Goal: Use online tool/utility: Utilize a website feature to perform a specific function

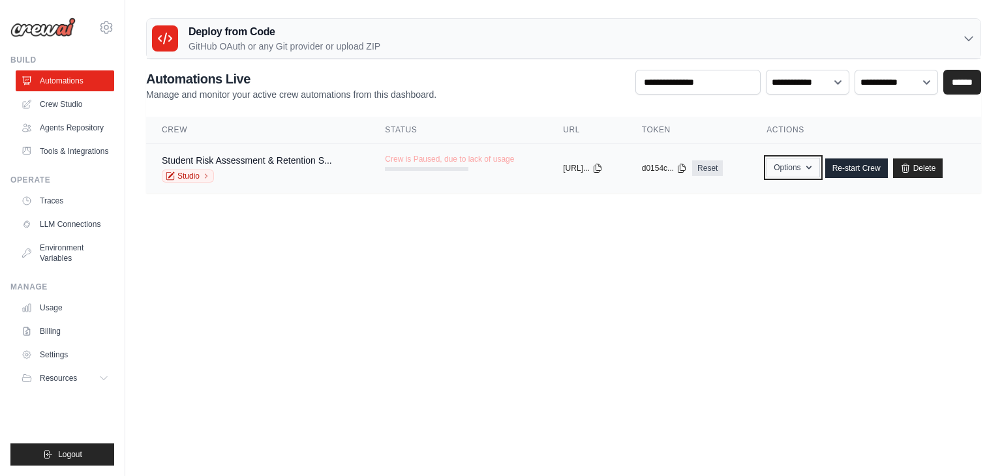
click at [806, 173] on button "Options" at bounding box center [793, 168] width 53 height 20
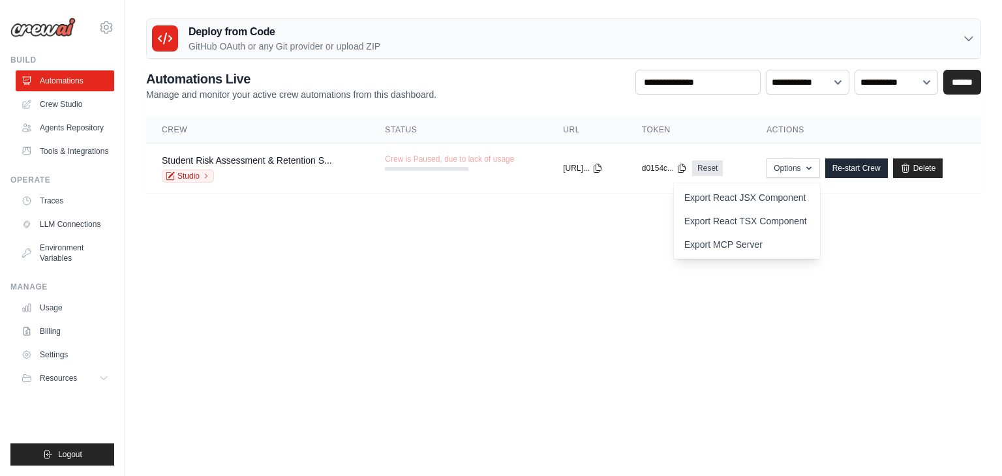
click at [832, 318] on body "balasree.dharmarao@gmail.com Settings Build Automations Resources" at bounding box center [501, 238] width 1002 height 476
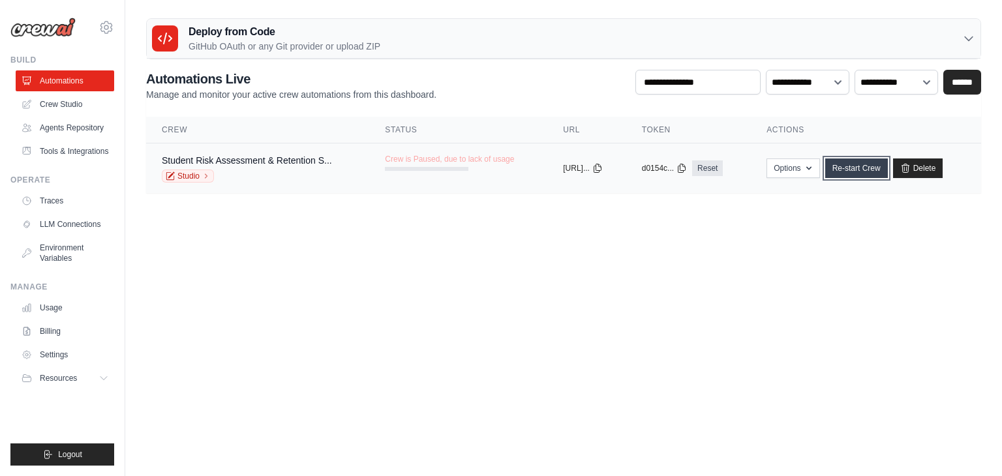
click at [866, 170] on link "Re-start Crew" at bounding box center [856, 169] width 63 height 20
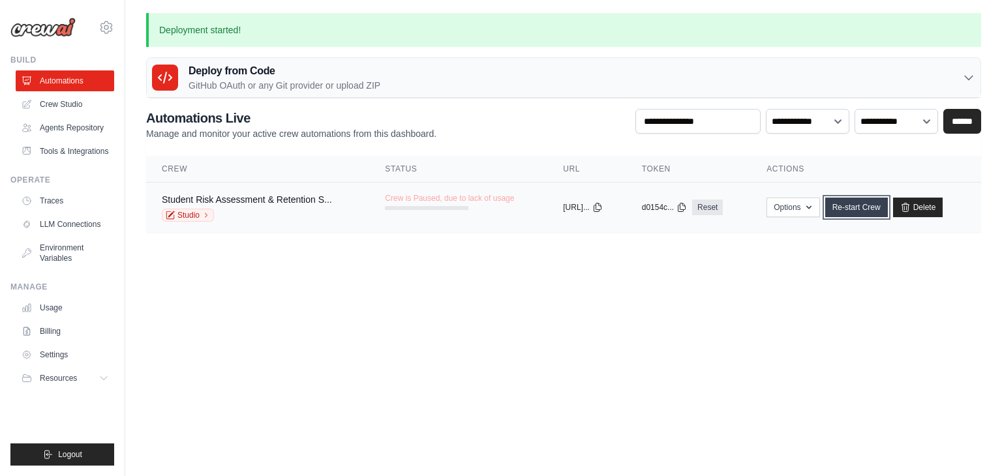
click at [857, 206] on link "Re-start Crew" at bounding box center [856, 208] width 63 height 20
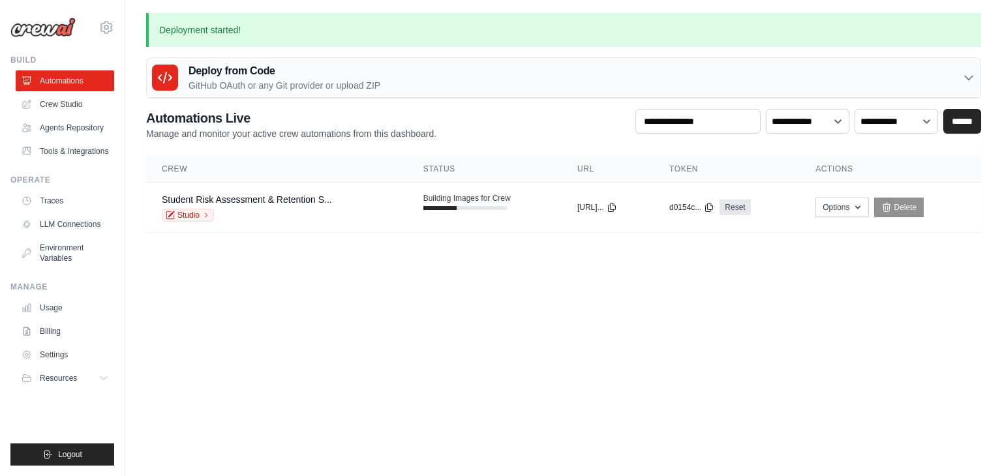
click at [478, 78] on div "Deploy from Code GitHub OAuth or any Git provider or upload ZIP" at bounding box center [564, 78] width 834 height 40
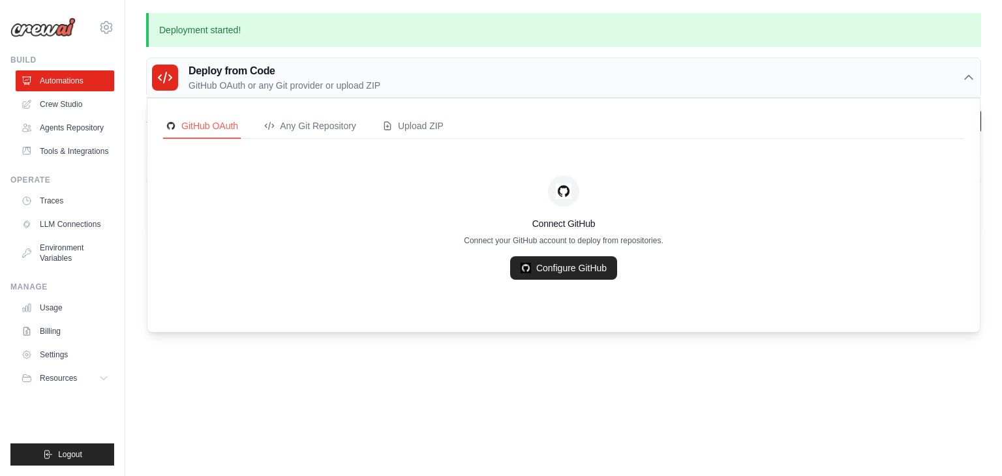
click at [478, 78] on div "Deploy from Code GitHub OAuth or any Git provider or upload ZIP" at bounding box center [564, 78] width 834 height 40
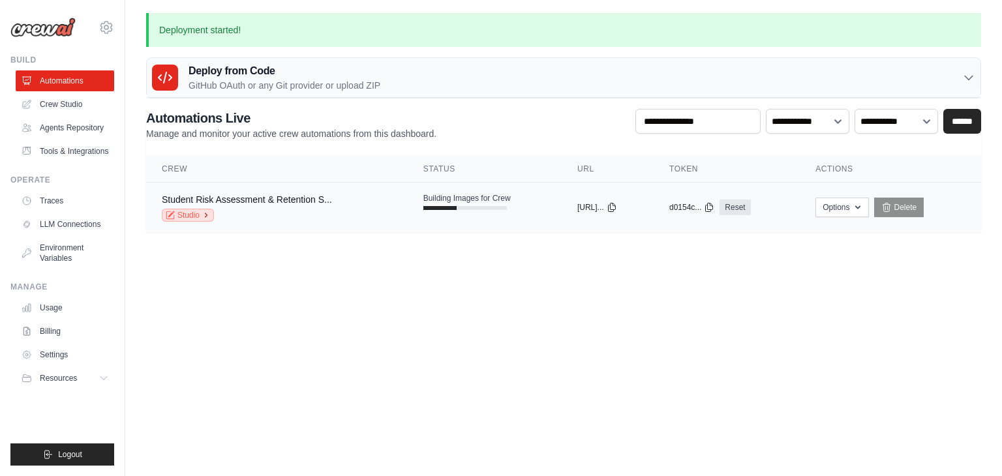
click at [198, 209] on link "Studio" at bounding box center [188, 215] width 52 height 13
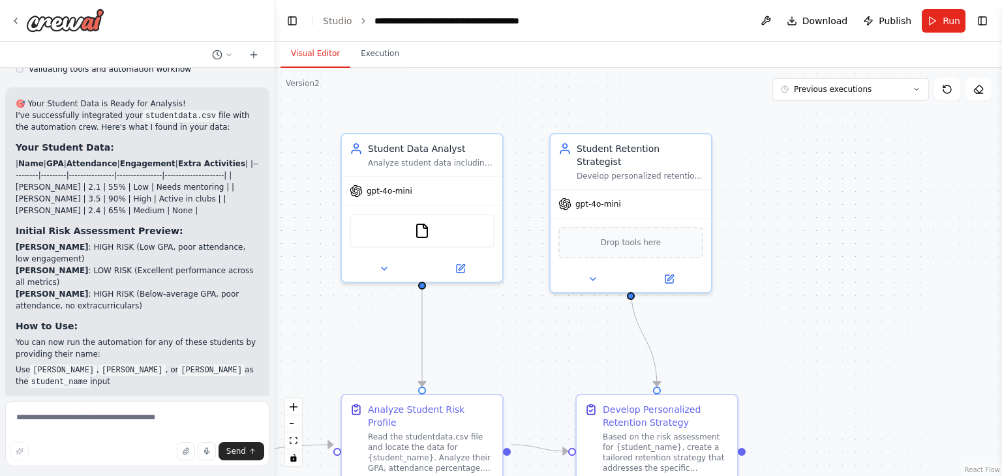
scroll to position [2196, 0]
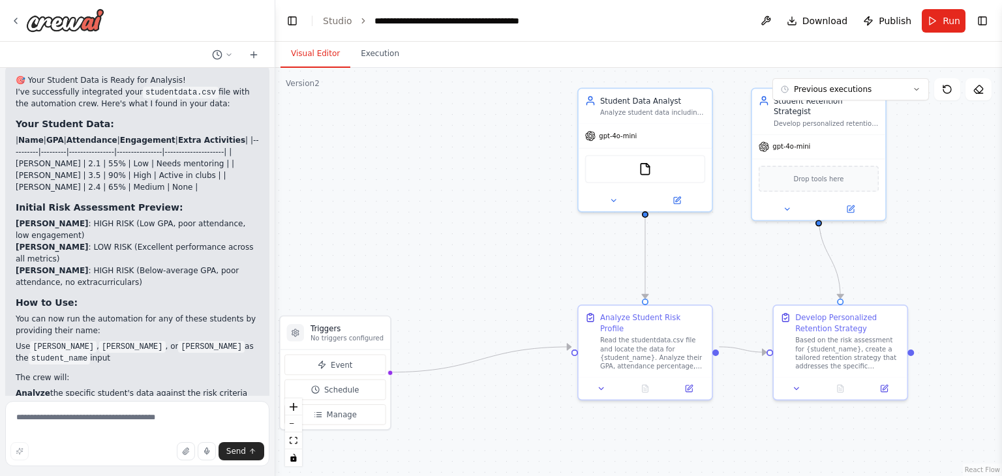
drag, startPoint x: 645, startPoint y: 324, endPoint x: 878, endPoint y: 249, distance: 245.3
click at [878, 249] on div ".deletable-edge-delete-btn { width: 20px; height: 20px; border: 0px solid #ffff…" at bounding box center [638, 272] width 727 height 408
drag, startPoint x: 349, startPoint y: 326, endPoint x: 399, endPoint y: 252, distance: 89.7
click at [399, 252] on div "Triggers No triggers configured" at bounding box center [383, 268] width 110 height 33
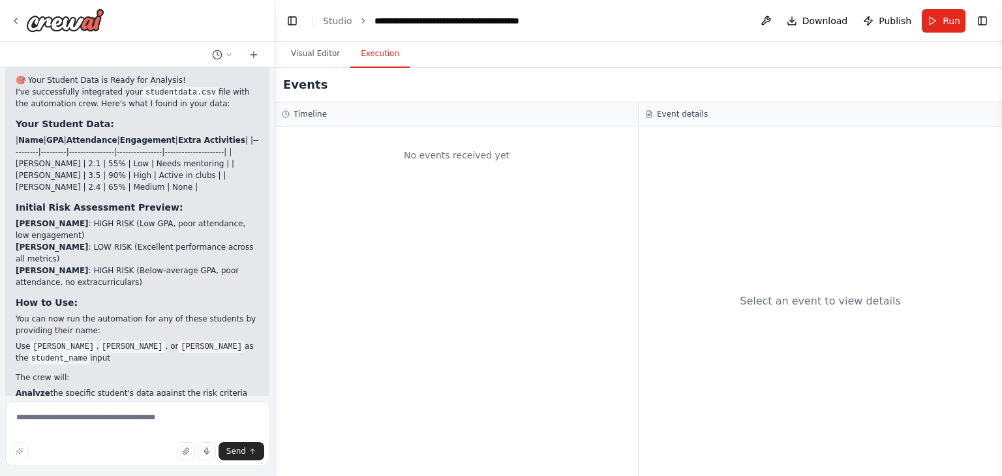
click at [374, 57] on button "Execution" at bounding box center [379, 53] width 59 height 27
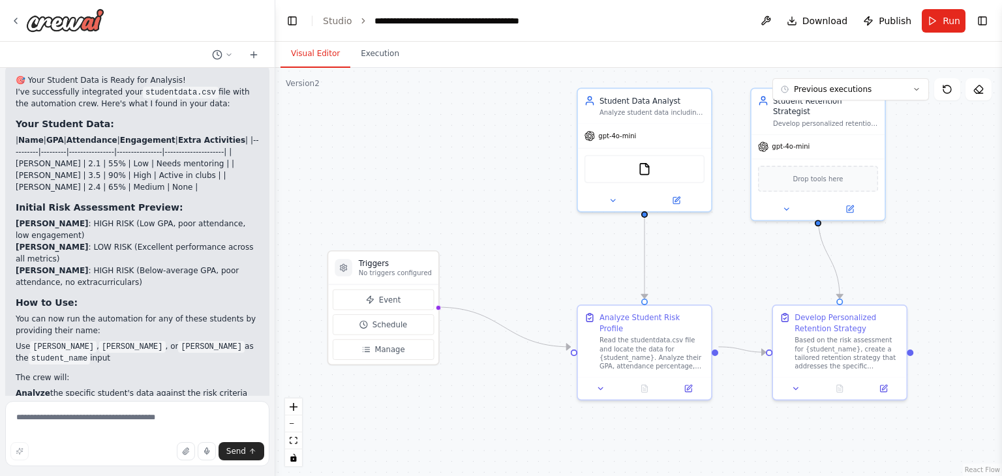
click at [321, 56] on button "Visual Editor" at bounding box center [316, 53] width 70 height 27
click at [371, 52] on button "Execution" at bounding box center [379, 53] width 59 height 27
click at [324, 42] on button "Visual Editor" at bounding box center [316, 53] width 70 height 27
click at [944, 24] on span "Run" at bounding box center [952, 20] width 18 height 13
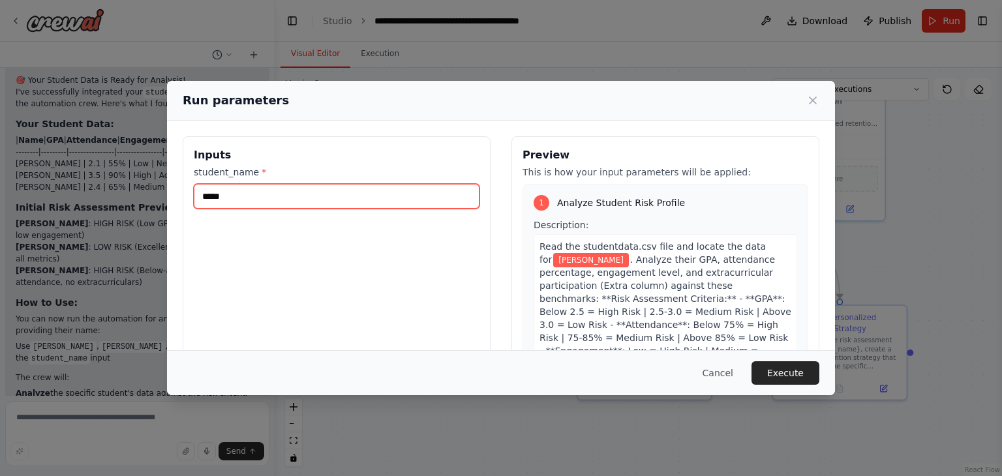
click at [313, 202] on input "*****" at bounding box center [337, 196] width 286 height 25
type input "*"
type input "****"
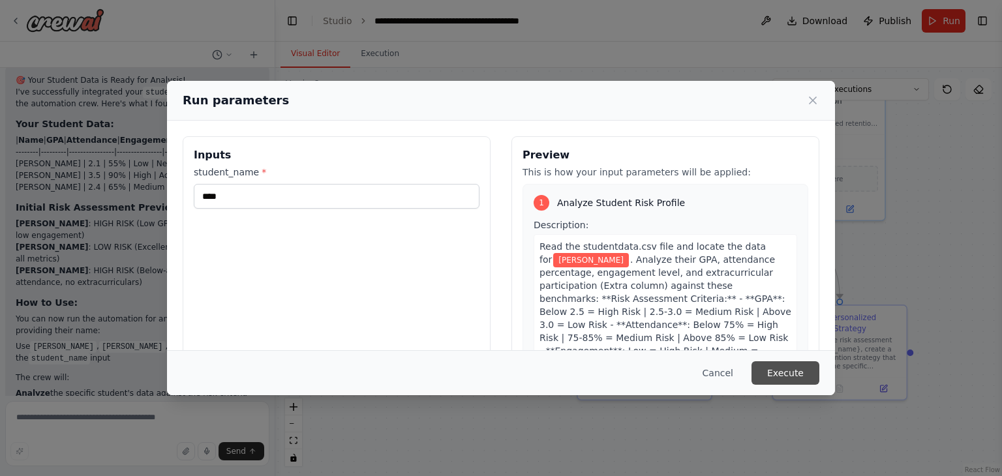
click at [785, 374] on button "Execute" at bounding box center [786, 372] width 68 height 23
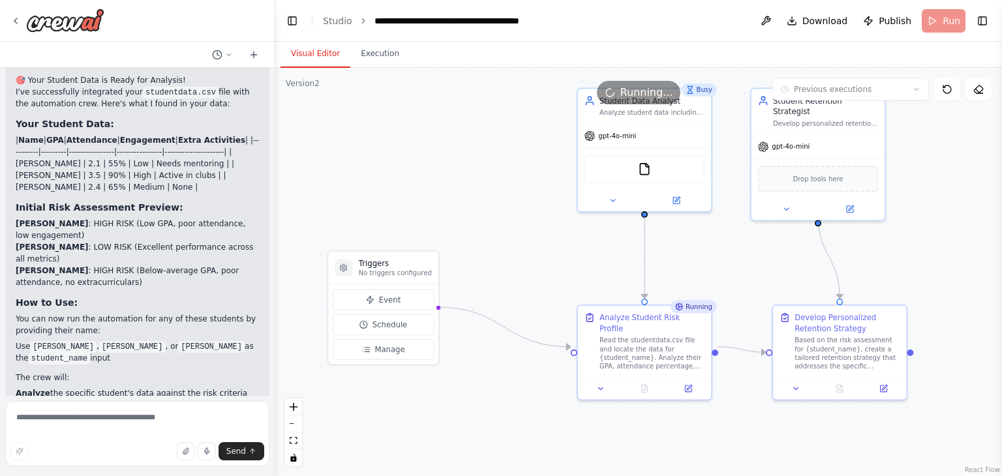
click at [324, 57] on button "Visual Editor" at bounding box center [316, 53] width 70 height 27
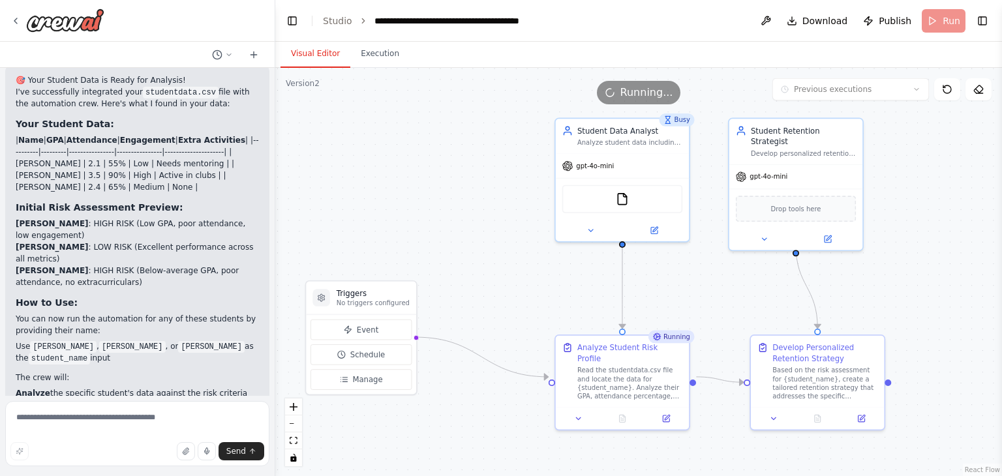
drag, startPoint x: 549, startPoint y: 252, endPoint x: 526, endPoint y: 282, distance: 37.3
click at [526, 282] on div ".deletable-edge-delete-btn { width: 20px; height: 20px; border: 0px solid #ffff…" at bounding box center [638, 272] width 727 height 408
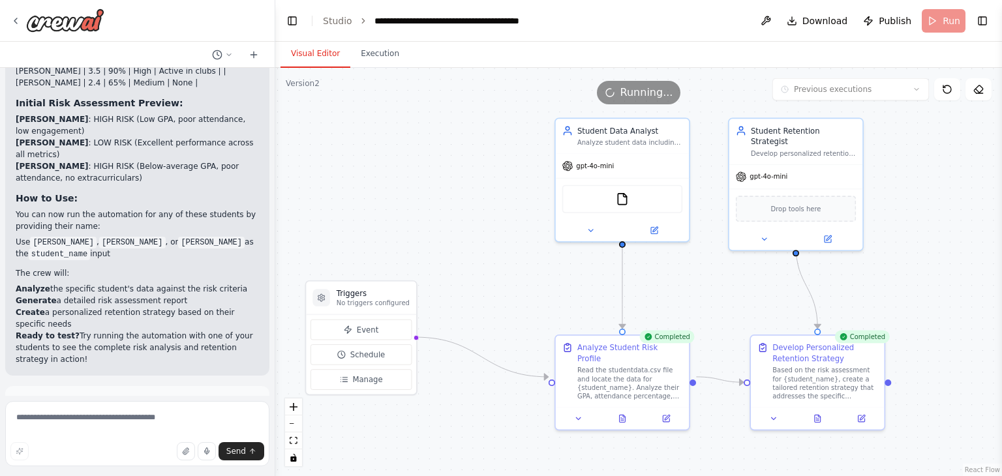
scroll to position [2302, 0]
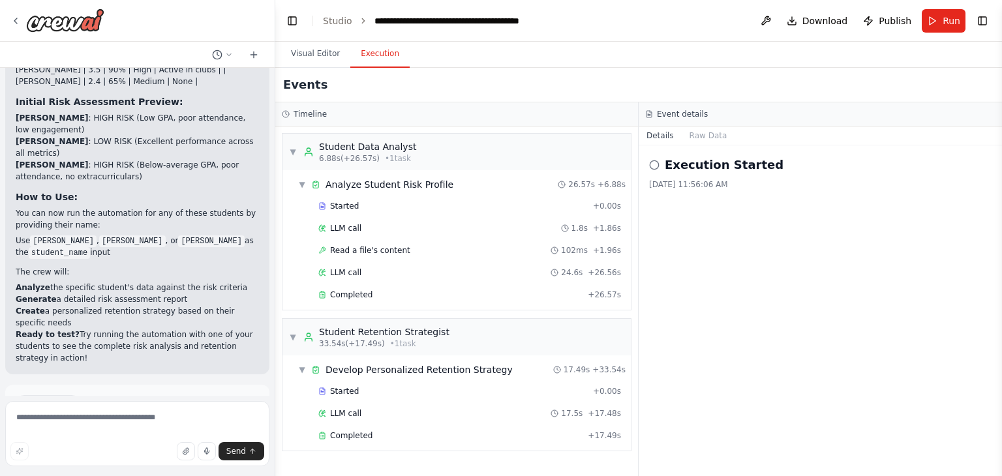
click at [373, 52] on button "Execution" at bounding box center [379, 53] width 59 height 27
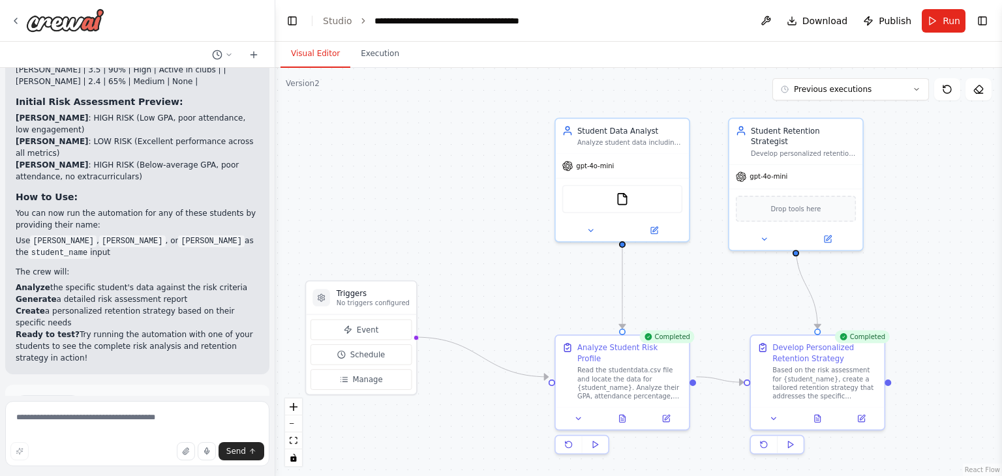
click at [297, 64] on button "Visual Editor" at bounding box center [316, 53] width 70 height 27
click at [822, 421] on button at bounding box center [818, 416] width 46 height 13
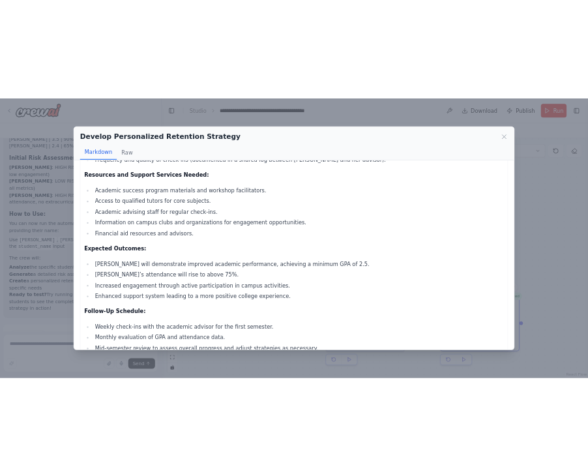
scroll to position [849, 0]
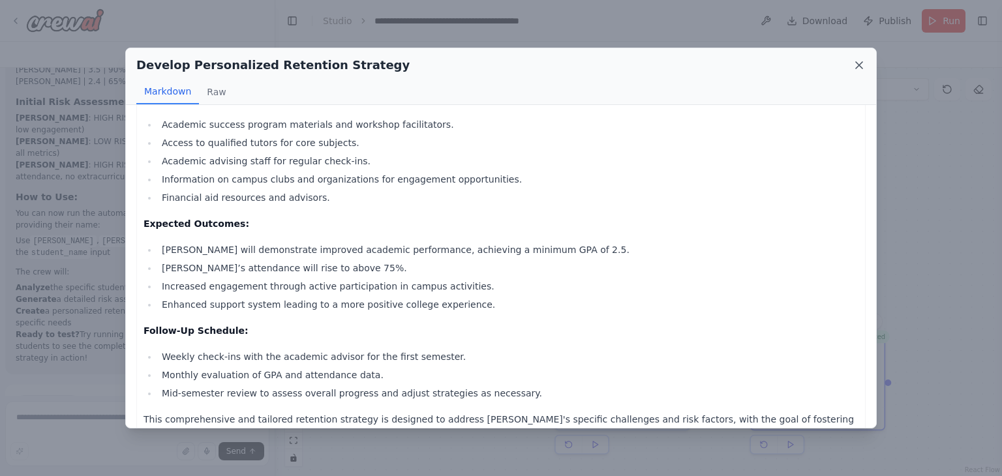
click at [859, 66] on icon at bounding box center [859, 65] width 13 height 13
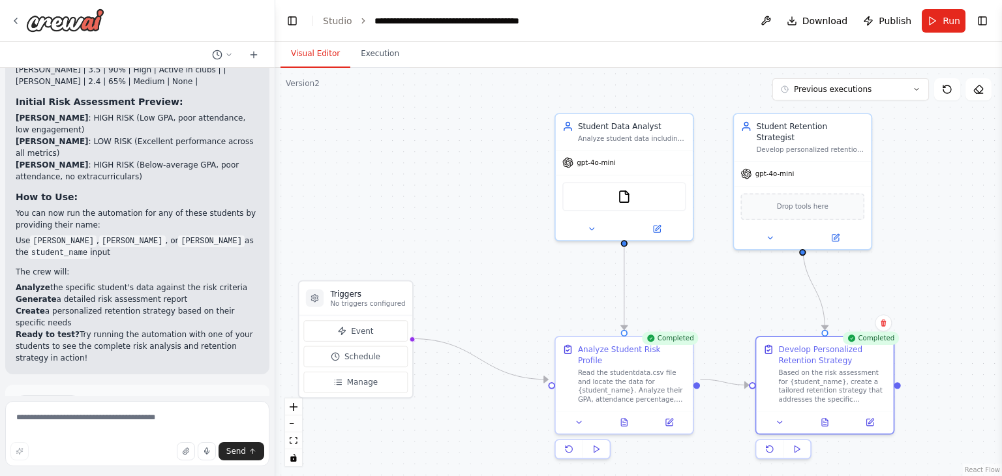
drag, startPoint x: 556, startPoint y: 284, endPoint x: 580, endPoint y: 282, distance: 24.2
click at [580, 282] on div ".deletable-edge-delete-btn { width: 20px; height: 20px; border: 0px solid #ffff…" at bounding box center [638, 272] width 727 height 408
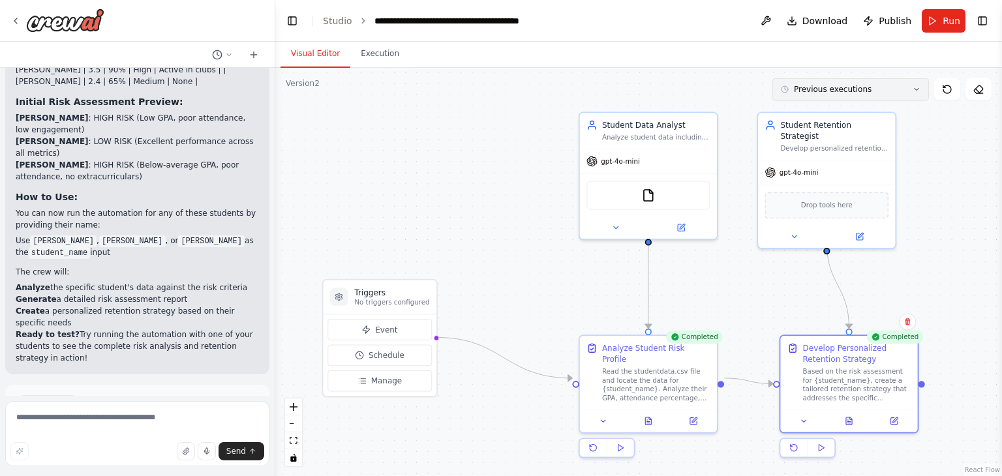
click at [814, 89] on span "Previous executions" at bounding box center [833, 89] width 78 height 10
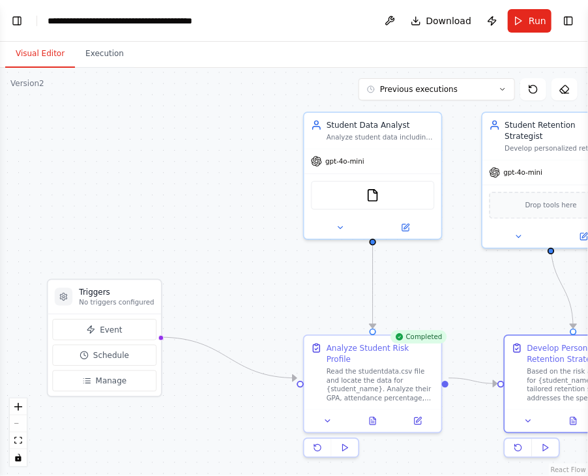
scroll to position [2395, 0]
click at [18, 23] on button "Toggle Left Sidebar" at bounding box center [17, 21] width 18 height 18
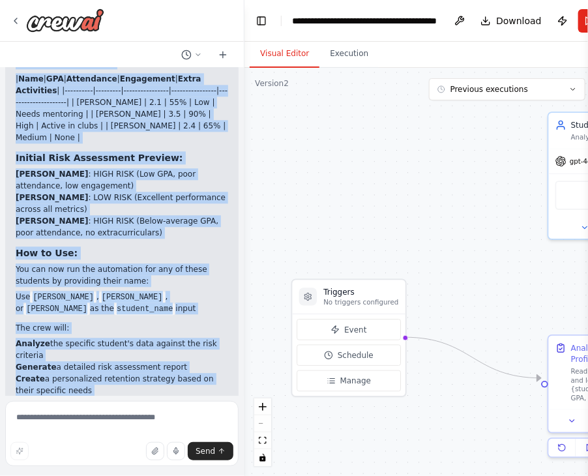
drag, startPoint x: 19, startPoint y: 169, endPoint x: 123, endPoint y: 267, distance: 142.6
click at [123, 267] on div "🎯 Your Student Data is Ready for Analysis! I've successfully integrated your st…" at bounding box center [122, 216] width 213 height 431
copy div "🎯 Your Student Data is Ready for Analysis! I've successfully integrated your st…"
drag, startPoint x: 16, startPoint y: 200, endPoint x: 117, endPoint y: 272, distance: 124.5
click at [117, 272] on div "Create a crew that analyzes student data (Name, GPA, Attendance, Engagement, Ex…" at bounding box center [122, 232] width 244 height 328
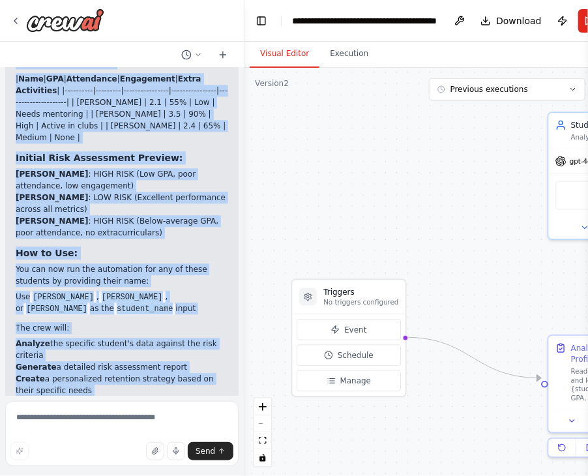
copy div "Student Risk Assessment & Retention Strategy Crew Created! 🎓 I've successfully …"
click at [310, 197] on div ".deletable-edge-delete-btn { width: 20px; height: 20px; border: 0px solid #ffff…" at bounding box center [452, 272] width 414 height 408
click at [206, 373] on li "Create a personalized retention strategy based on their specific needs" at bounding box center [122, 384] width 213 height 23
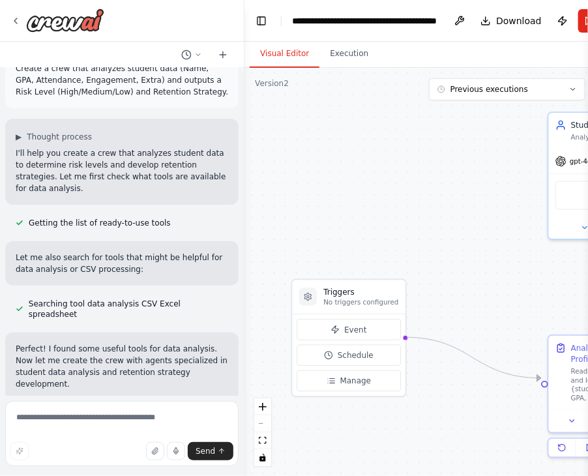
scroll to position [0, 0]
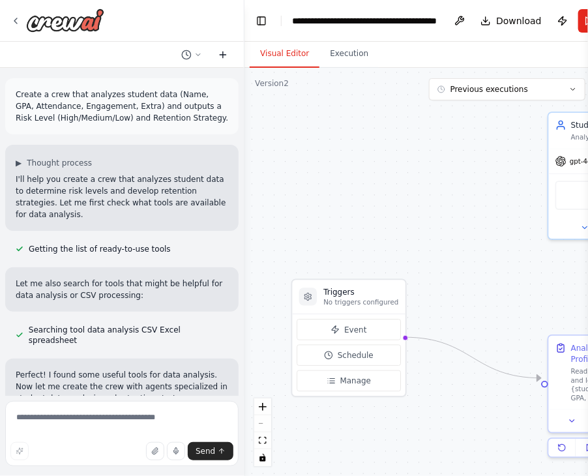
click at [224, 53] on icon at bounding box center [223, 55] width 10 height 10
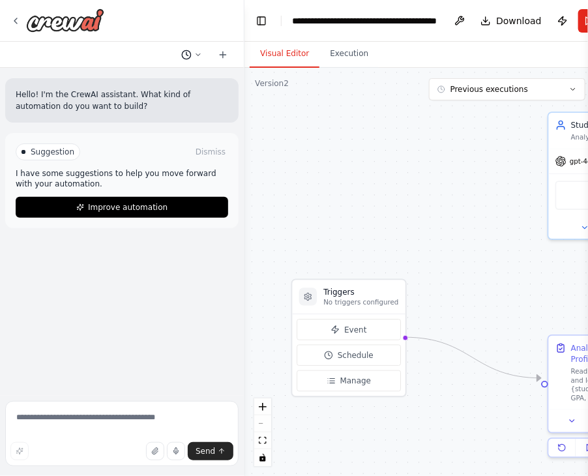
click at [198, 51] on icon at bounding box center [198, 55] width 8 height 8
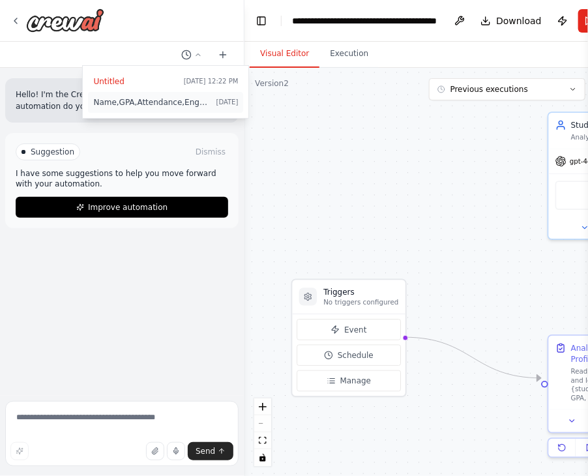
click at [124, 108] on button "Name,GPA,Attendance,Engagement,Extra John,2.1,55,Low,Needs mentoring Alice,3.5,…" at bounding box center [165, 102] width 155 height 21
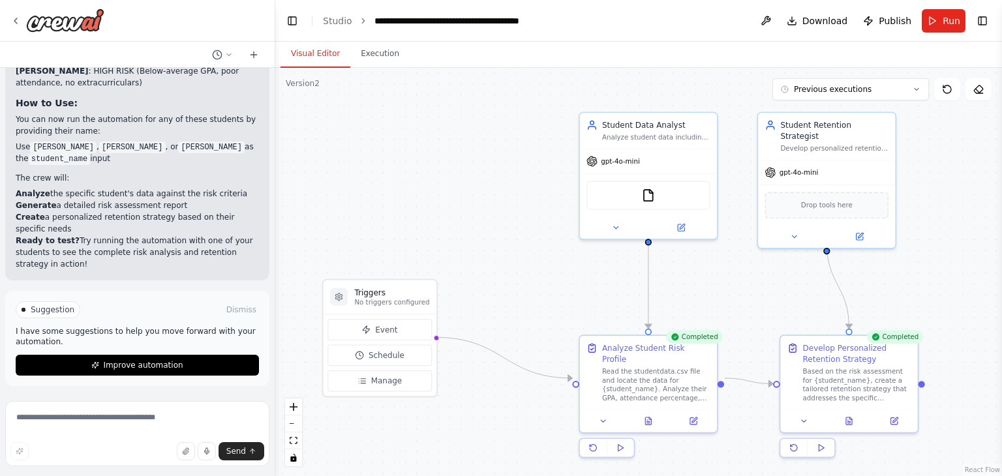
scroll to position [2302, 0]
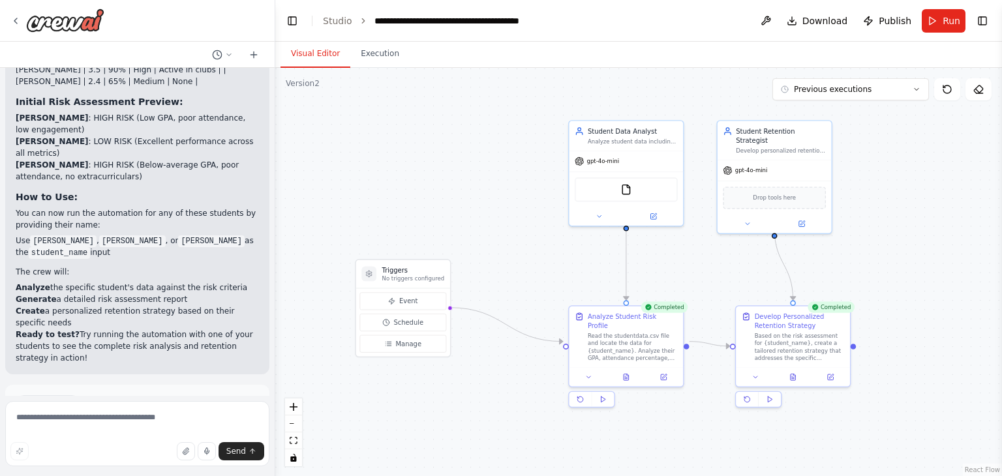
drag, startPoint x: 491, startPoint y: 244, endPoint x: 493, endPoint y: 230, distance: 13.8
click at [493, 230] on div ".deletable-edge-delete-btn { width: 20px; height: 20px; border: 0px solid #ffff…" at bounding box center [638, 272] width 727 height 408
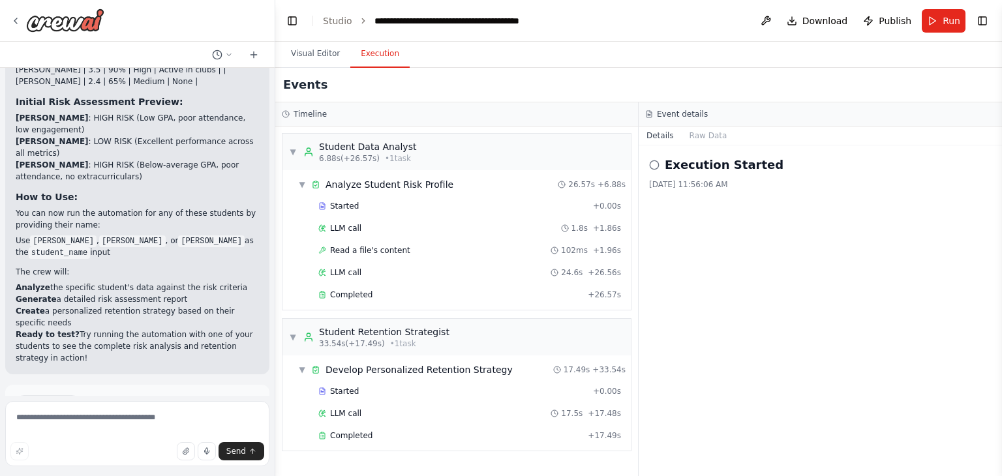
click at [389, 57] on button "Execution" at bounding box center [379, 53] width 59 height 27
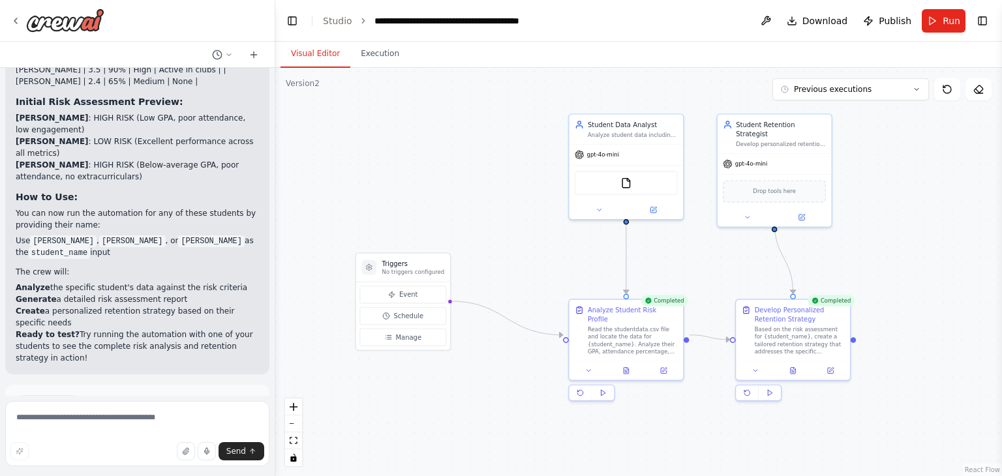
click at [312, 67] on button "Visual Editor" at bounding box center [316, 53] width 70 height 27
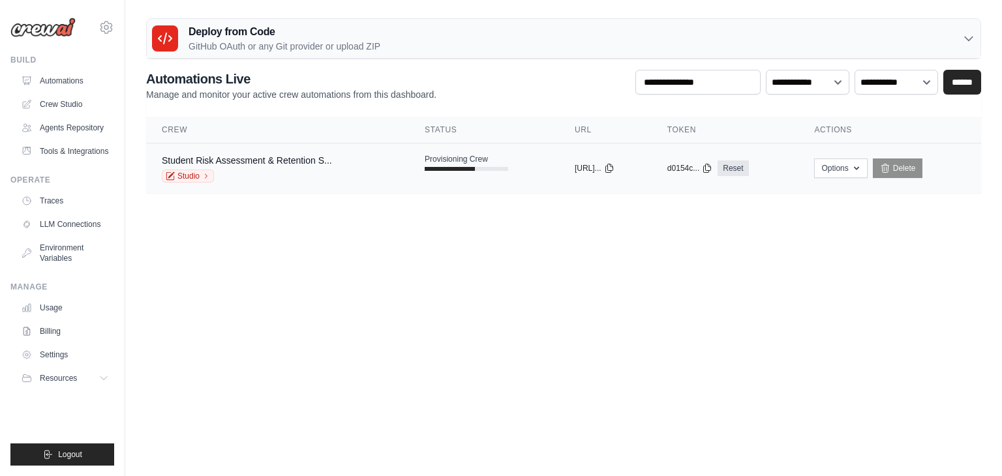
click at [467, 163] on span "Provisioning Crew" at bounding box center [456, 159] width 63 height 10
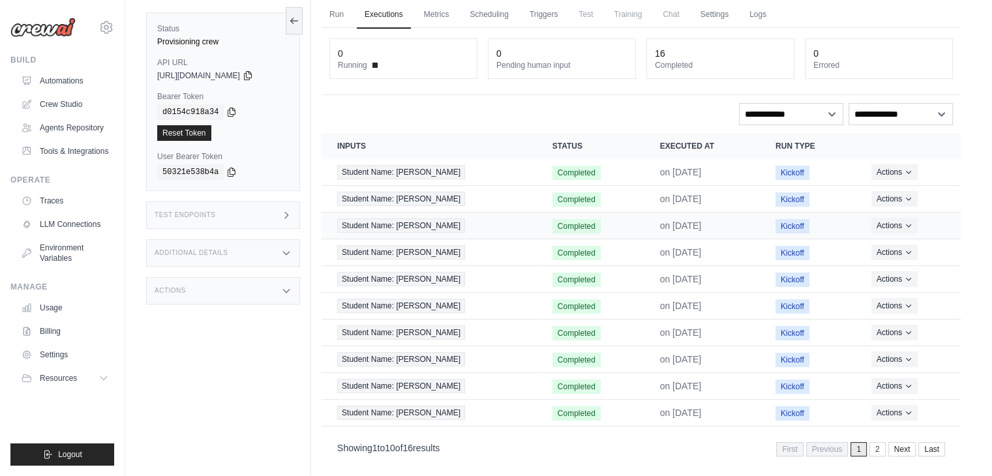
scroll to position [61, 0]
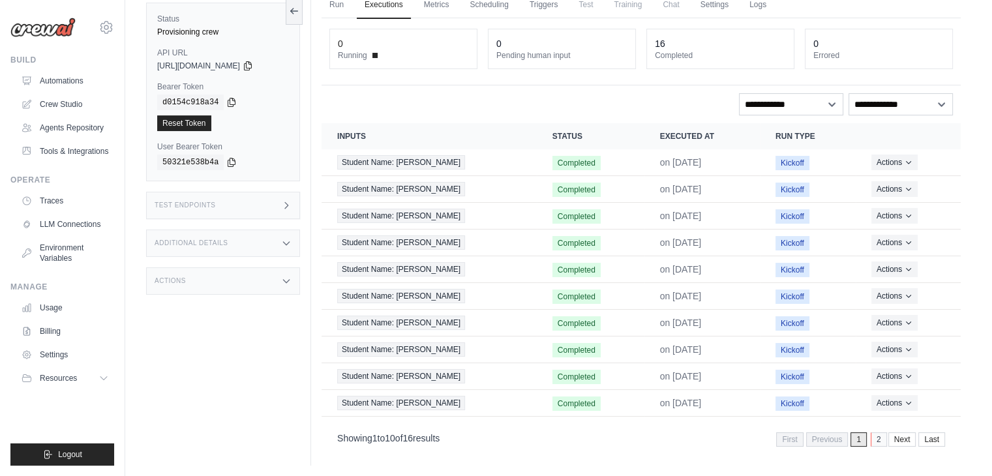
click at [880, 436] on link "2" at bounding box center [879, 440] width 16 height 14
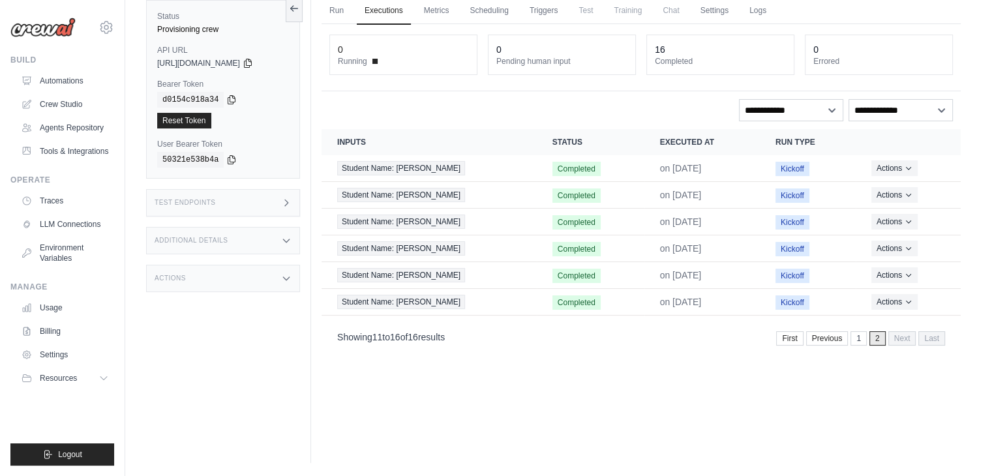
scroll to position [55, 0]
click at [862, 340] on link "1" at bounding box center [860, 339] width 16 height 14
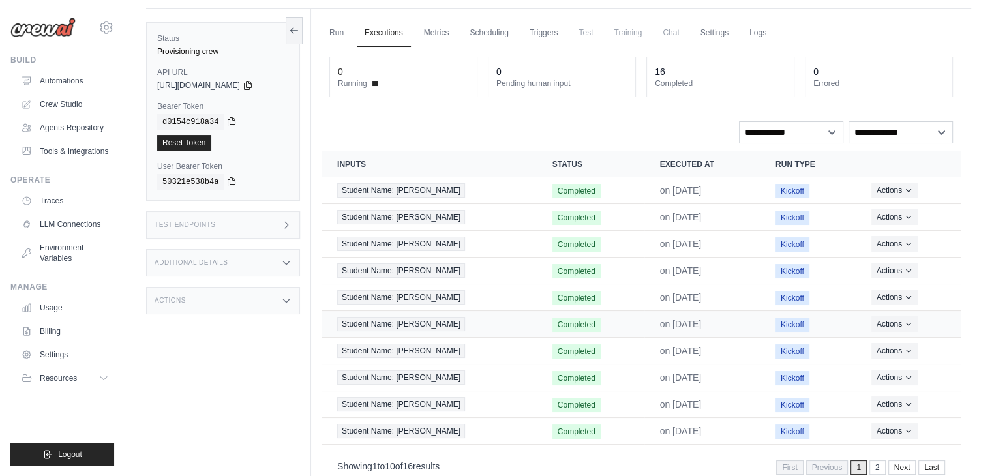
scroll to position [29, 0]
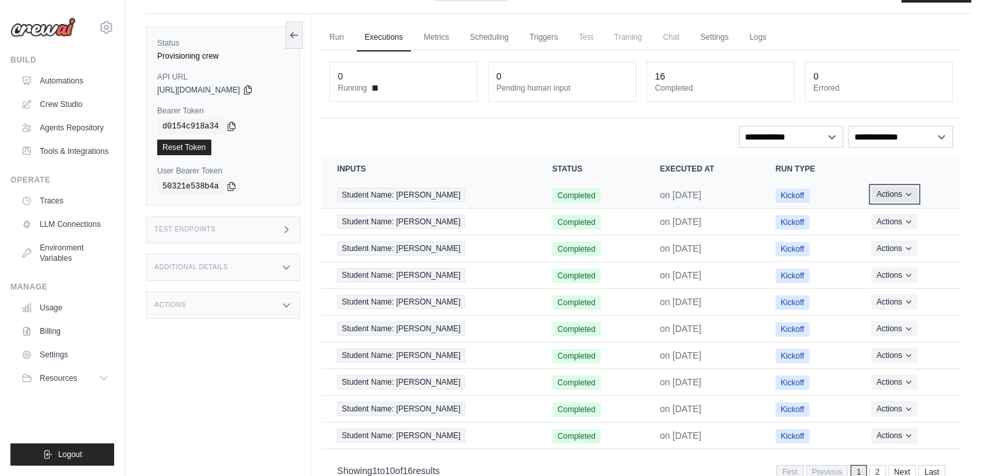
click at [894, 192] on button "Actions" at bounding box center [895, 195] width 46 height 16
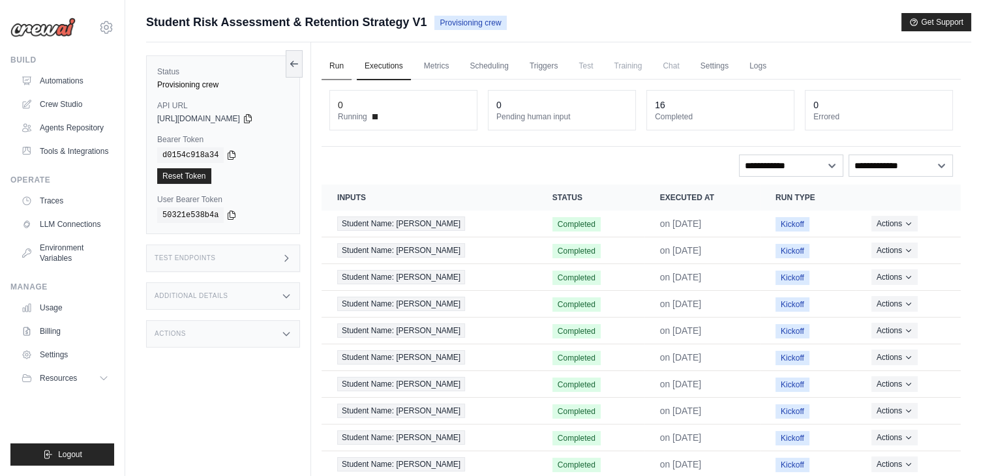
click at [341, 71] on link "Run" at bounding box center [337, 66] width 30 height 27
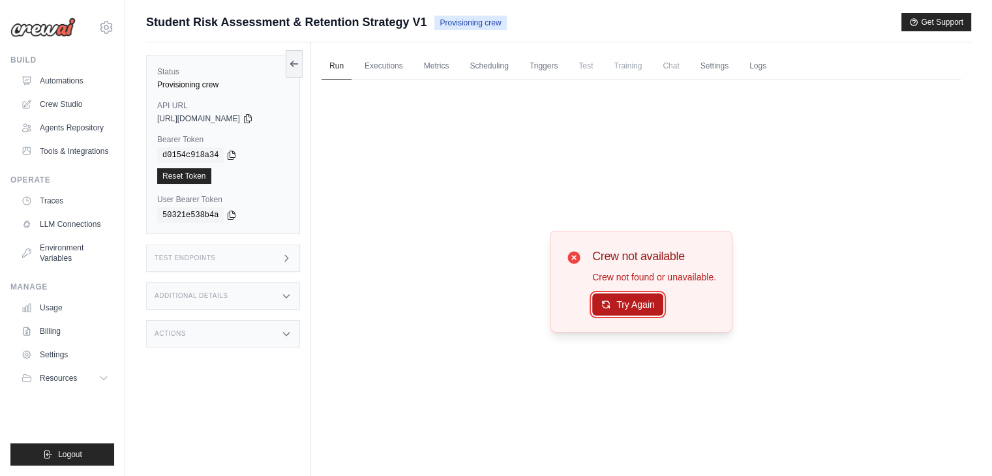
click at [631, 307] on button "Try Again" at bounding box center [627, 305] width 71 height 22
click at [433, 62] on link "Metrics" at bounding box center [436, 66] width 41 height 27
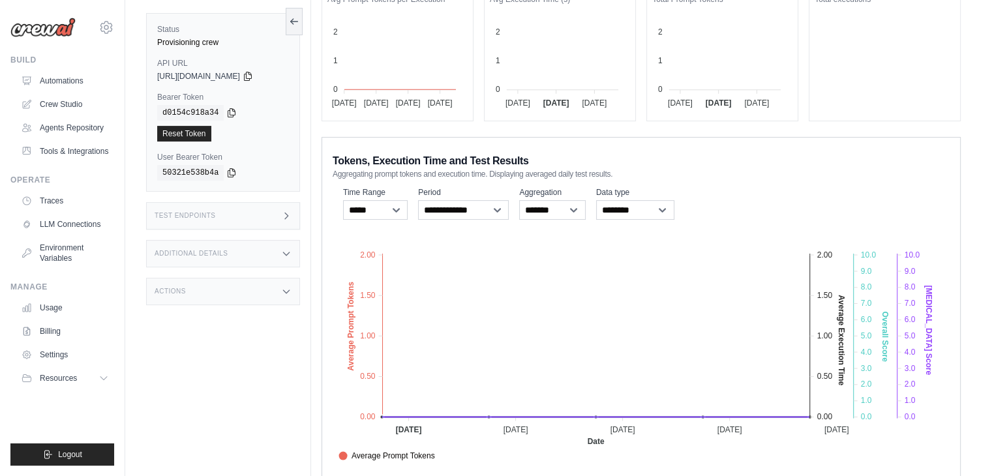
scroll to position [181, 0]
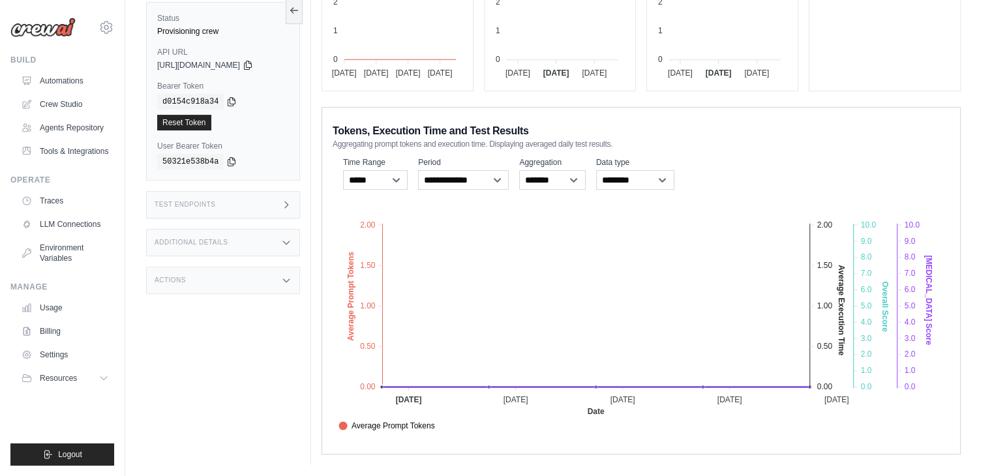
click at [727, 397] on tspan "04 Oct 2025" at bounding box center [730, 399] width 25 height 9
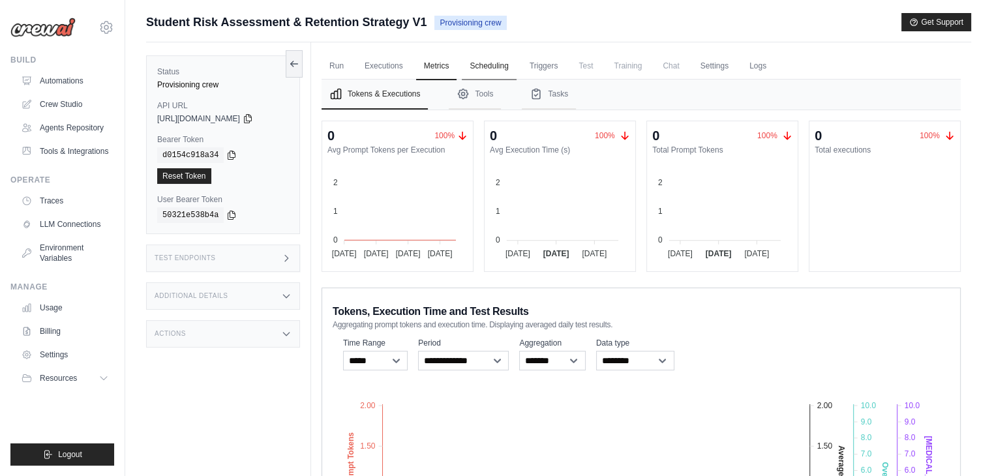
click at [496, 55] on link "Scheduling" at bounding box center [489, 66] width 54 height 27
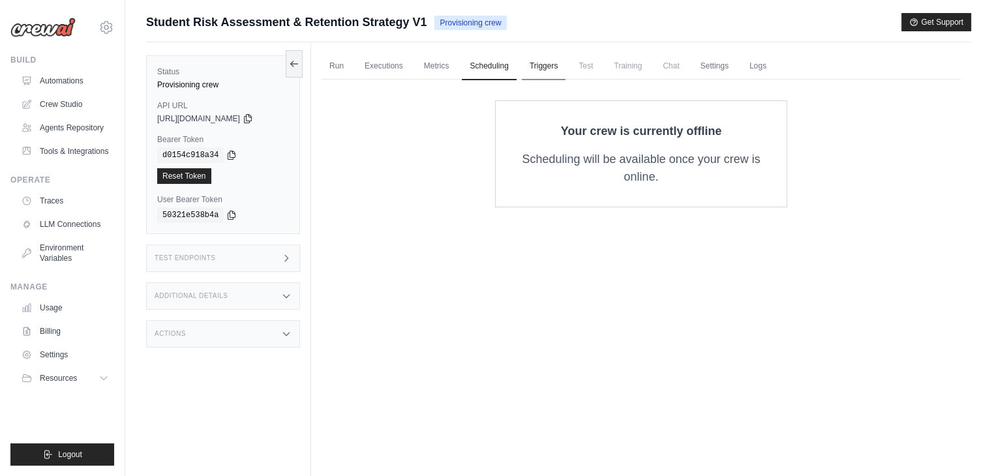
click at [542, 65] on link "Triggers" at bounding box center [544, 66] width 44 height 27
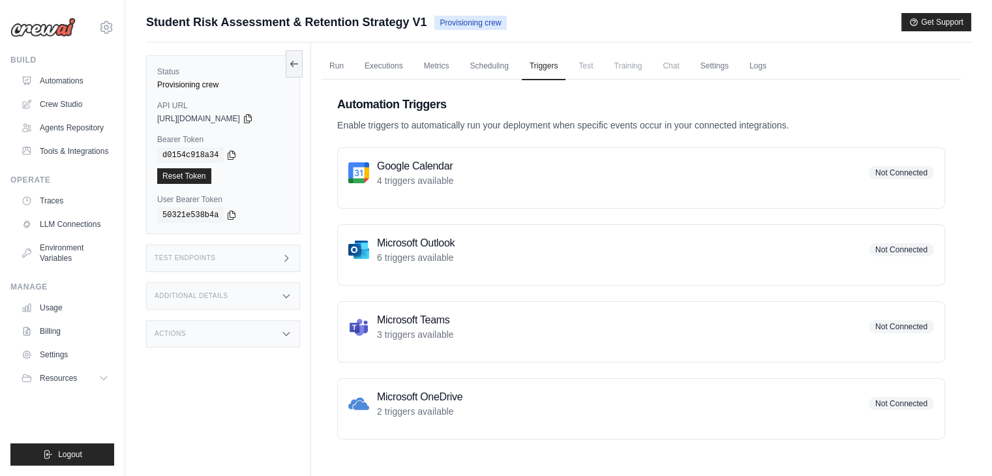
click at [583, 63] on span "Test" at bounding box center [586, 66] width 30 height 26
click at [618, 66] on span "Training" at bounding box center [628, 66] width 44 height 26
click at [676, 66] on span "Chat" at bounding box center [671, 66] width 32 height 26
click at [402, 177] on p "4 triggers available" at bounding box center [415, 180] width 77 height 13
click at [378, 65] on link "Executions" at bounding box center [384, 66] width 54 height 27
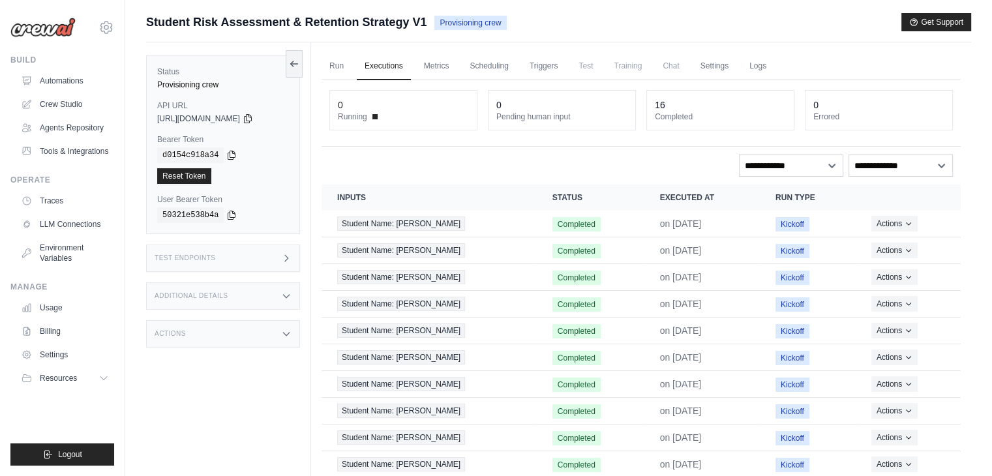
scroll to position [55, 0]
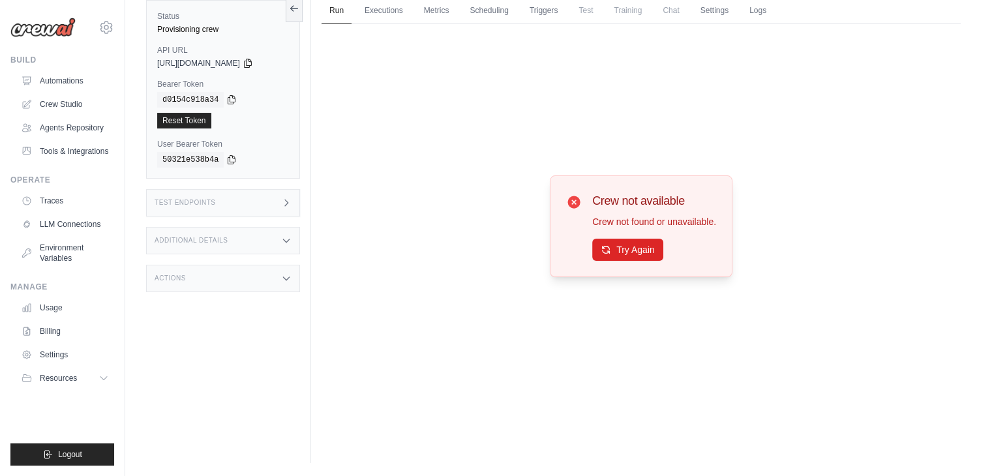
scroll to position [55, 0]
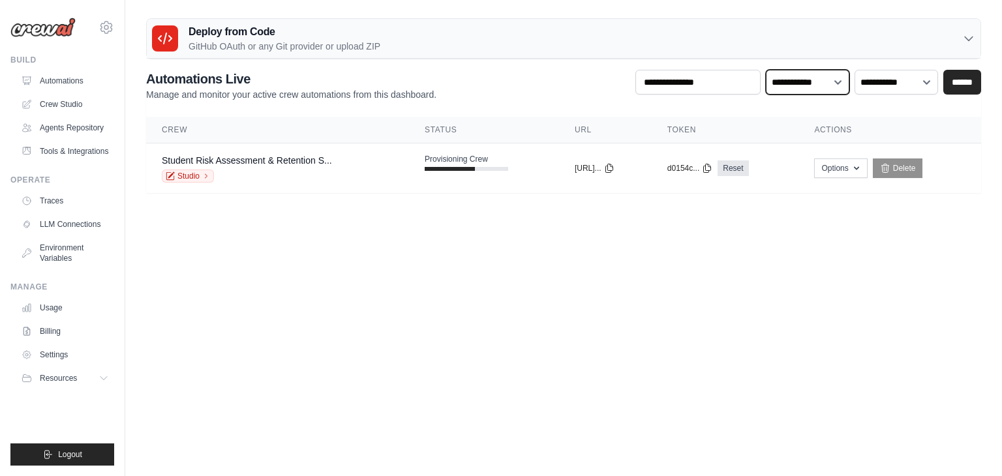
click at [800, 84] on select "**********" at bounding box center [808, 82] width 84 height 25
click at [767, 70] on select "**********" at bounding box center [808, 82] width 84 height 25
click at [805, 87] on select "**********" at bounding box center [808, 82] width 84 height 25
click at [767, 70] on select "**********" at bounding box center [808, 82] width 84 height 25
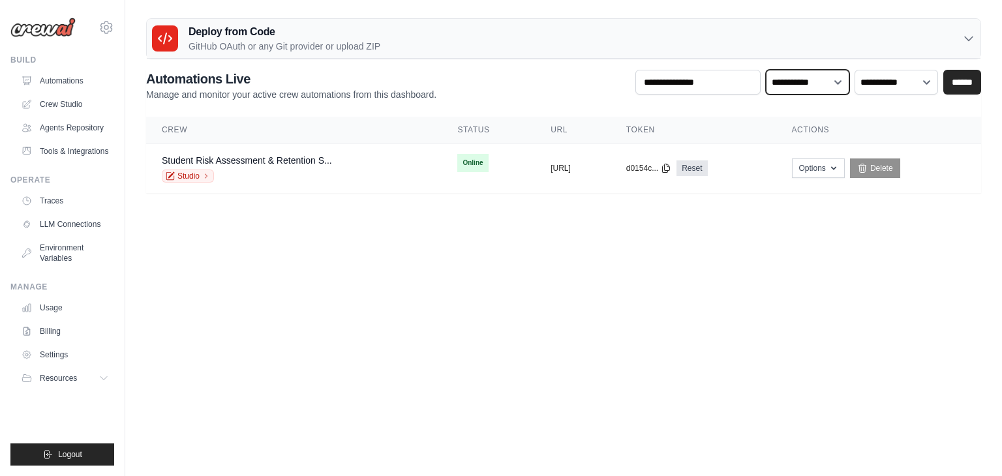
click at [808, 89] on select "**********" at bounding box center [808, 82] width 84 height 25
select select "******"
click at [767, 70] on select "**********" at bounding box center [808, 82] width 84 height 25
click at [968, 84] on input "******" at bounding box center [962, 82] width 38 height 25
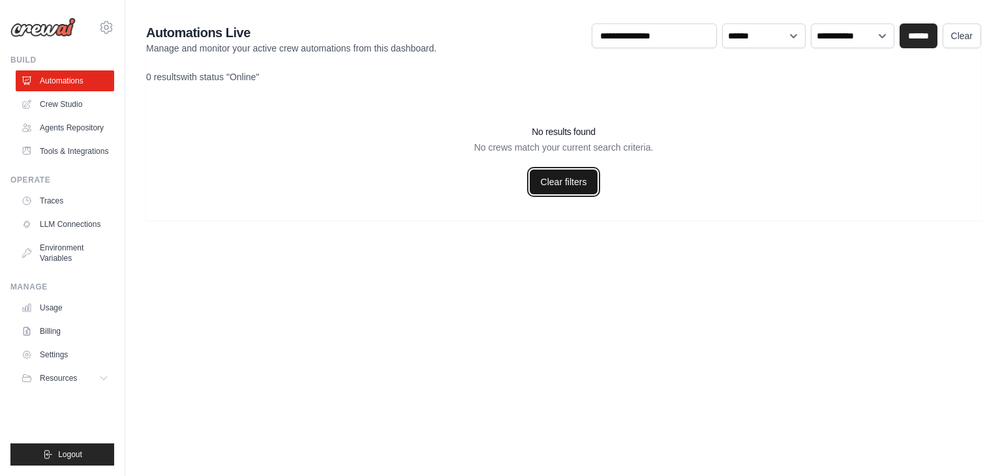
click at [546, 181] on link "Clear filters" at bounding box center [564, 182] width 68 height 25
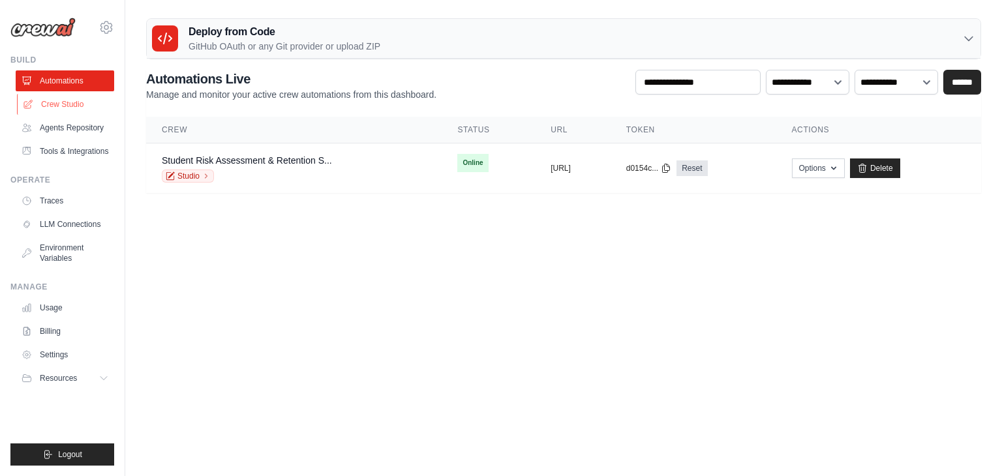
click at [53, 102] on link "Crew Studio" at bounding box center [66, 104] width 99 height 21
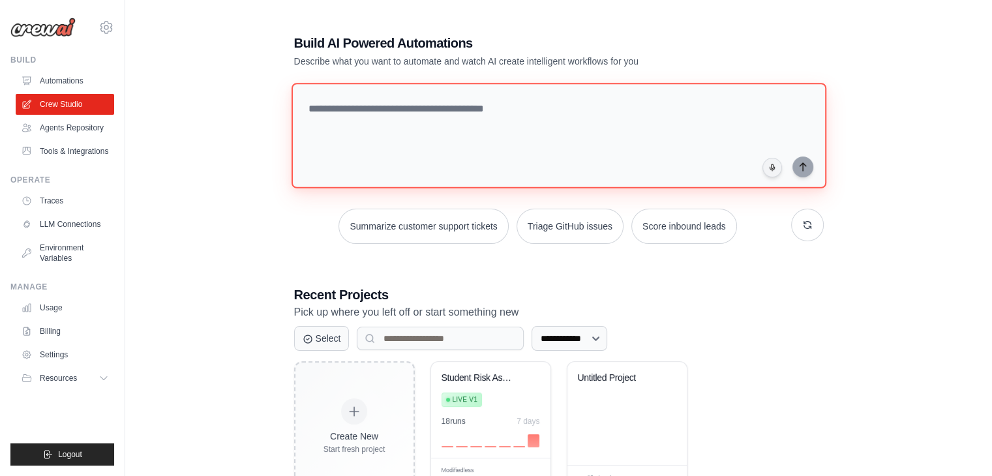
click at [409, 110] on textarea at bounding box center [558, 136] width 535 height 106
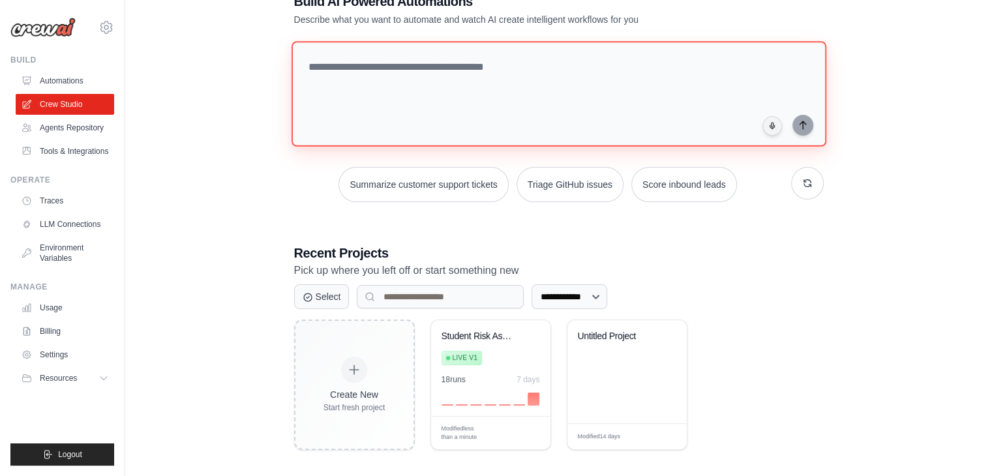
scroll to position [49, 0]
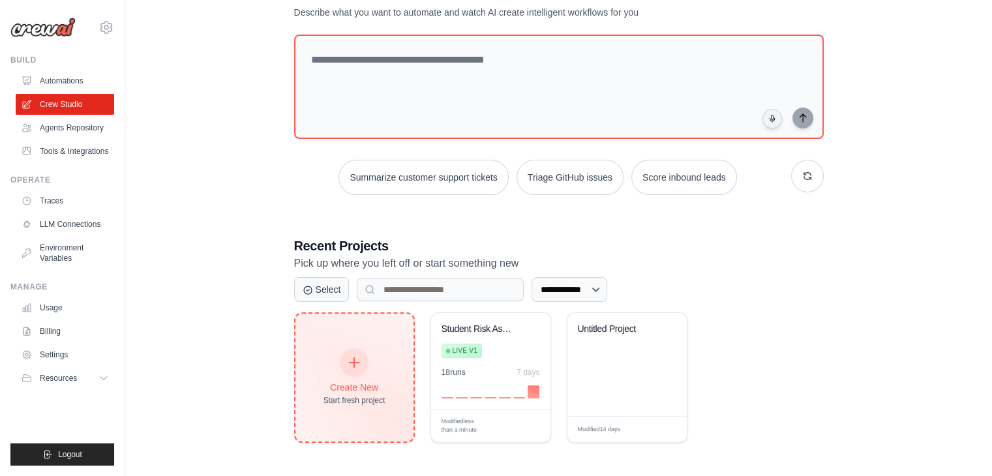
click at [373, 346] on div "Create New Start fresh project" at bounding box center [355, 378] width 118 height 128
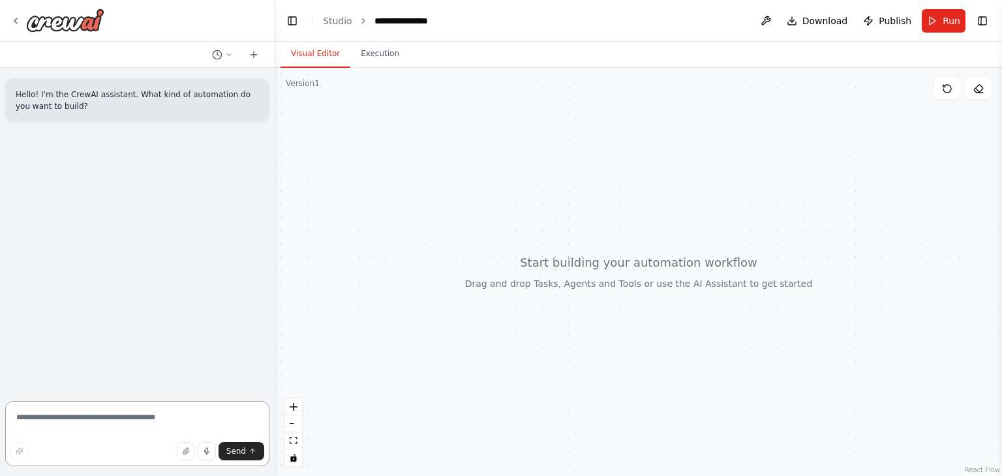
click at [91, 423] on textarea at bounding box center [137, 433] width 264 height 65
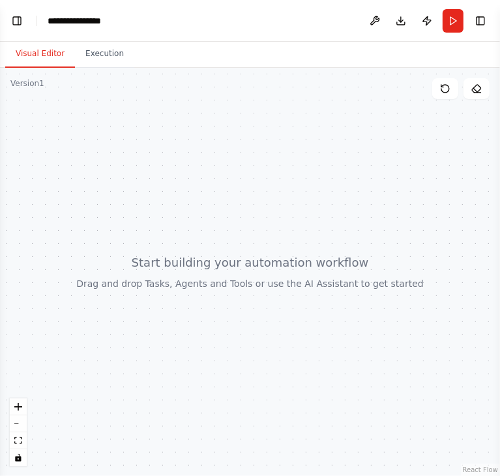
click at [90, 191] on div at bounding box center [250, 272] width 500 height 408
click at [44, 61] on button "Visual Editor" at bounding box center [40, 53] width 70 height 27
click at [18, 33] on header "**********" at bounding box center [250, 21] width 500 height 42
click at [17, 29] on button "Toggle Left Sidebar" at bounding box center [17, 21] width 18 height 18
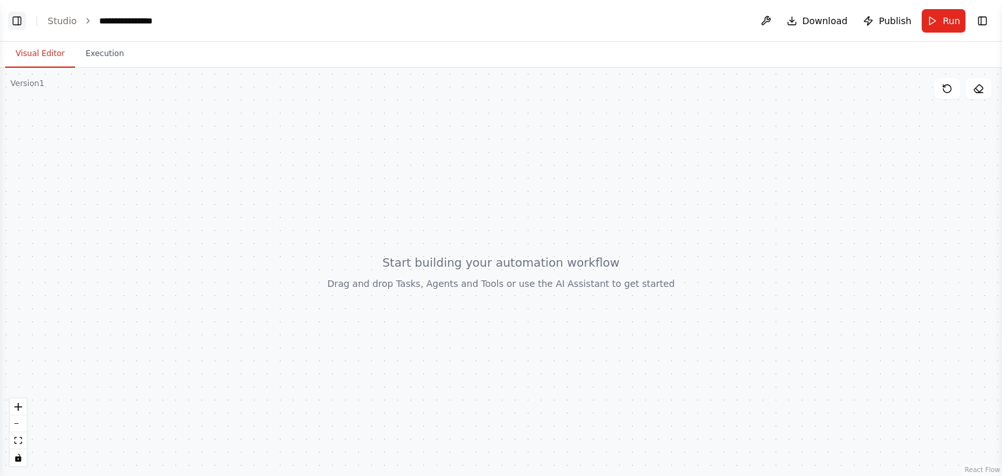
click at [11, 27] on button "Toggle Left Sidebar" at bounding box center [17, 21] width 18 height 18
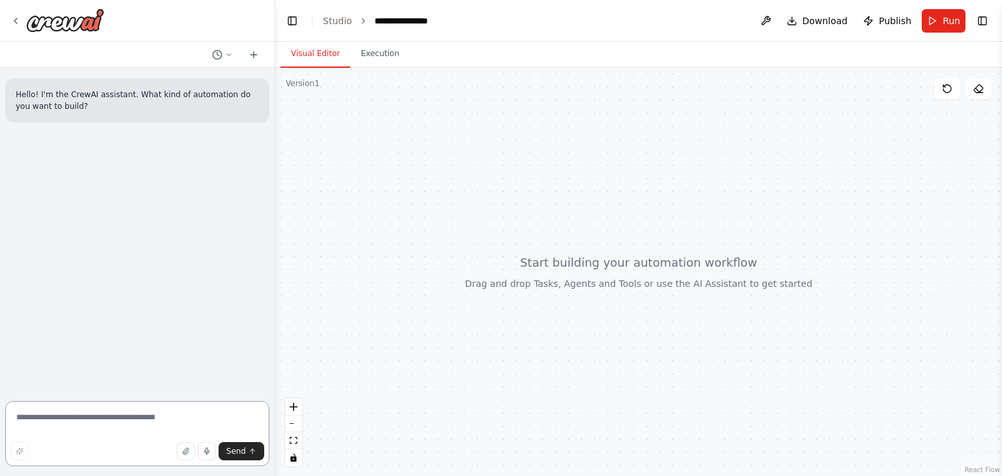
click at [68, 419] on textarea at bounding box center [137, 433] width 264 height 65
paste textarea "**********"
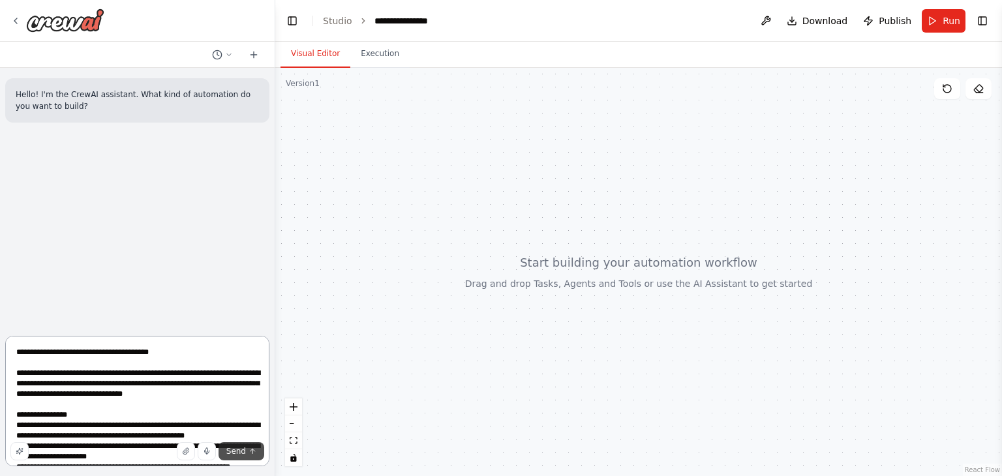
type textarea "**********"
click at [230, 450] on span "Send" at bounding box center [236, 451] width 20 height 10
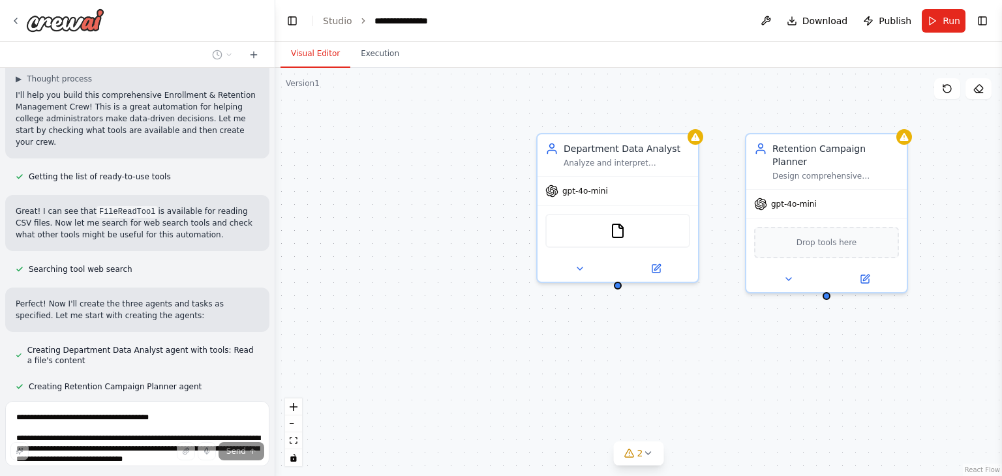
scroll to position [1176, 0]
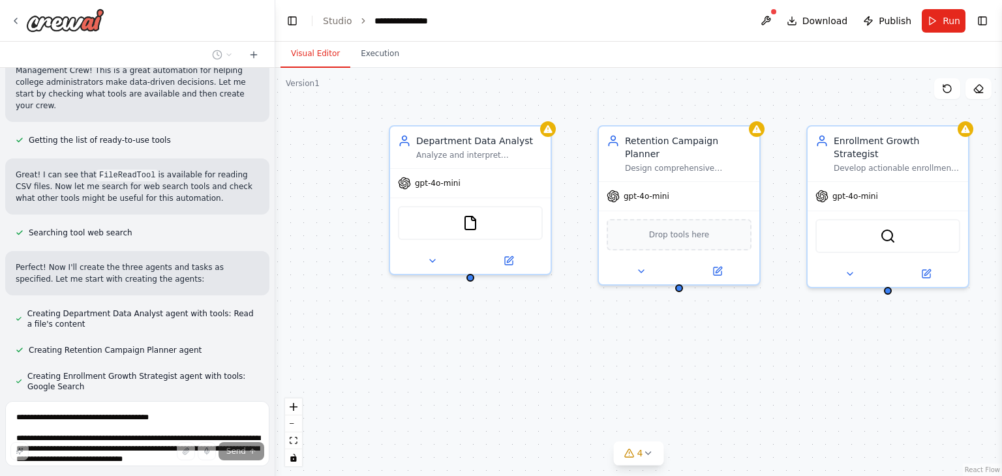
drag, startPoint x: 520, startPoint y: 374, endPoint x: 373, endPoint y: 367, distance: 147.6
click at [373, 367] on div "Department Data Analyst Analyze and interpret department-level student data inc…" at bounding box center [638, 272] width 727 height 408
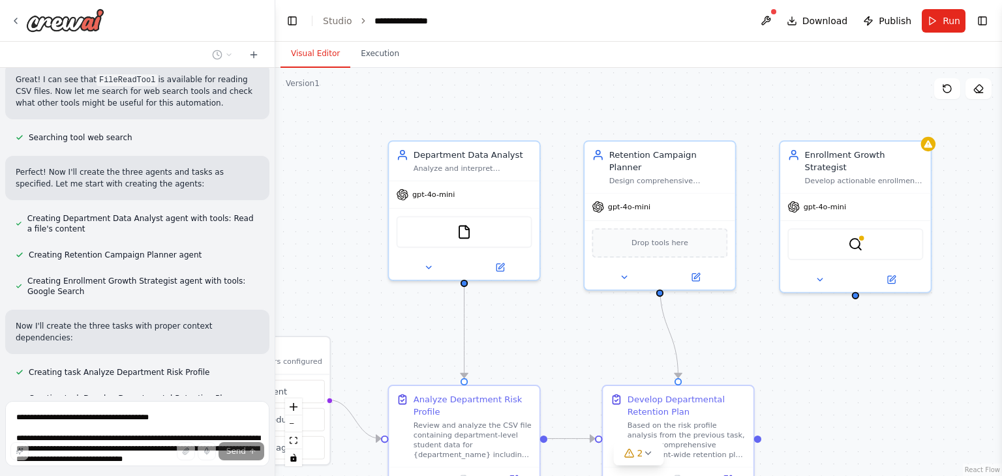
scroll to position [1297, 0]
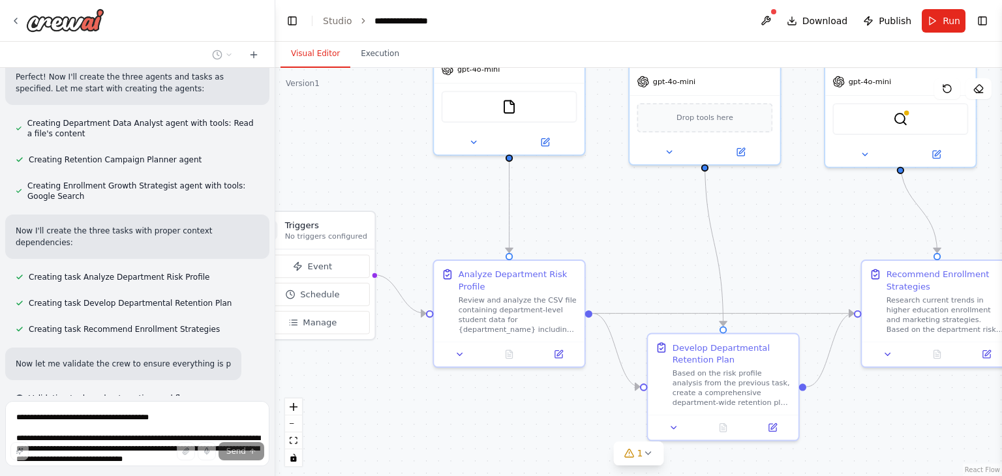
drag, startPoint x: 783, startPoint y: 327, endPoint x: 828, endPoint y: 202, distance: 133.1
click at [828, 202] on div ".deletable-edge-delete-btn { width: 20px; height: 20px; border: 0px solid #ffff…" at bounding box center [638, 272] width 727 height 408
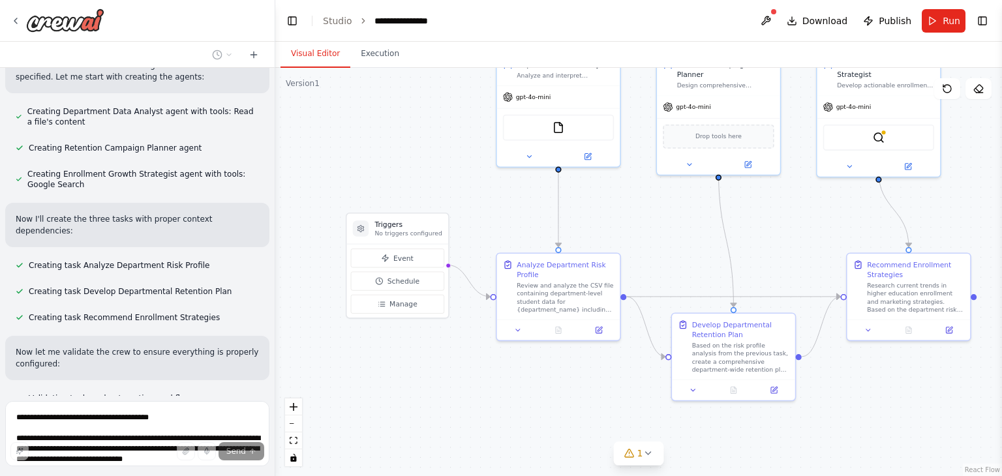
scroll to position [1409, 0]
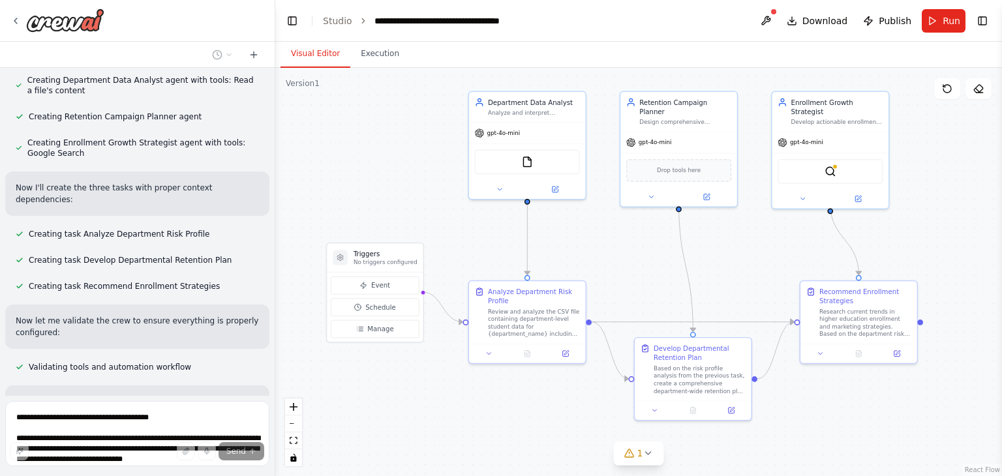
drag, startPoint x: 800, startPoint y: 219, endPoint x: 757, endPoint y: 248, distance: 52.1
click at [757, 248] on div ".deletable-edge-delete-btn { width: 20px; height: 20px; border: 0px solid #ffff…" at bounding box center [638, 272] width 727 height 408
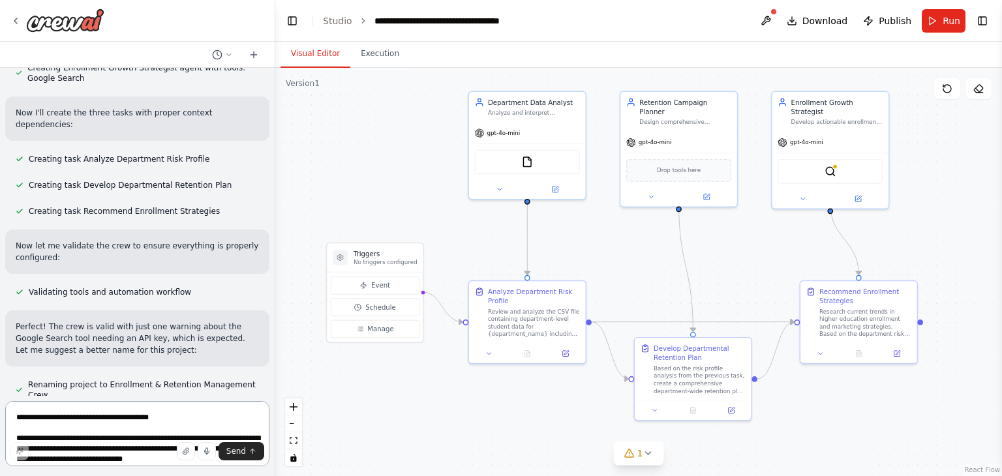
scroll to position [1482, 0]
drag, startPoint x: 11, startPoint y: 262, endPoint x: 42, endPoint y: 256, distance: 31.7
click at [42, 312] on div "Perfect! The crew is valid with just one warning about the Google Search tool n…" at bounding box center [137, 340] width 264 height 56
click at [71, 323] on p "Perfect! The crew is valid with just one warning about the Google Search tool n…" at bounding box center [137, 340] width 243 height 35
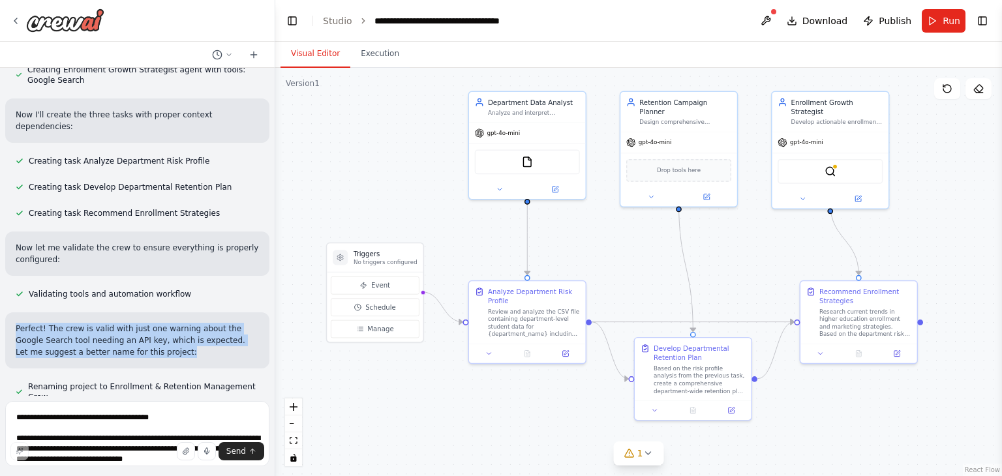
drag, startPoint x: 10, startPoint y: 258, endPoint x: 125, endPoint y: 282, distance: 118.0
click at [125, 312] on div "Perfect! The crew is valid with just one warning about the Google Search tool n…" at bounding box center [137, 340] width 264 height 56
copy p "Perfect! The crew is valid with just one warning about the Google Search tool n…"
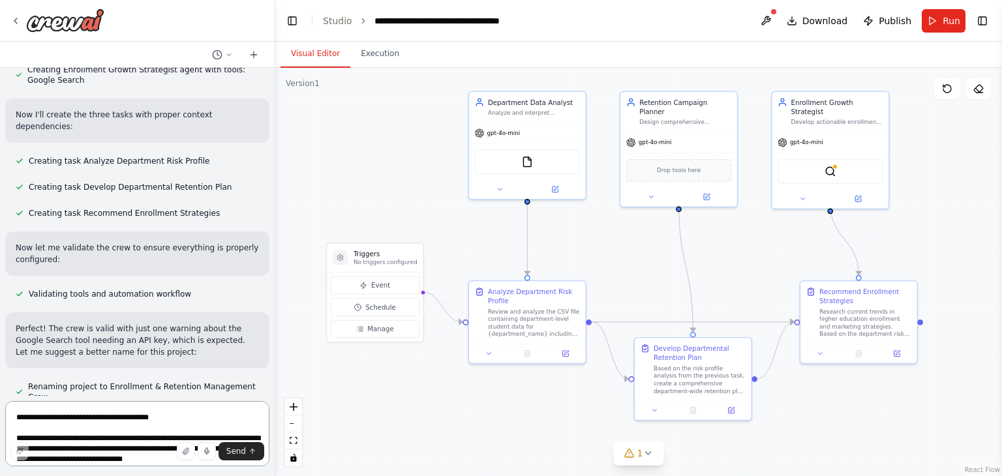
click at [91, 412] on textarea at bounding box center [137, 433] width 264 height 65
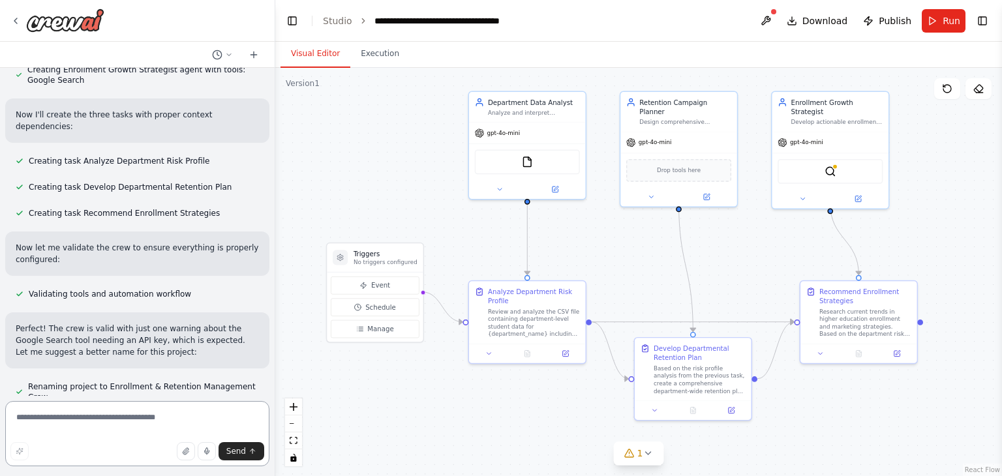
paste textarea "**********"
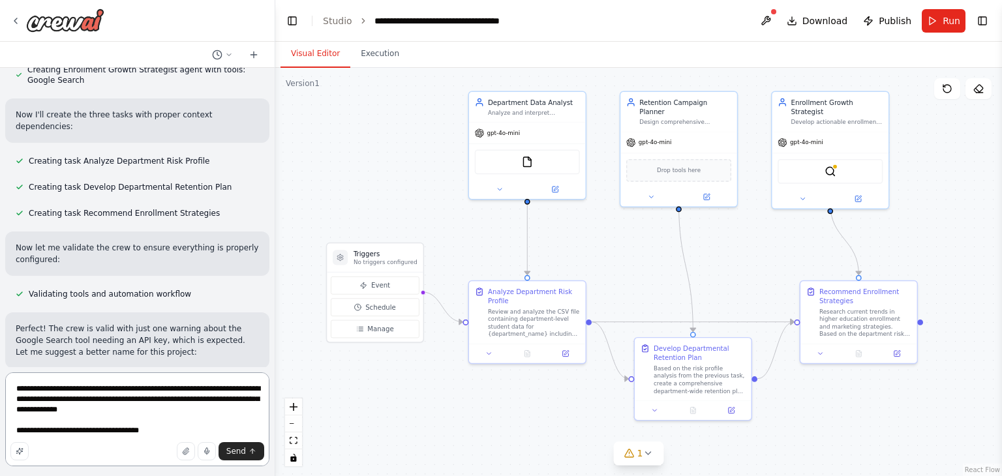
type textarea "**********"
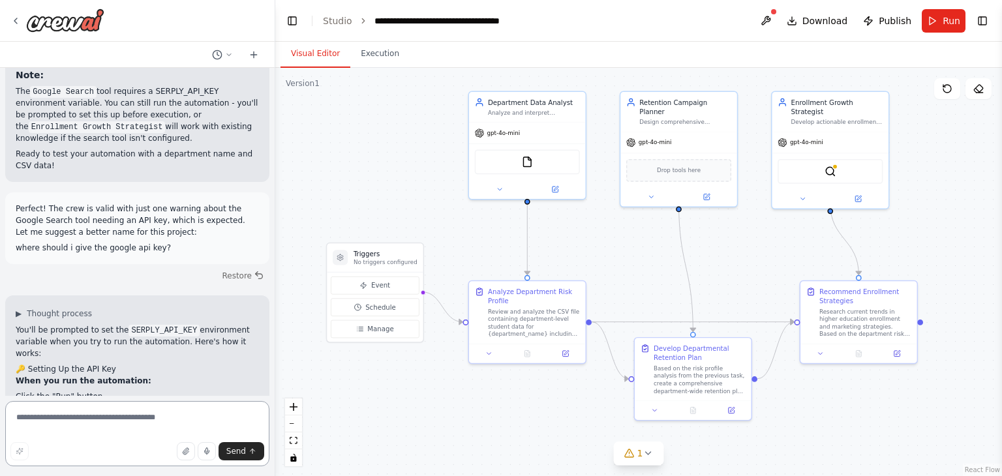
scroll to position [2267, 0]
click at [161, 431] on textarea at bounding box center [137, 433] width 264 height 65
type textarea "*"
type textarea "**********"
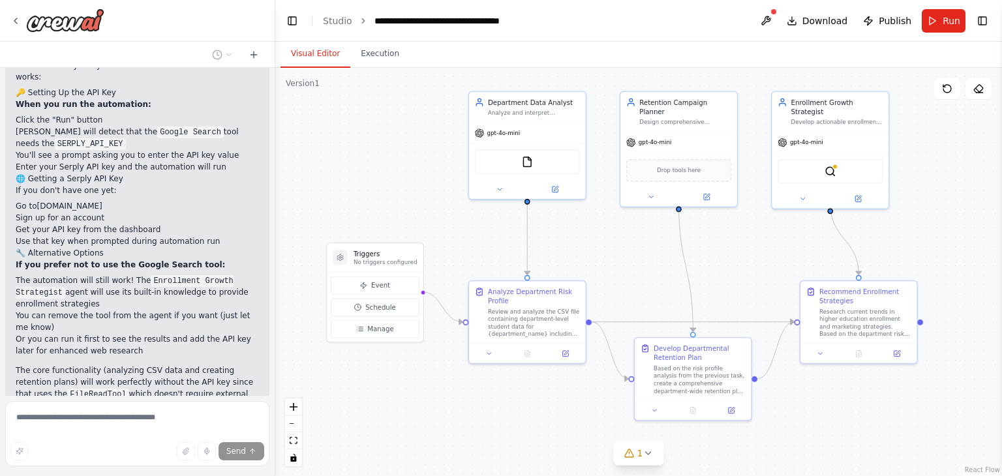
scroll to position [2604, 0]
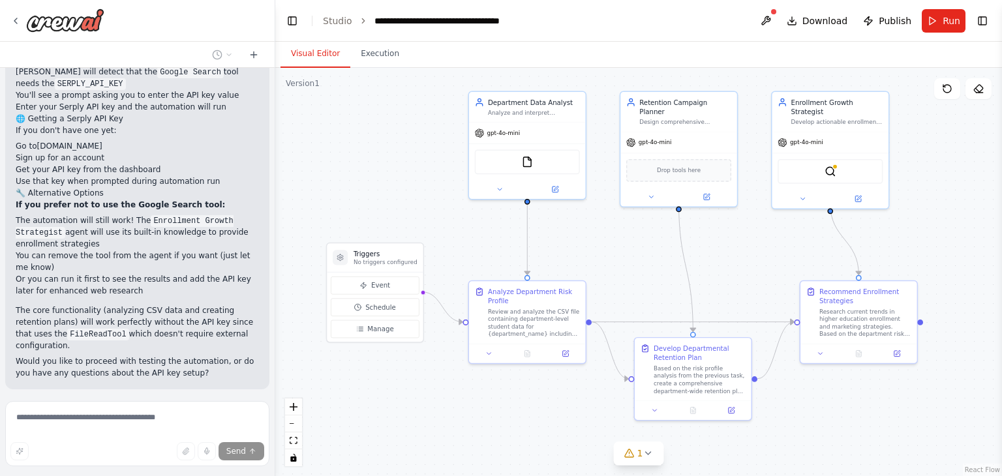
click at [633, 465] on div ".deletable-edge-delete-btn { width: 20px; height: 20px; border: 0px solid #ffff…" at bounding box center [638, 272] width 727 height 408
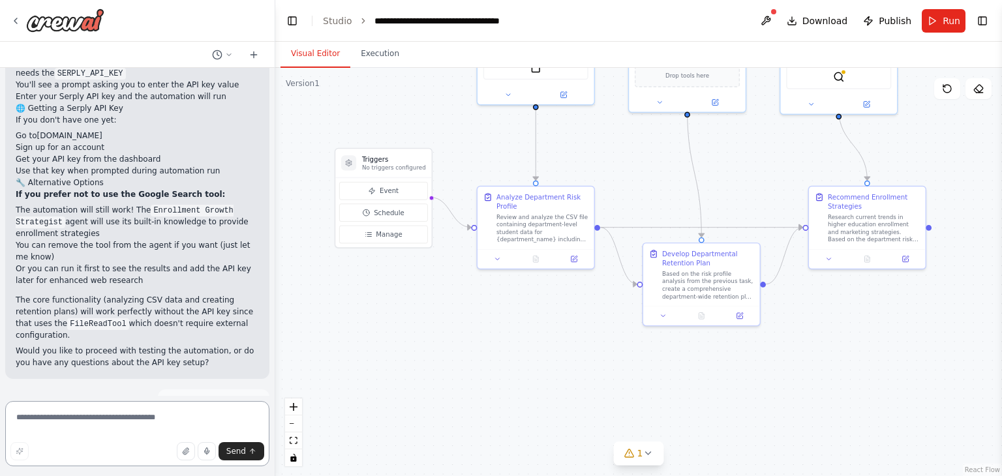
drag, startPoint x: 716, startPoint y: 434, endPoint x: 728, endPoint y: 311, distance: 123.9
click at [728, 311] on div ".deletable-edge-delete-btn { width: 20px; height: 20px; border: 0px solid #ffff…" at bounding box center [638, 272] width 727 height 408
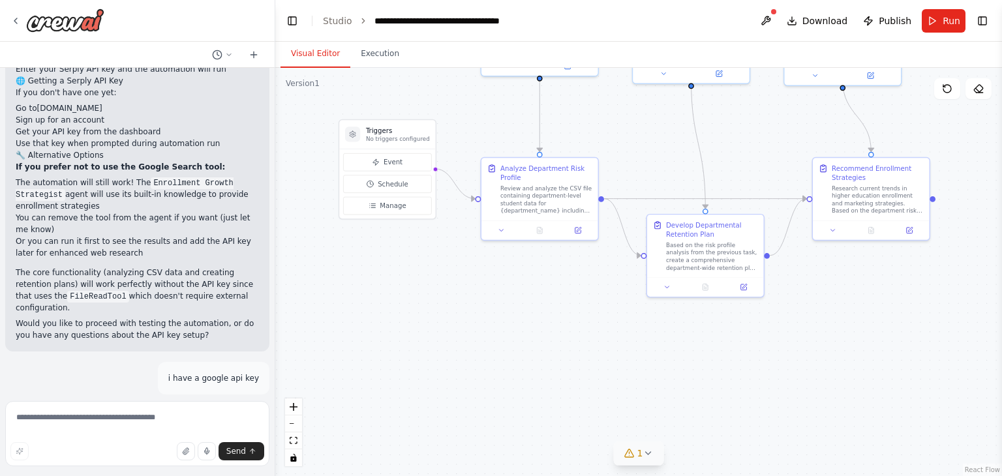
click at [644, 457] on icon at bounding box center [648, 453] width 10 height 10
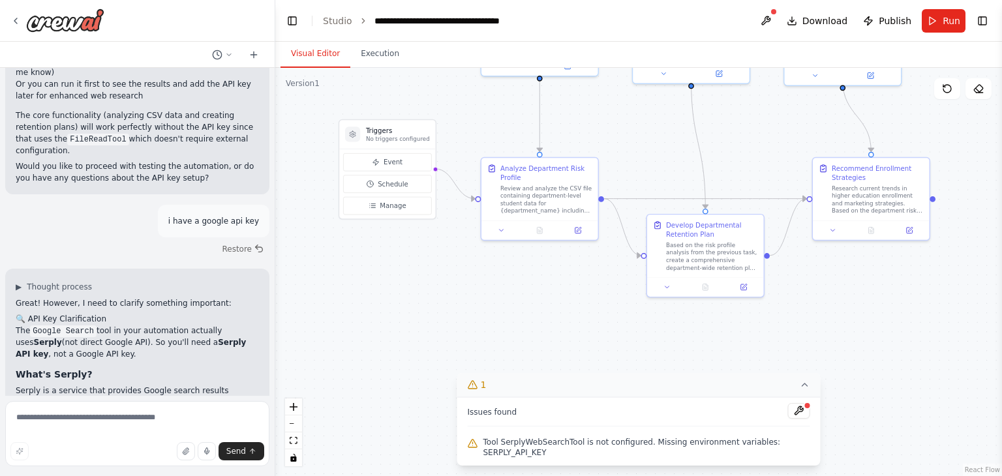
scroll to position [2799, 0]
drag, startPoint x: 65, startPoint y: 311, endPoint x: 99, endPoint y: 311, distance: 33.9
click at [99, 421] on li "You can get a Serply API key at serply.io" at bounding box center [137, 427] width 243 height 12
drag, startPoint x: 112, startPoint y: 310, endPoint x: 65, endPoint y: 309, distance: 47.6
click at [65, 421] on li "You can get a Serply API key at serply.io" at bounding box center [137, 427] width 243 height 12
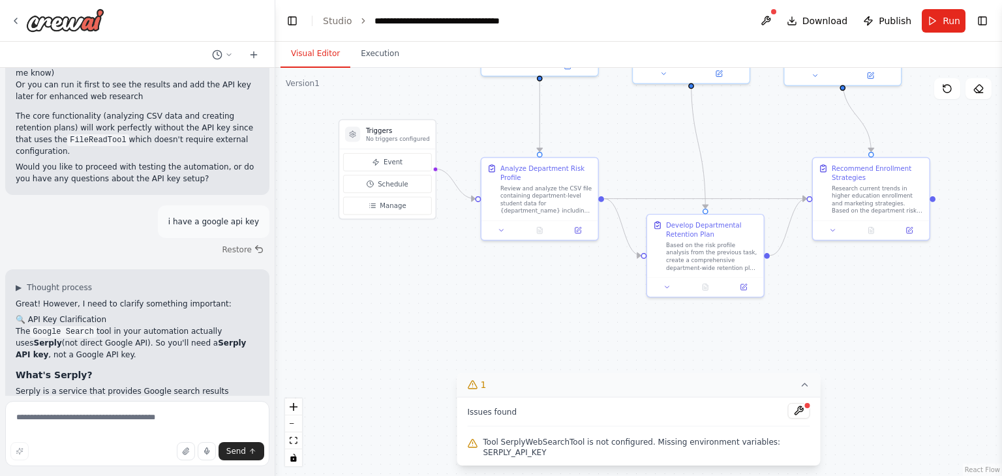
copy li "Serply API key"
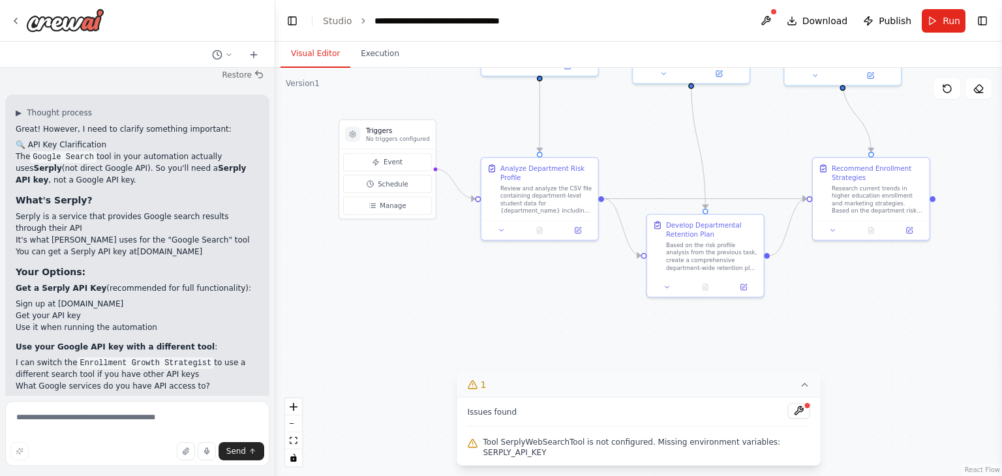
click at [167, 439] on li "The core CSV analysis and retention planning doesn't need external search" at bounding box center [137, 450] width 243 height 23
click at [113, 431] on textarea at bounding box center [137, 433] width 264 height 65
drag, startPoint x: 221, startPoint y: 346, endPoint x: 243, endPoint y: 347, distance: 22.2
copy p "Serply"
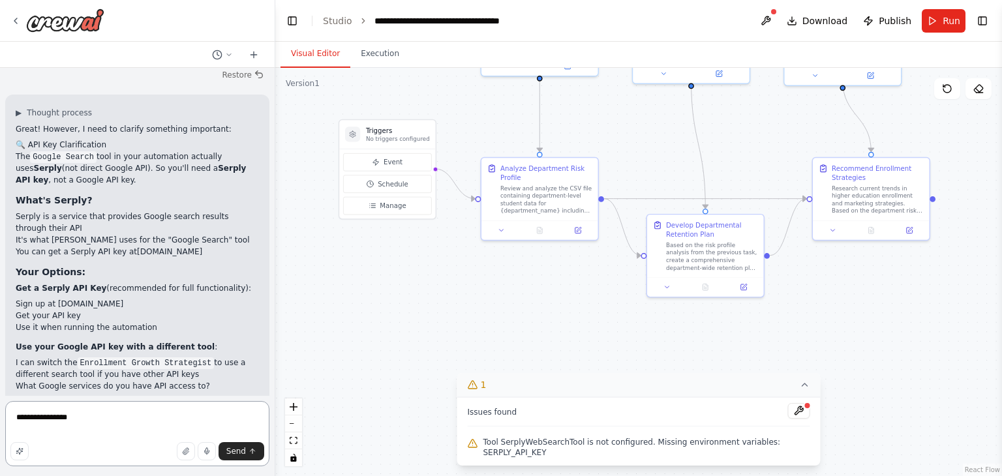
click at [121, 424] on textarea "**********" at bounding box center [137, 433] width 264 height 65
paste textarea "********"
type textarea "**********"
click at [246, 452] on button "Send" at bounding box center [242, 451] width 46 height 18
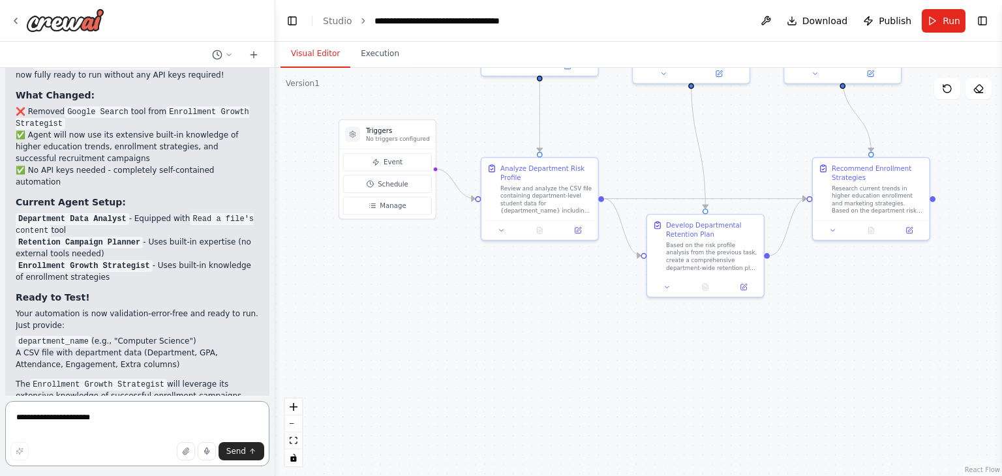
scroll to position [3929, 0]
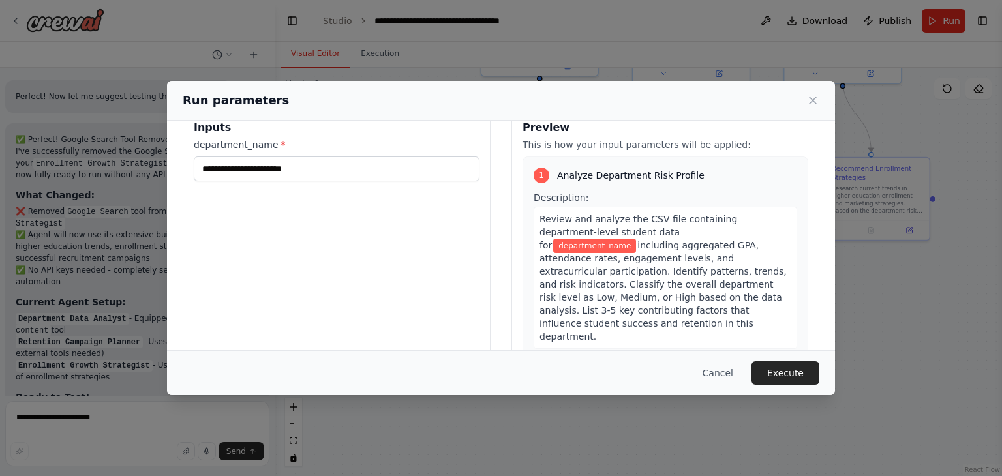
scroll to position [0, 0]
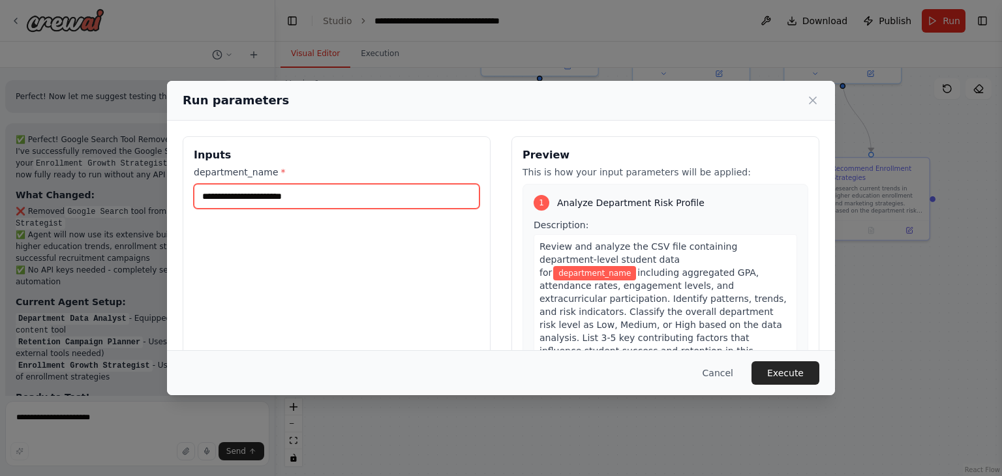
click at [329, 194] on input "department_name *" at bounding box center [337, 196] width 286 height 25
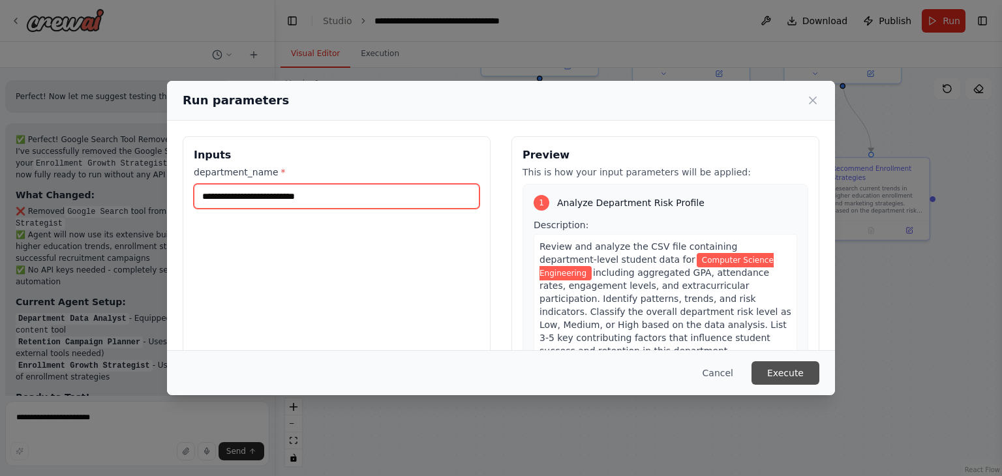
type input "**********"
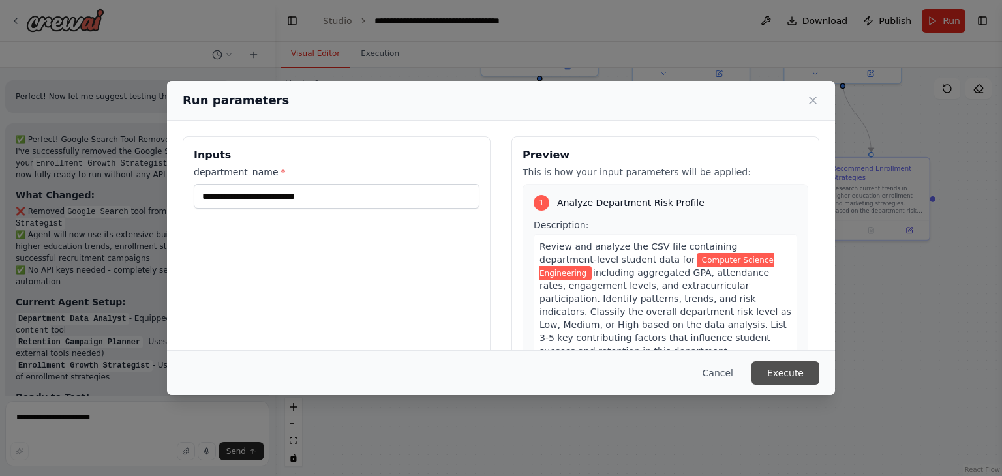
click at [782, 371] on button "Execute" at bounding box center [786, 372] width 68 height 23
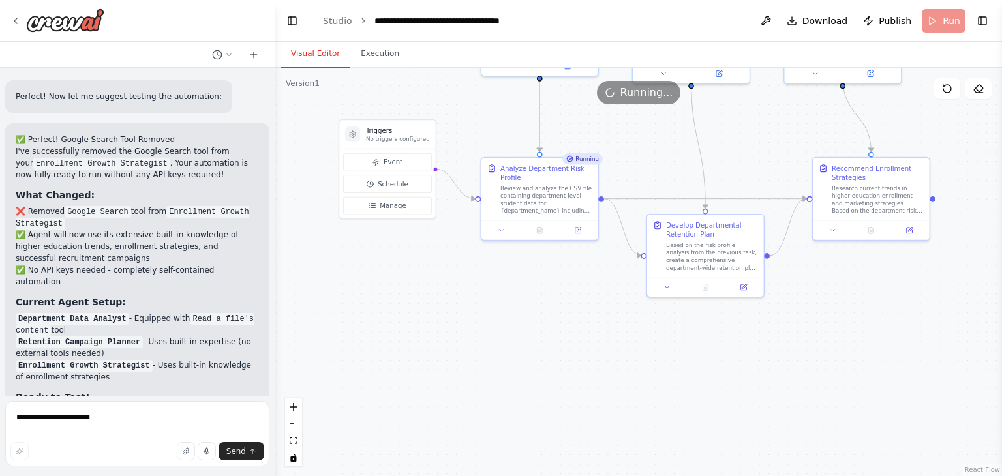
click at [316, 59] on button "Visual Editor" at bounding box center [316, 53] width 70 height 27
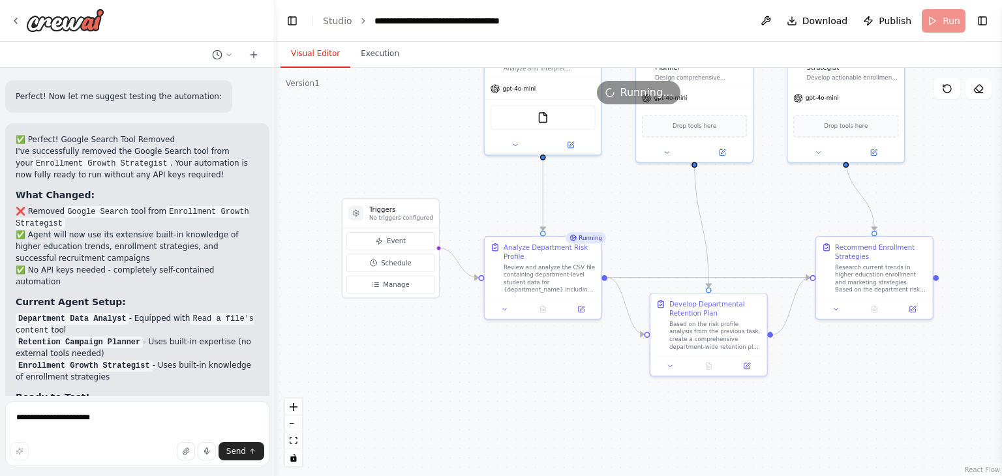
drag, startPoint x: 555, startPoint y: 399, endPoint x: 558, endPoint y: 483, distance: 83.6
click at [558, 476] on html "Hello! I'm the CrewAI assistant. What kind of automation do you want to build? …" at bounding box center [501, 238] width 1002 height 476
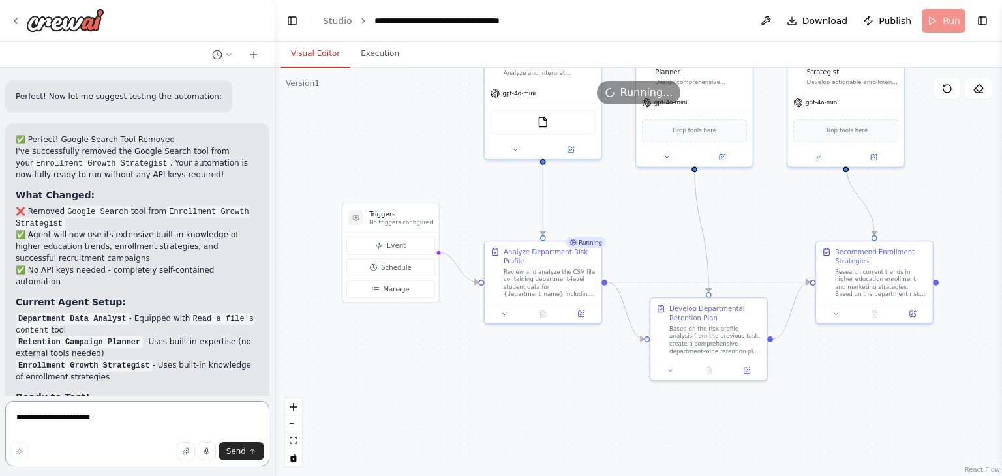
click at [106, 420] on textarea "**********" at bounding box center [137, 433] width 264 height 65
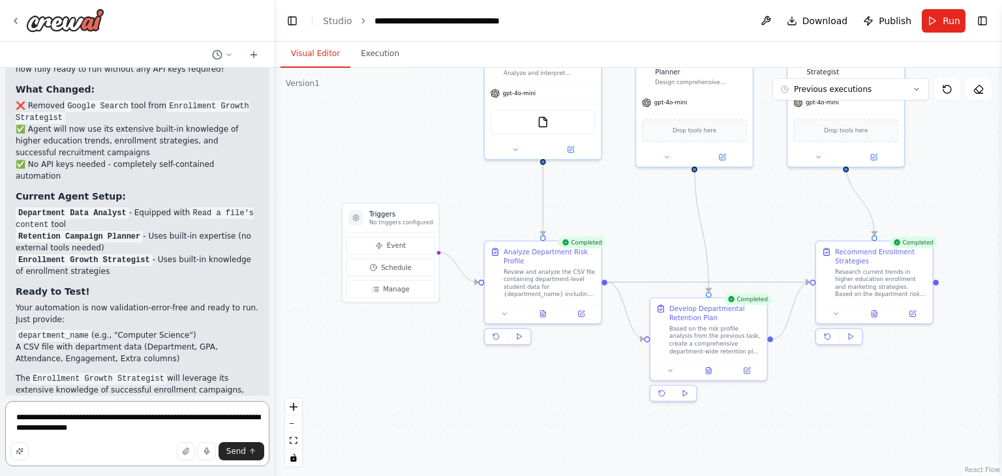
type textarea "**********"
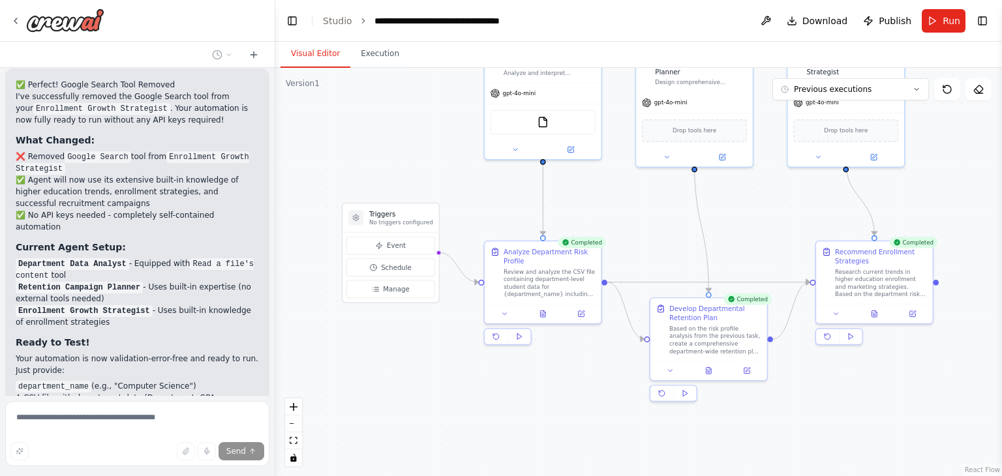
scroll to position [3949, 0]
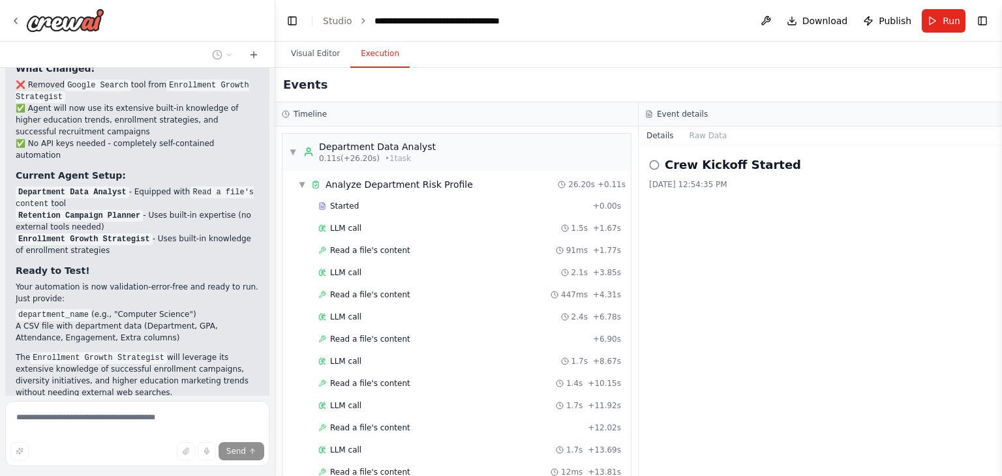
click at [380, 62] on button "Execution" at bounding box center [379, 53] width 59 height 27
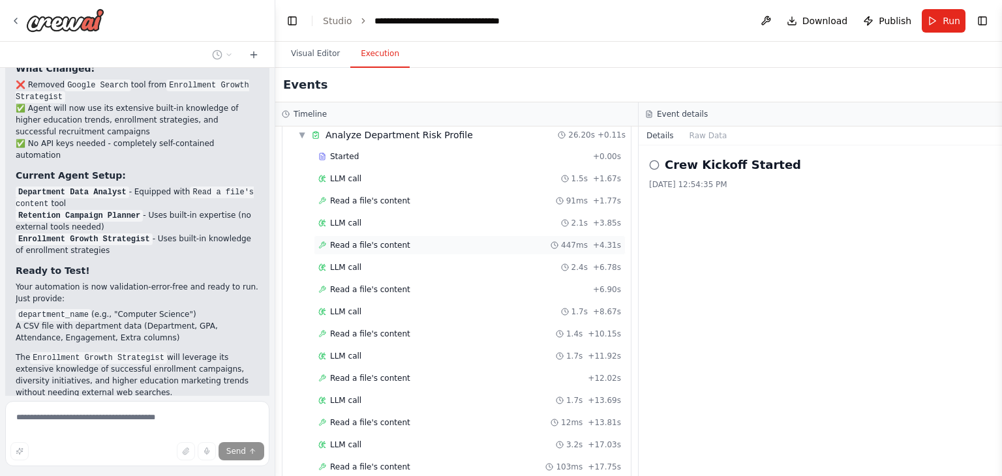
scroll to position [0, 0]
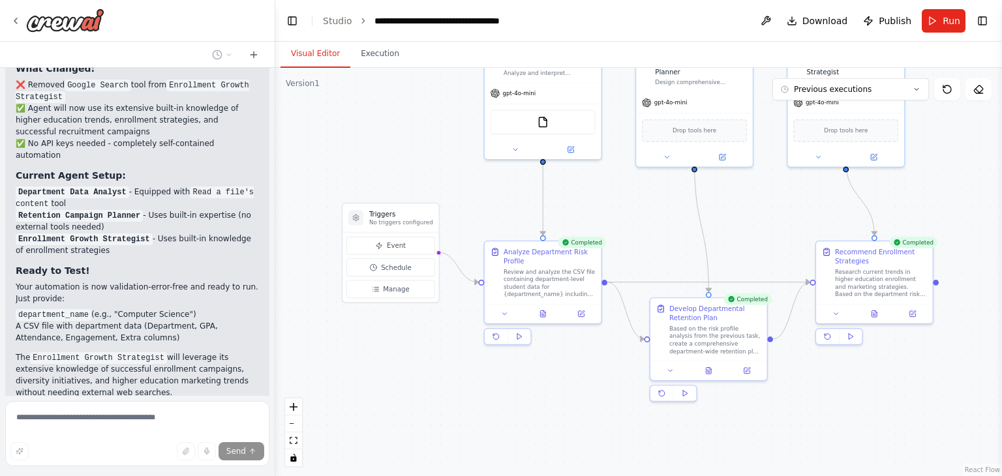
click at [311, 52] on button "Visual Editor" at bounding box center [316, 53] width 70 height 27
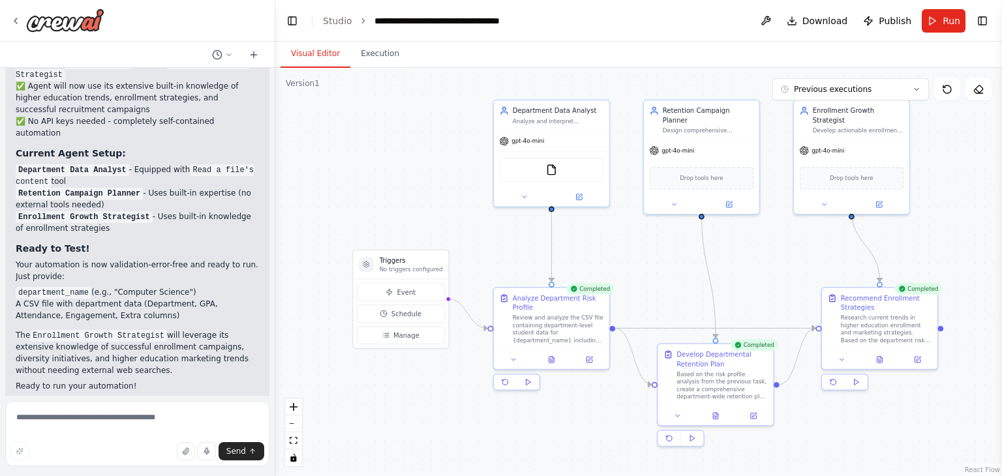
drag, startPoint x: 753, startPoint y: 196, endPoint x: 758, endPoint y: 241, distance: 45.3
click at [758, 241] on div ".deletable-edge-delete-btn { width: 20px; height: 20px; border: 0px solid #ffff…" at bounding box center [638, 272] width 727 height 408
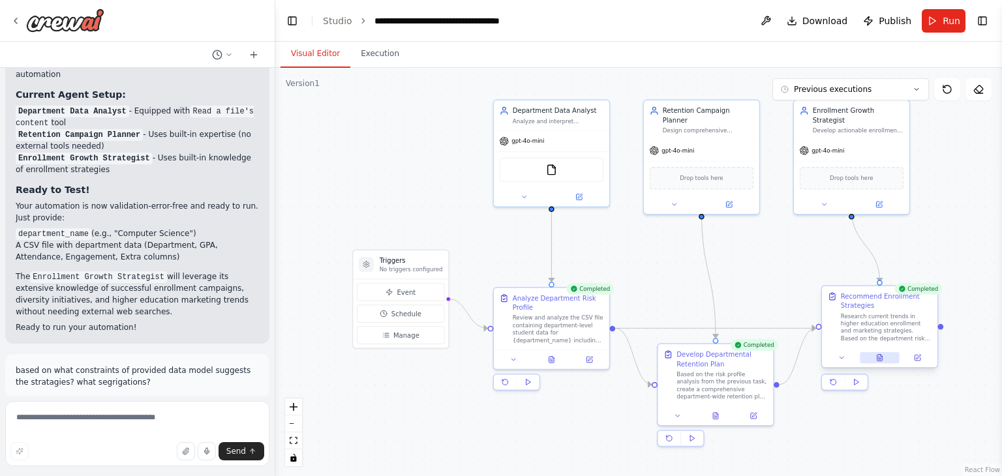
click at [881, 361] on icon at bounding box center [879, 357] width 7 height 7
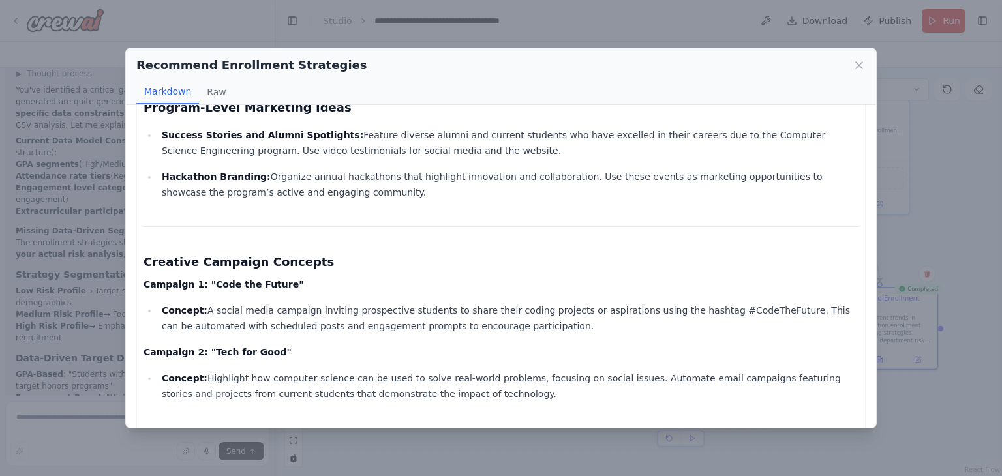
scroll to position [1168, 0]
click at [853, 59] on icon at bounding box center [859, 65] width 13 height 13
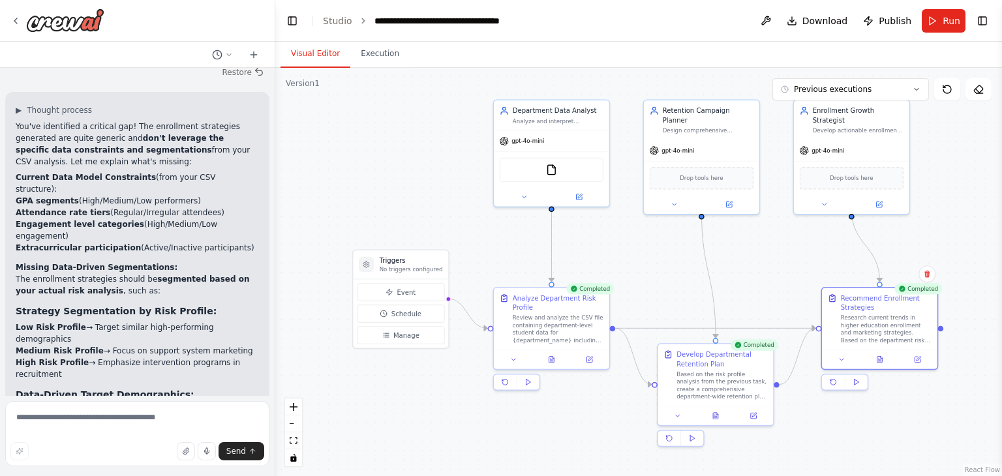
scroll to position [4405, 0]
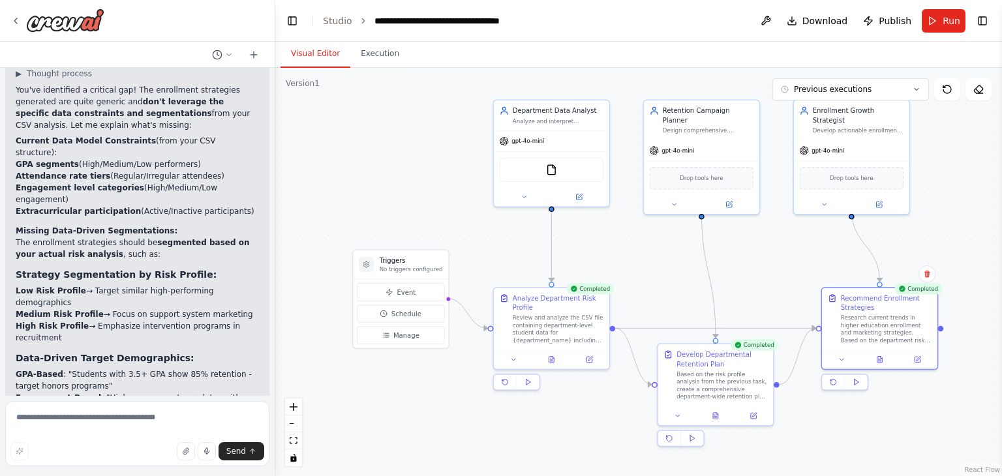
click at [95, 429] on textarea at bounding box center [137, 433] width 264 height 65
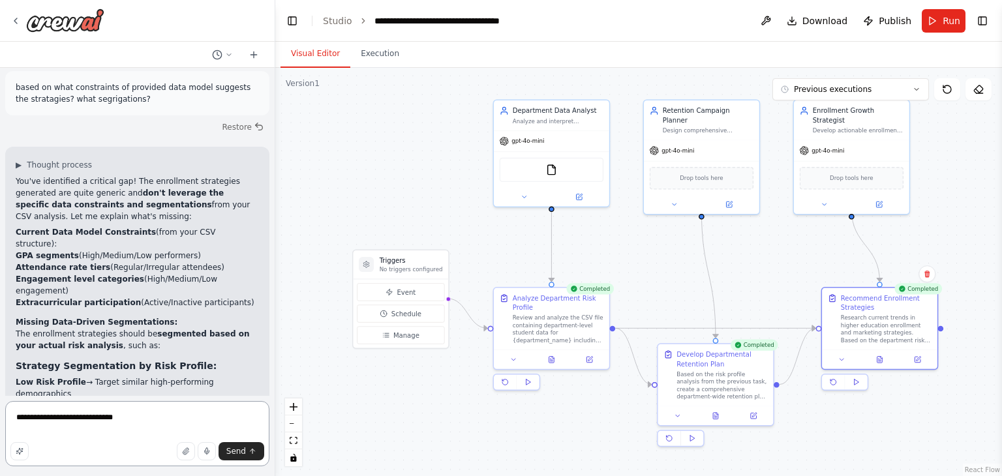
scroll to position [4313, 0]
drag, startPoint x: 16, startPoint y: 266, endPoint x: 55, endPoint y: 264, distance: 39.8
click at [55, 460] on li "GPA-Based : "Students with 3.5+ GPA show 85% retention - target honors programs"" at bounding box center [137, 471] width 243 height 23
copy strong "GPA-Based"
click at [156, 418] on textarea "**********" at bounding box center [137, 433] width 264 height 65
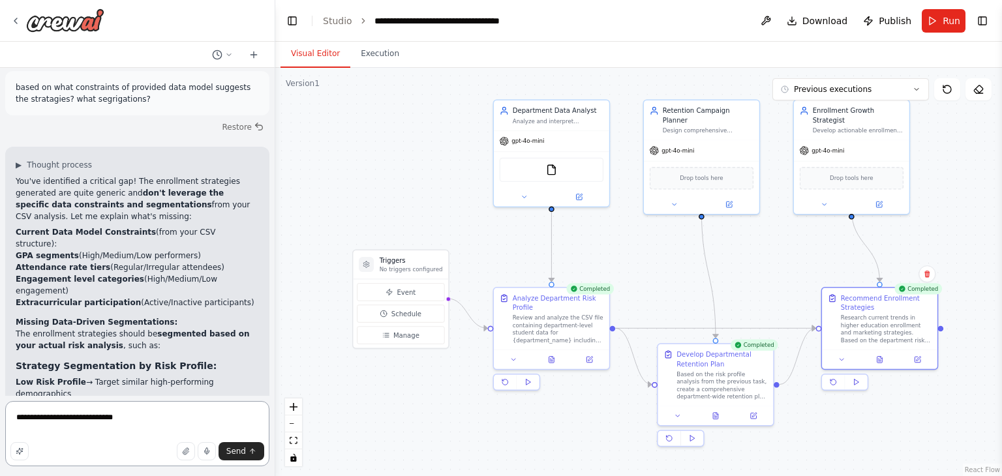
paste textarea "**********"
drag, startPoint x: 16, startPoint y: 288, endPoint x: 87, endPoint y: 290, distance: 71.8
copy li "Engagement-Based :"
click at [172, 416] on textarea "**********" at bounding box center [137, 433] width 264 height 65
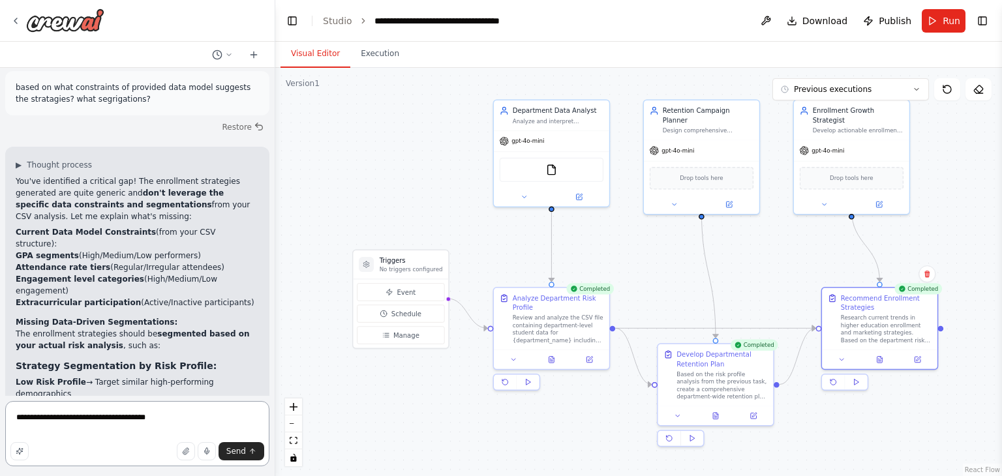
paste textarea "**********"
drag, startPoint x: 17, startPoint y: 311, endPoint x: 84, endPoint y: 310, distance: 66.6
copy strong "Attendance-Based"
click at [239, 418] on textarea "**********" at bounding box center [137, 433] width 264 height 65
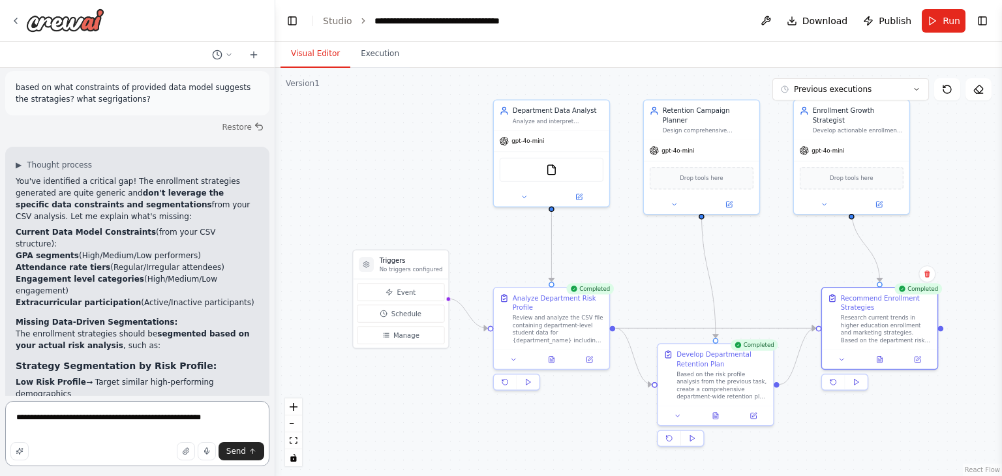
paste textarea "**********"
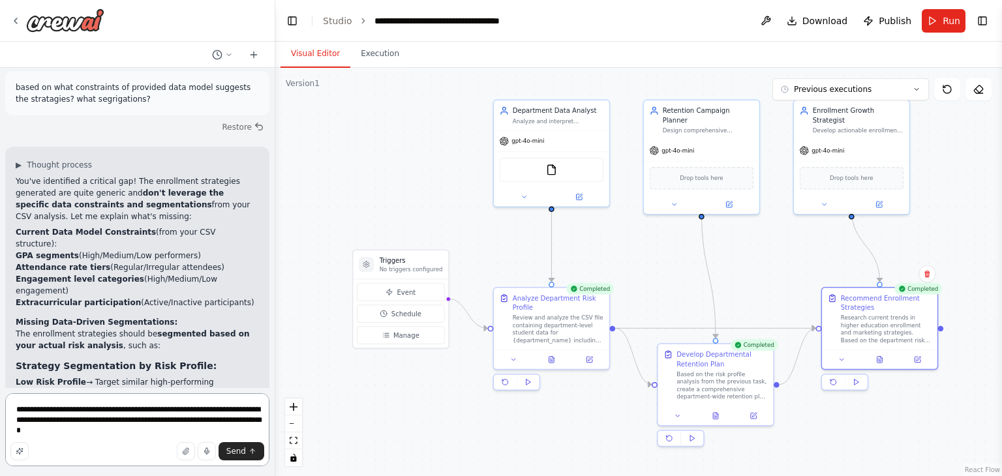
type textarea "**********"
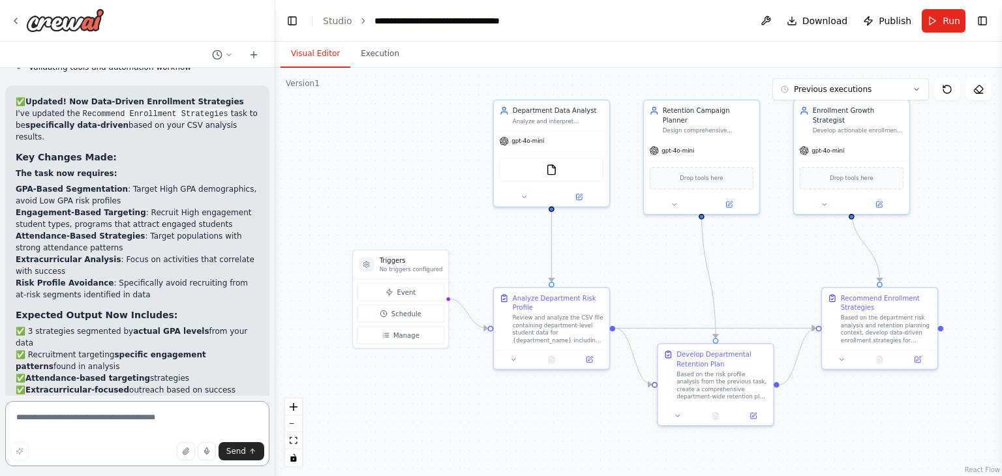
scroll to position [5197, 0]
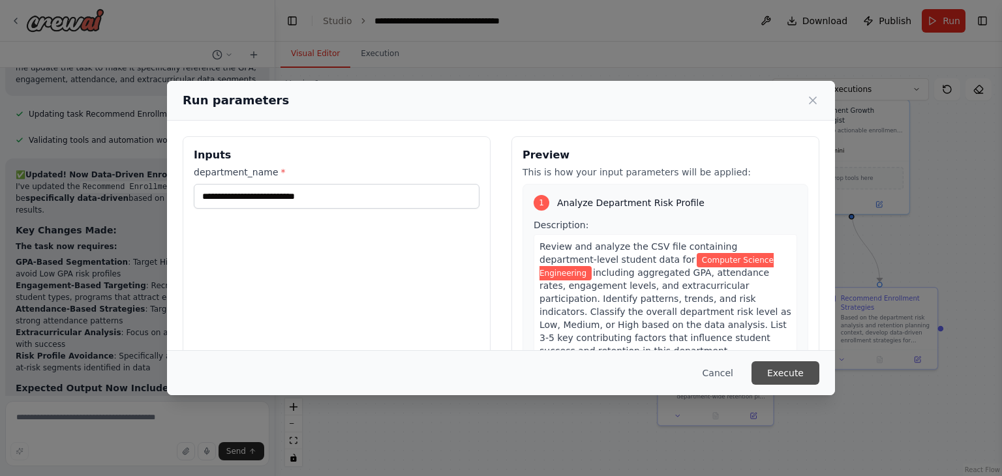
click at [780, 382] on button "Execute" at bounding box center [786, 372] width 68 height 23
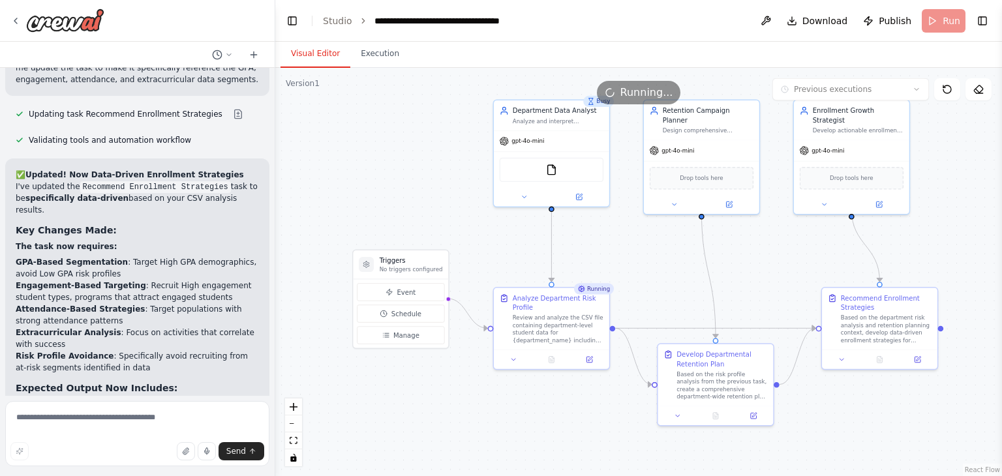
click at [316, 54] on button "Visual Editor" at bounding box center [316, 53] width 70 height 27
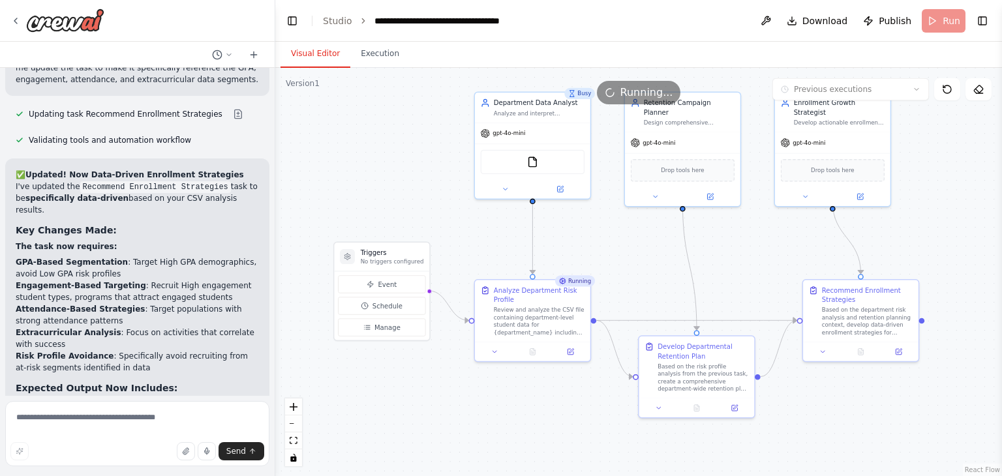
drag, startPoint x: 356, startPoint y: 189, endPoint x: 337, endPoint y: 181, distance: 20.5
click at [337, 181] on div ".deletable-edge-delete-btn { width: 20px; height: 20px; border: 0px solid #ffff…" at bounding box center [638, 272] width 727 height 408
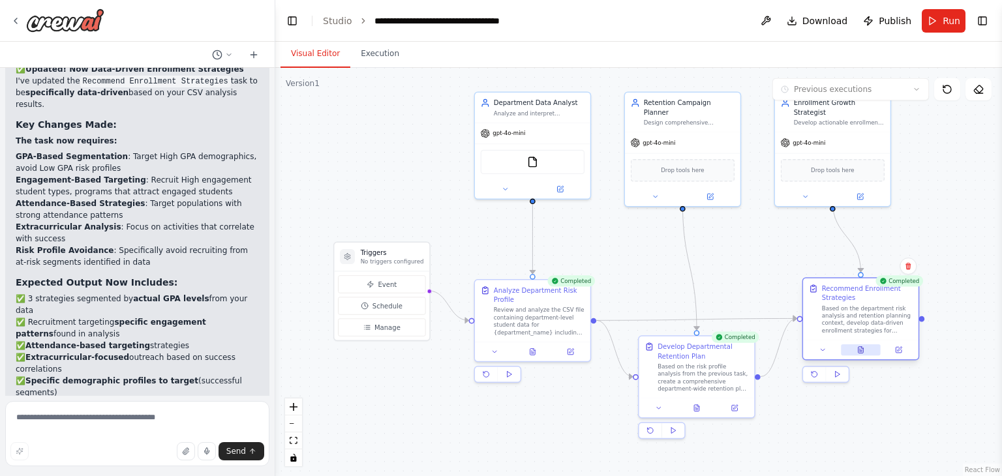
click at [862, 352] on icon at bounding box center [861, 350] width 5 height 7
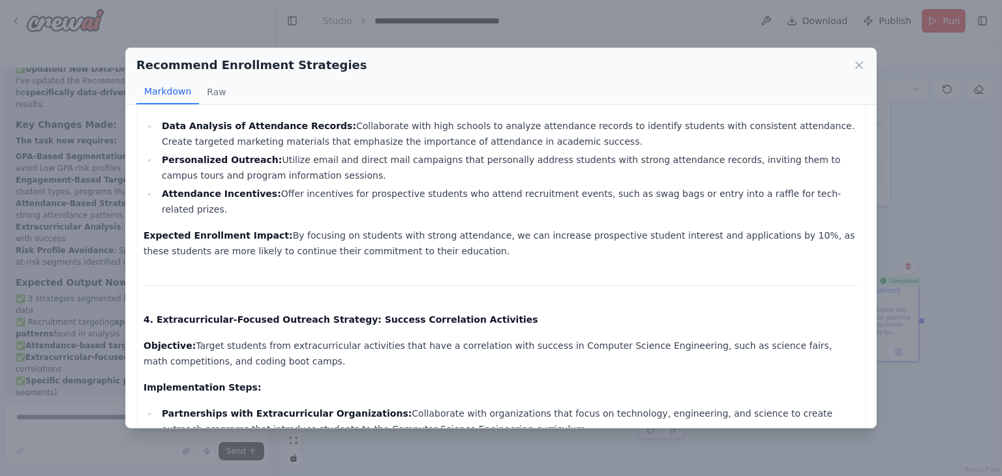
scroll to position [635, 0]
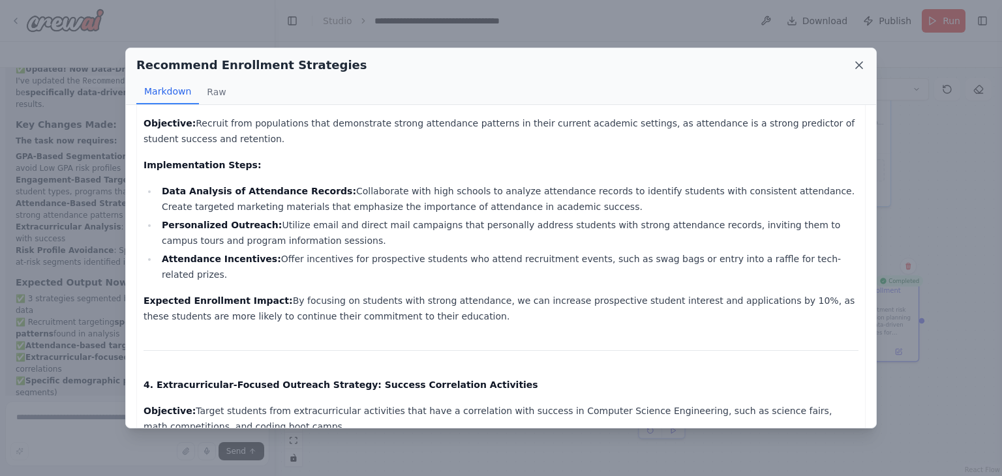
click at [858, 67] on icon at bounding box center [859, 65] width 13 height 13
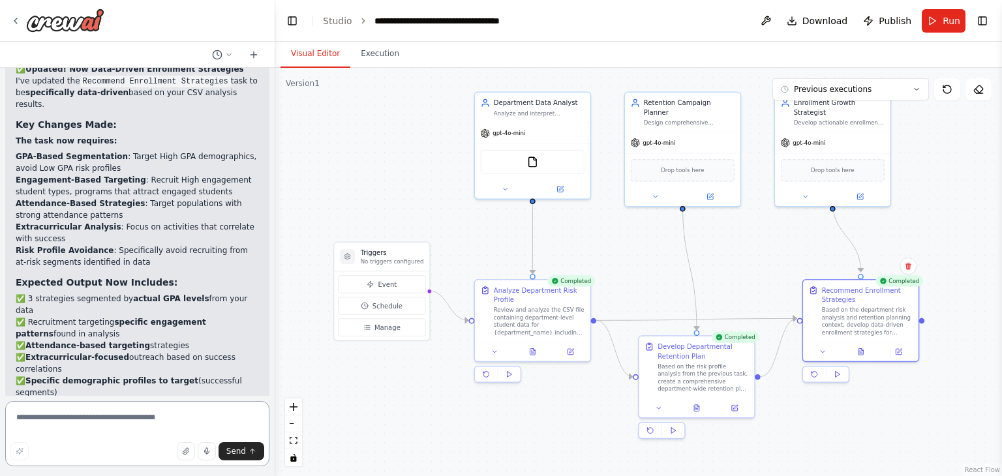
click at [110, 431] on textarea at bounding box center [137, 433] width 264 height 65
click at [133, 431] on textarea "**********" at bounding box center [137, 433] width 264 height 65
click at [168, 431] on textarea "**********" at bounding box center [137, 433] width 264 height 65
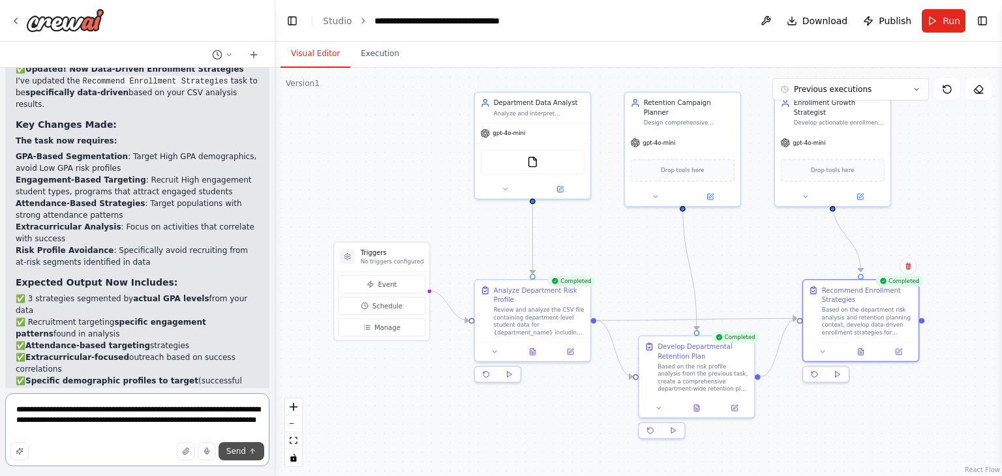
type textarea "**********"
click at [246, 451] on button "Send" at bounding box center [242, 451] width 46 height 18
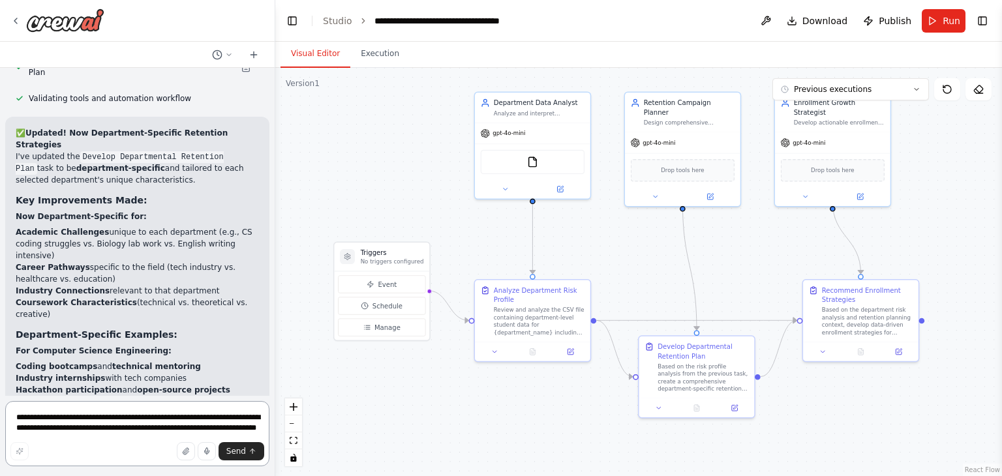
scroll to position [5922, 0]
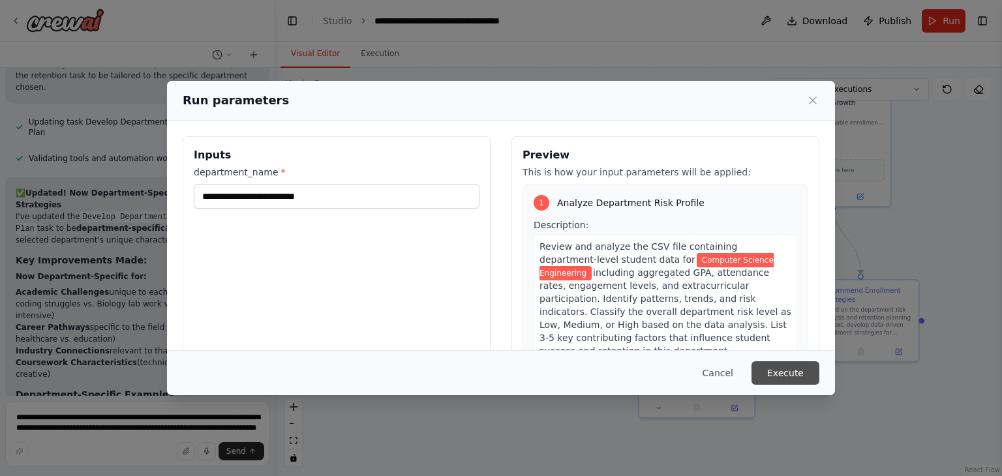
click at [785, 377] on button "Execute" at bounding box center [786, 372] width 68 height 23
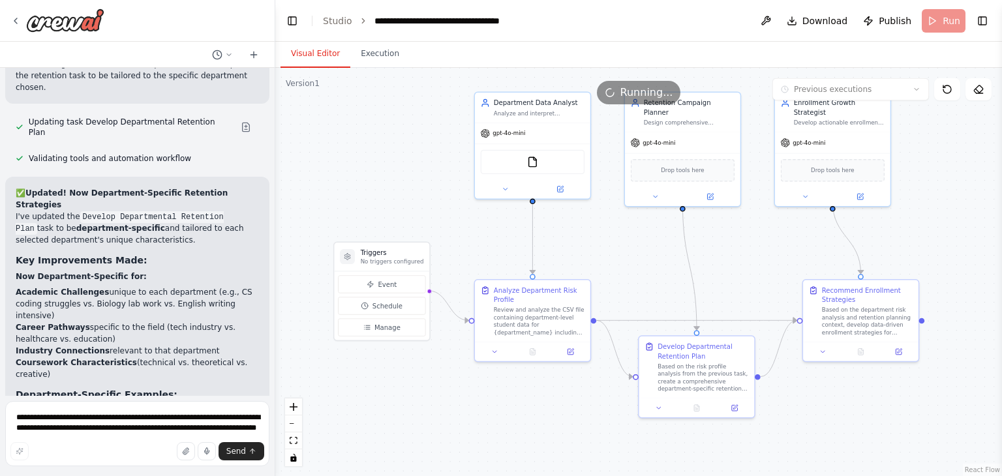
click at [314, 57] on button "Visual Editor" at bounding box center [316, 53] width 70 height 27
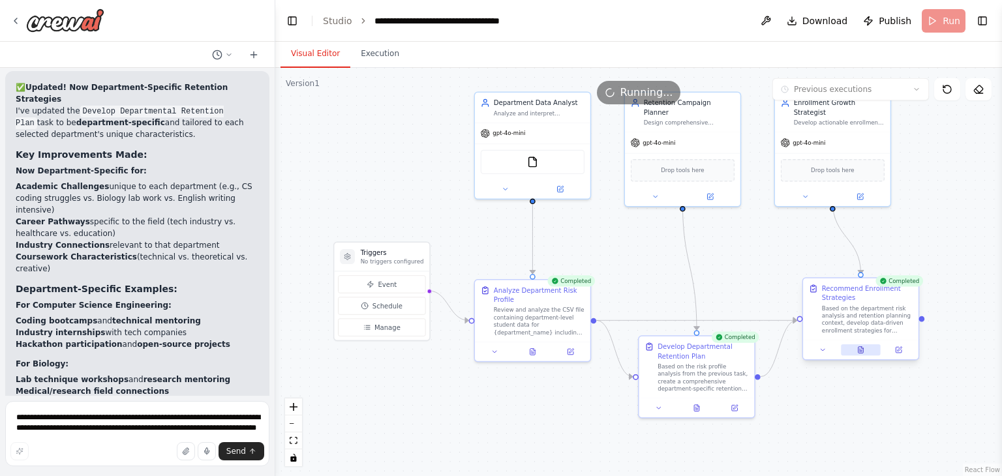
click at [857, 348] on icon at bounding box center [860, 349] width 7 height 7
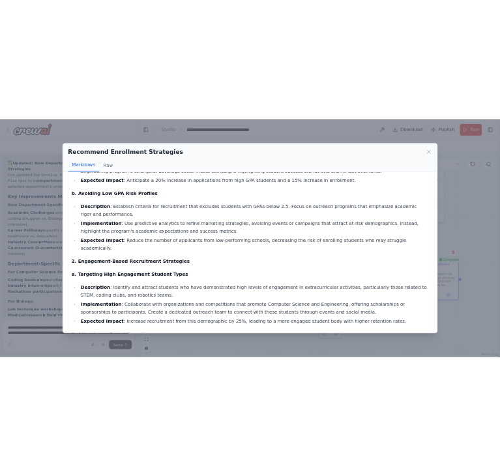
scroll to position [141, 0]
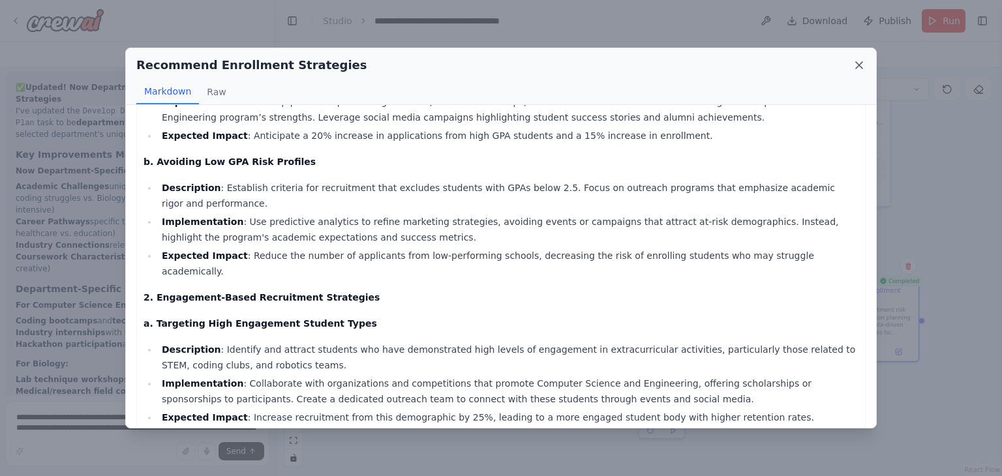
click at [853, 66] on icon at bounding box center [859, 65] width 13 height 13
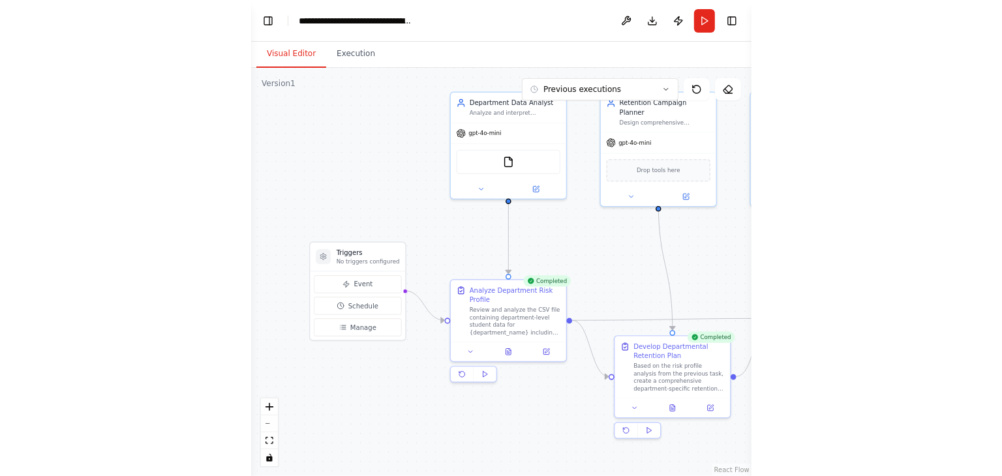
scroll to position [7056, 0]
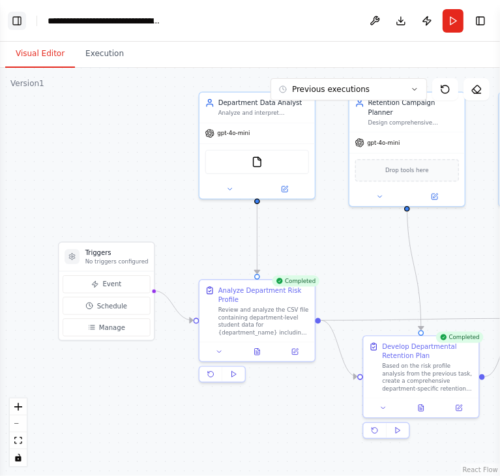
click at [12, 22] on button "Toggle Left Sidebar" at bounding box center [17, 21] width 18 height 18
click at [18, 28] on button "Toggle Left Sidebar" at bounding box center [17, 21] width 18 height 18
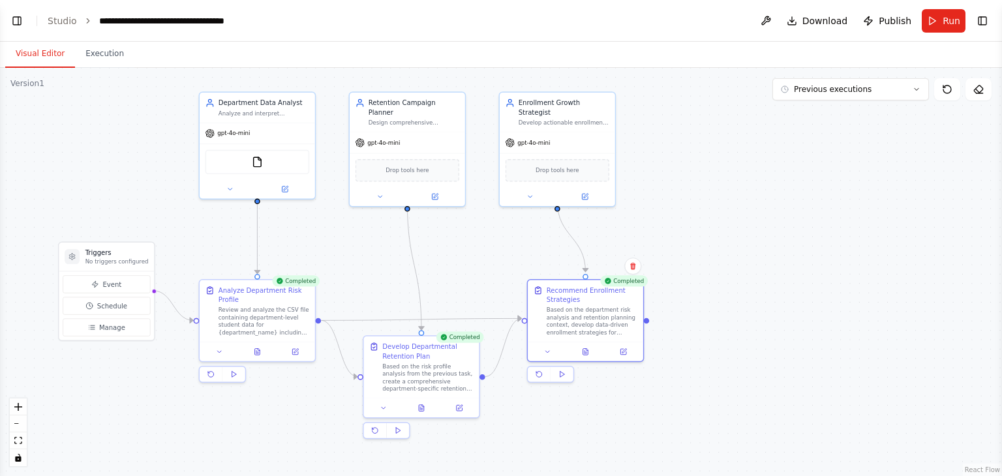
scroll to position [5922, 0]
click at [17, 22] on button "Toggle Left Sidebar" at bounding box center [17, 21] width 18 height 18
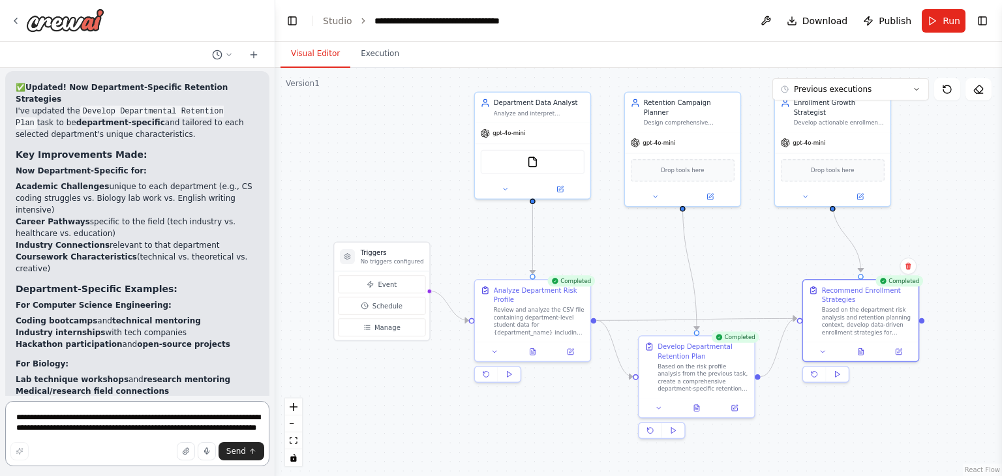
click at [88, 424] on textarea "**********" at bounding box center [137, 433] width 264 height 65
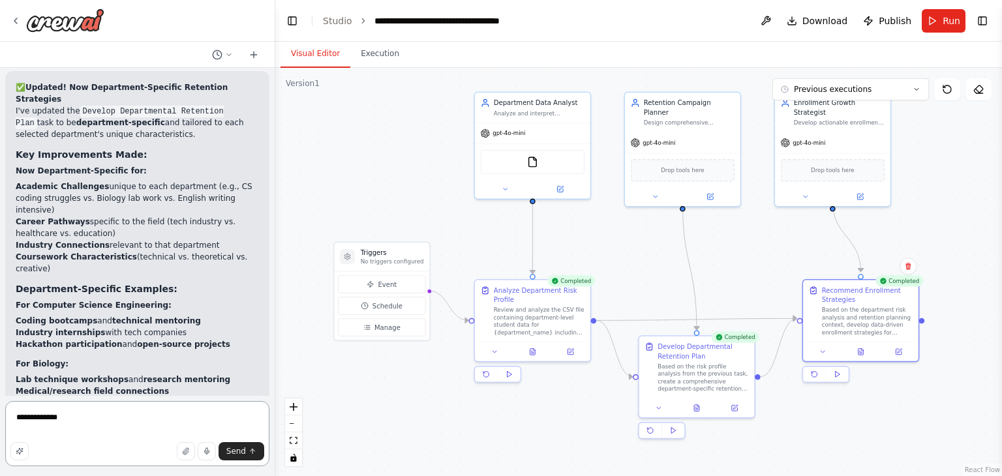
paste textarea "**********"
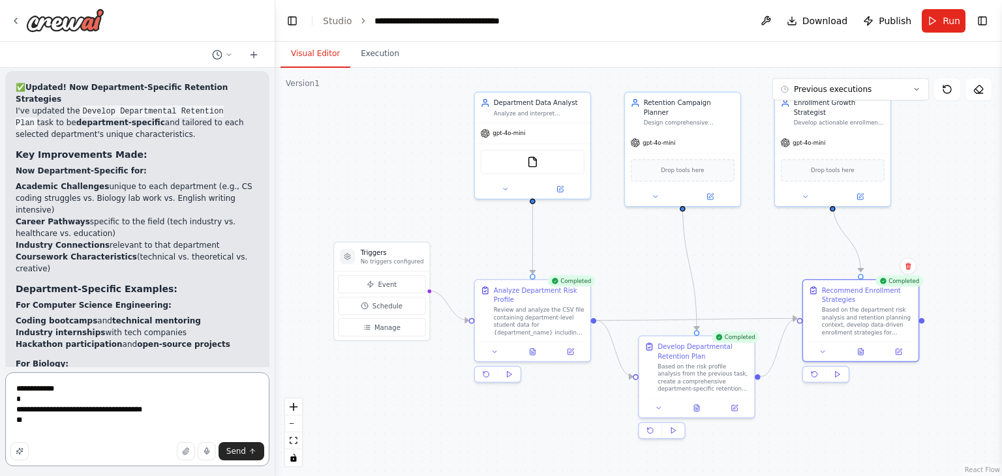
drag, startPoint x: 33, startPoint y: 403, endPoint x: 14, endPoint y: 403, distance: 18.3
click at [14, 403] on textarea "**********" at bounding box center [137, 420] width 264 height 94
click at [31, 421] on textarea "**********" at bounding box center [137, 420] width 264 height 94
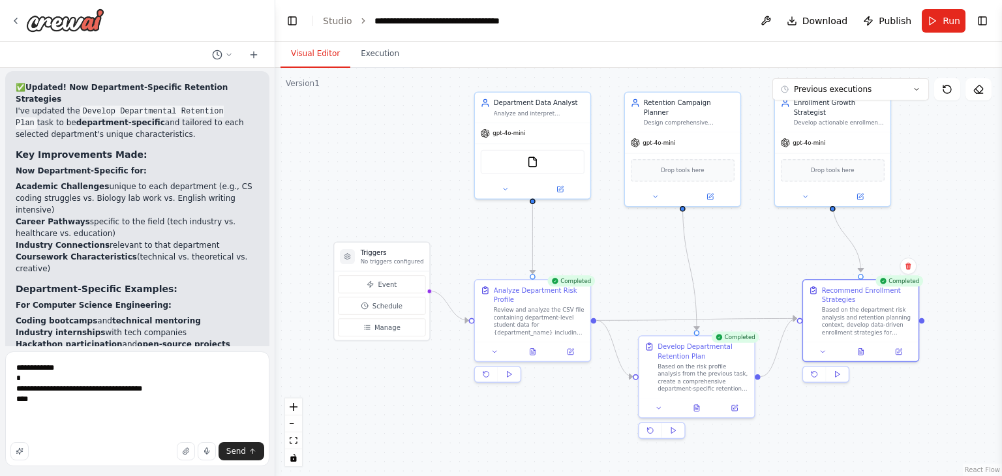
click at [639, 240] on div ".deletable-edge-delete-btn { width: 20px; height: 20px; border: 0px solid #ffff…" at bounding box center [638, 272] width 727 height 408
drag, startPoint x: 34, startPoint y: 400, endPoint x: 11, endPoint y: 401, distance: 22.8
click at [11, 401] on textarea "**********" at bounding box center [137, 409] width 264 height 115
drag, startPoint x: 55, startPoint y: 376, endPoint x: 12, endPoint y: 382, distance: 43.4
click at [12, 382] on textarea "**********" at bounding box center [137, 409] width 264 height 115
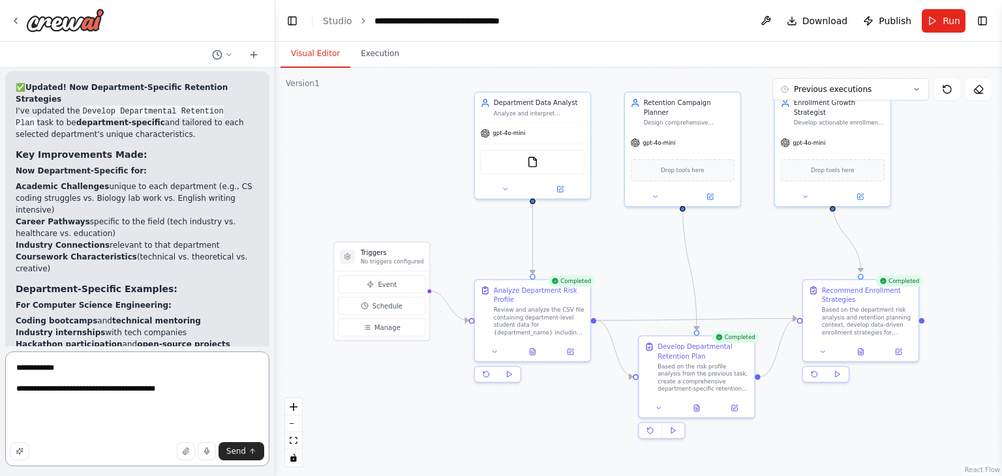
click at [196, 388] on textarea "**********" at bounding box center [137, 409] width 264 height 115
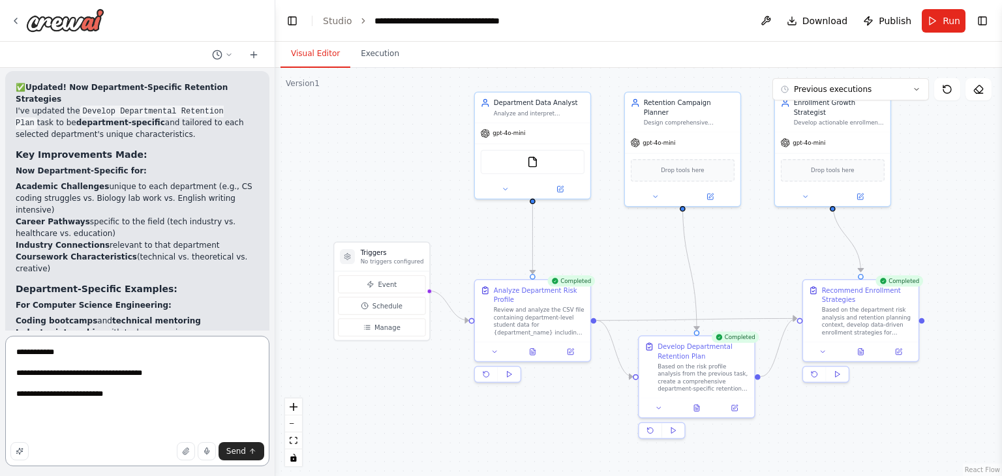
paste textarea "**********"
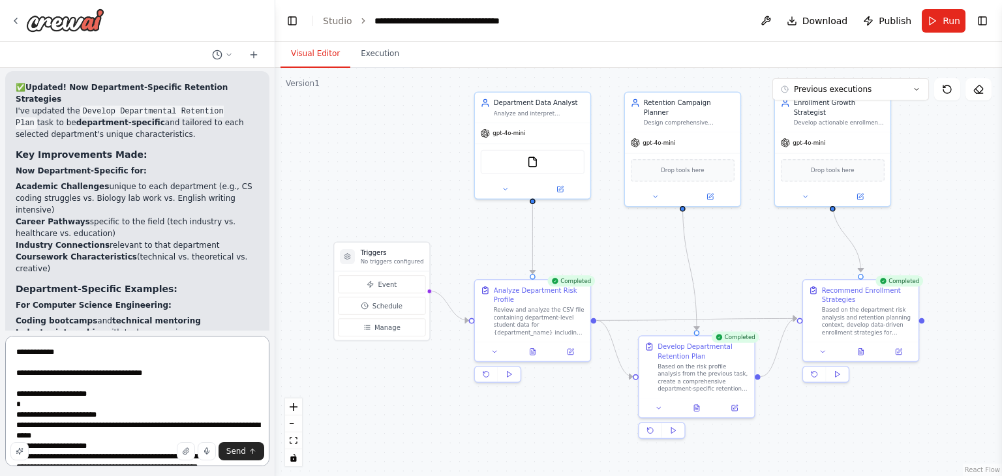
scroll to position [48, 0]
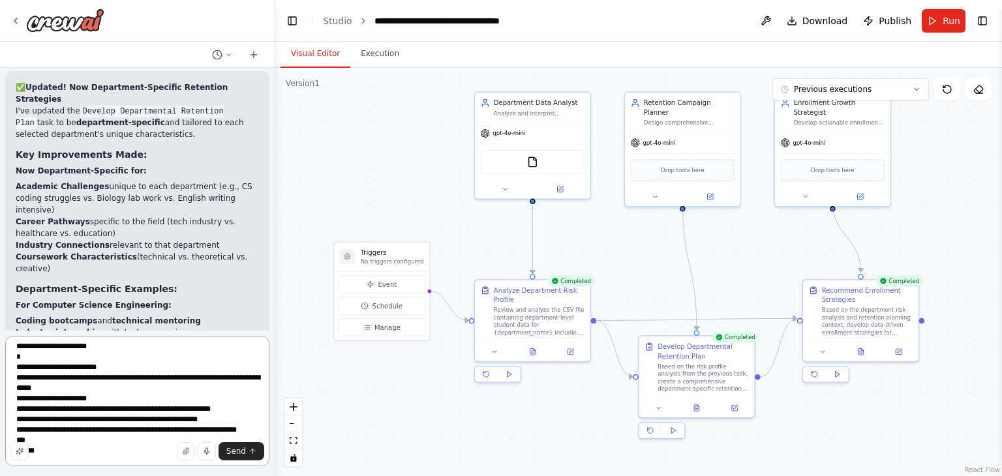
drag, startPoint x: 44, startPoint y: 356, endPoint x: 14, endPoint y: 358, distance: 30.1
click at [14, 358] on textarea "**********" at bounding box center [137, 401] width 264 height 130
drag, startPoint x: 104, startPoint y: 397, endPoint x: 92, endPoint y: 399, distance: 11.8
click at [92, 399] on textarea "**********" at bounding box center [137, 401] width 264 height 130
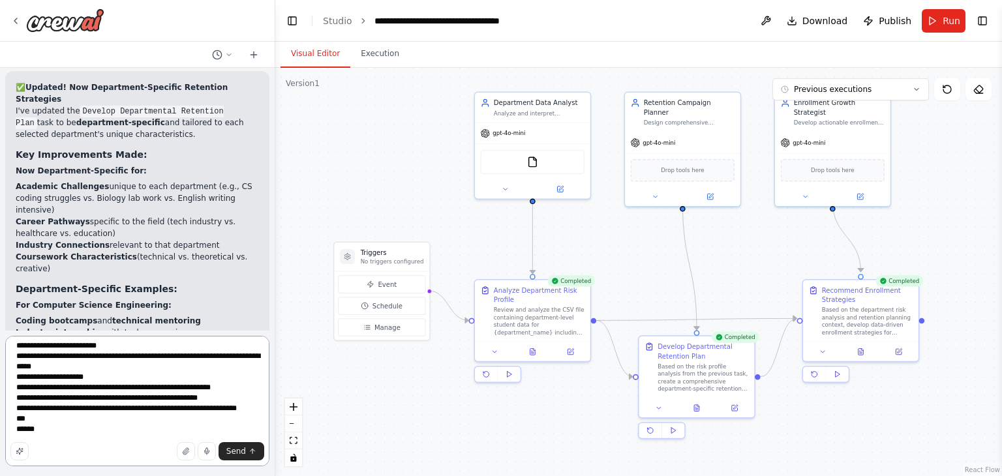
scroll to position [104, 0]
drag, startPoint x: 25, startPoint y: 386, endPoint x: 16, endPoint y: 386, distance: 9.2
click at [16, 386] on textarea "**********" at bounding box center [137, 401] width 264 height 130
drag, startPoint x: 26, startPoint y: 398, endPoint x: 11, endPoint y: 398, distance: 15.0
click at [11, 398] on textarea "**********" at bounding box center [137, 401] width 264 height 130
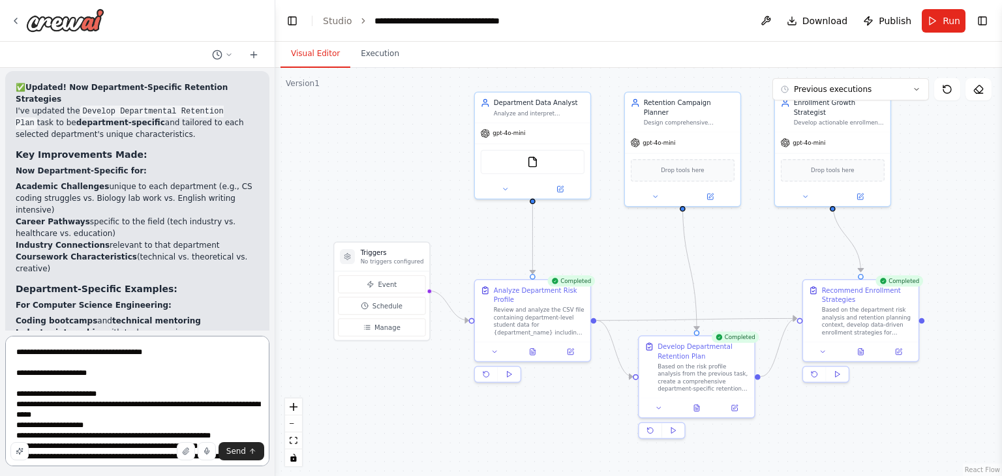
scroll to position [18, 0]
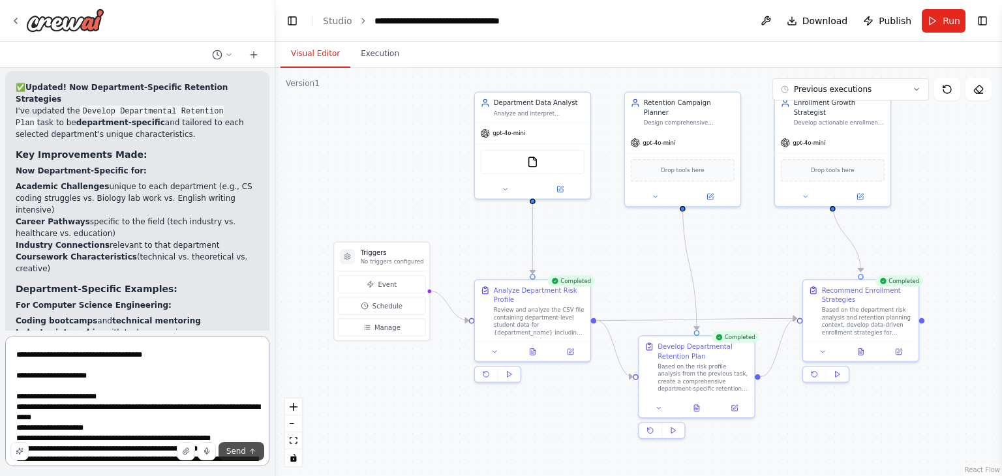
type textarea "**********"
click at [236, 449] on span "Send" at bounding box center [236, 451] width 20 height 10
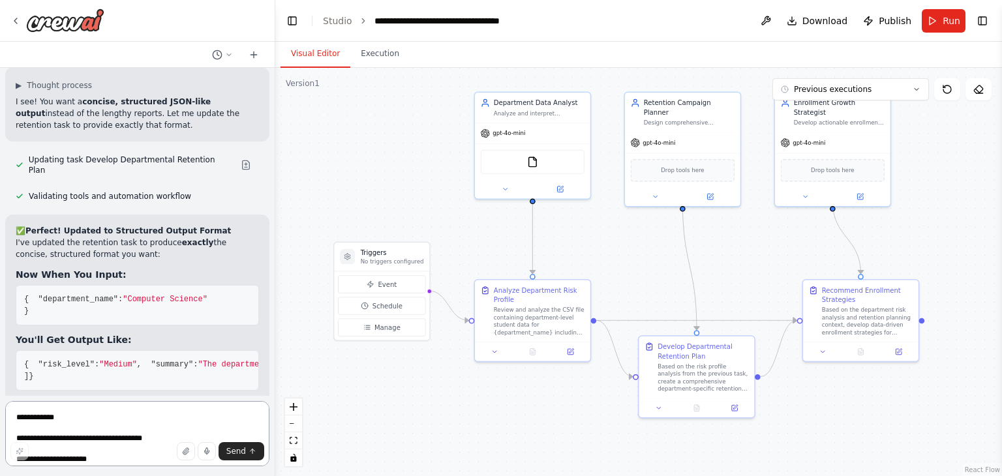
scroll to position [6644, 0]
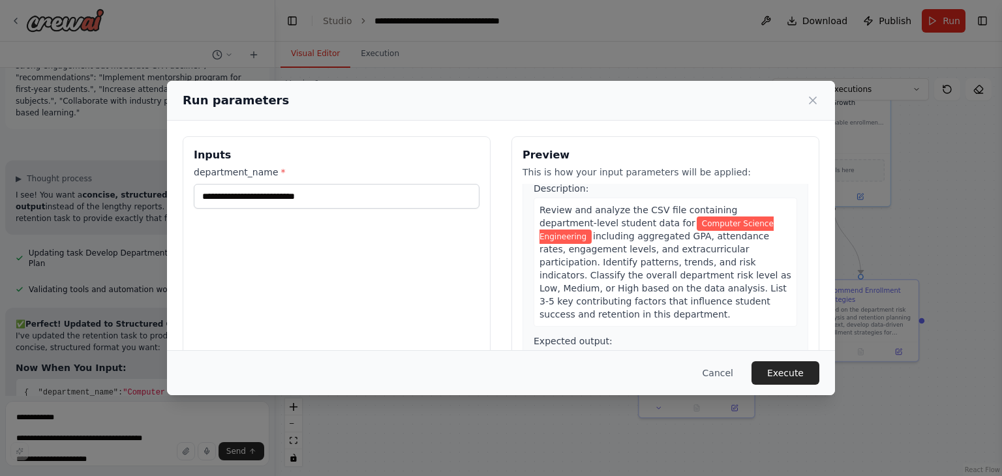
scroll to position [0, 0]
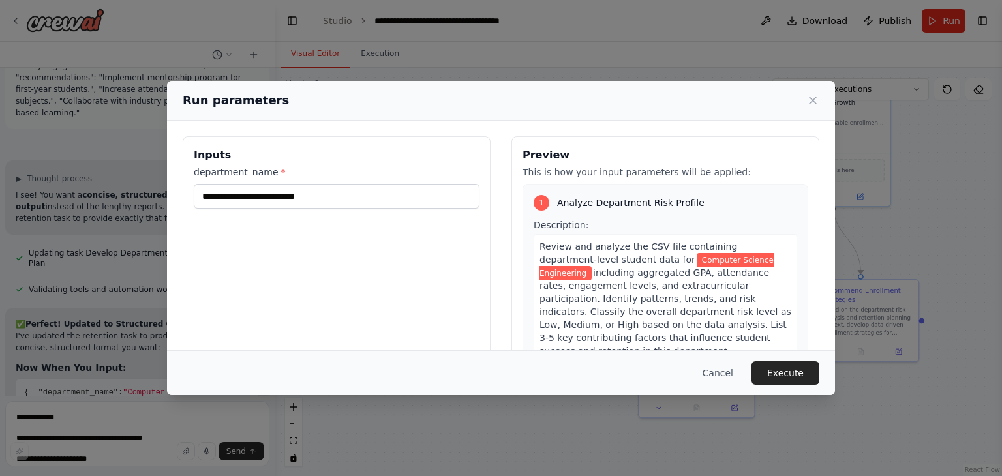
click at [671, 311] on span "including aggregated GPA, attendance rates, engagement levels, and extracurricu…" at bounding box center [666, 311] width 252 height 89
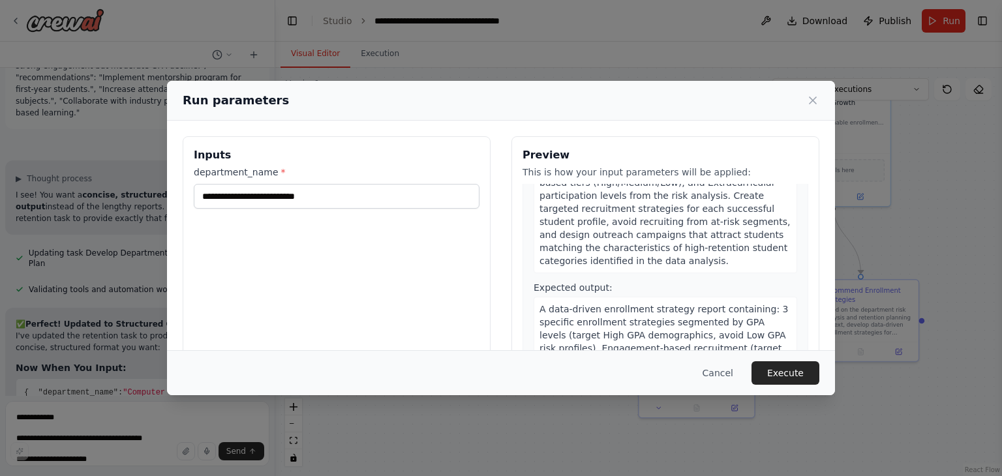
scroll to position [110, 0]
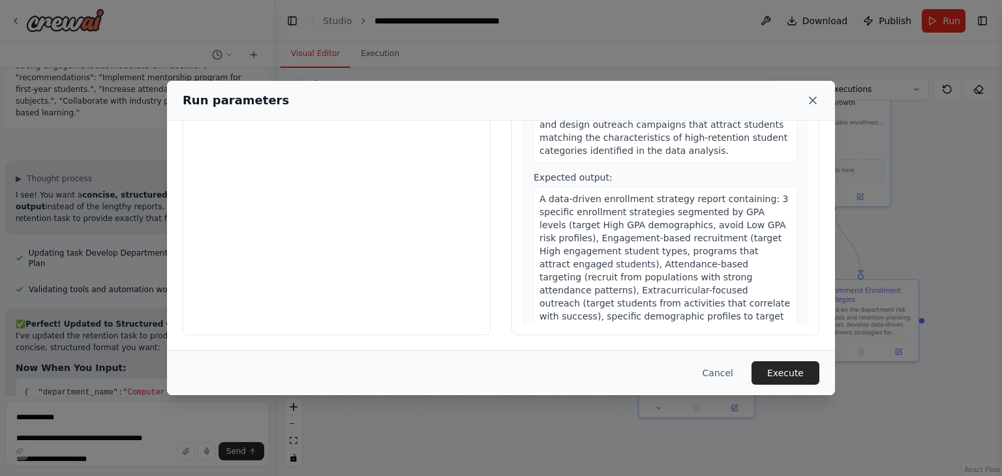
click at [813, 106] on icon at bounding box center [812, 100] width 13 height 13
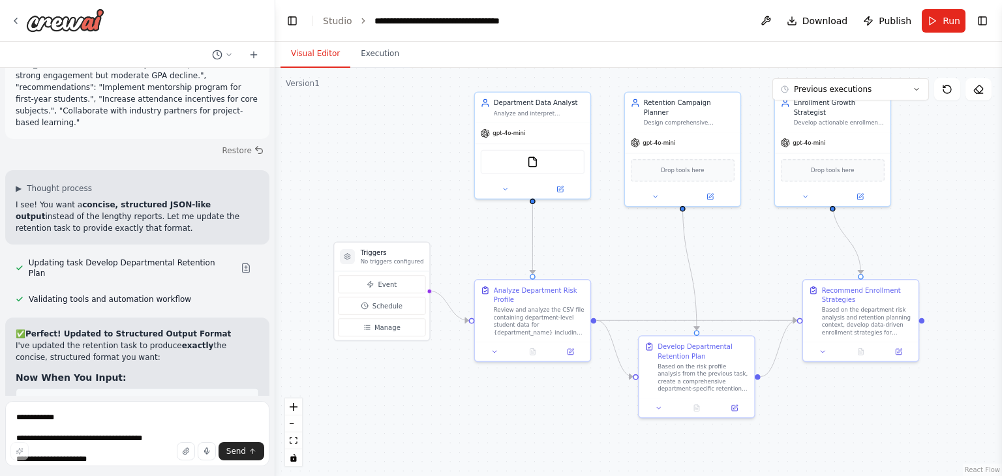
scroll to position [6530, 0]
click at [95, 418] on textarea "**********" at bounding box center [137, 433] width 264 height 65
drag, startPoint x: 57, startPoint y: 288, endPoint x: 103, endPoint y: 288, distance: 45.7
copy strong "JSON format"
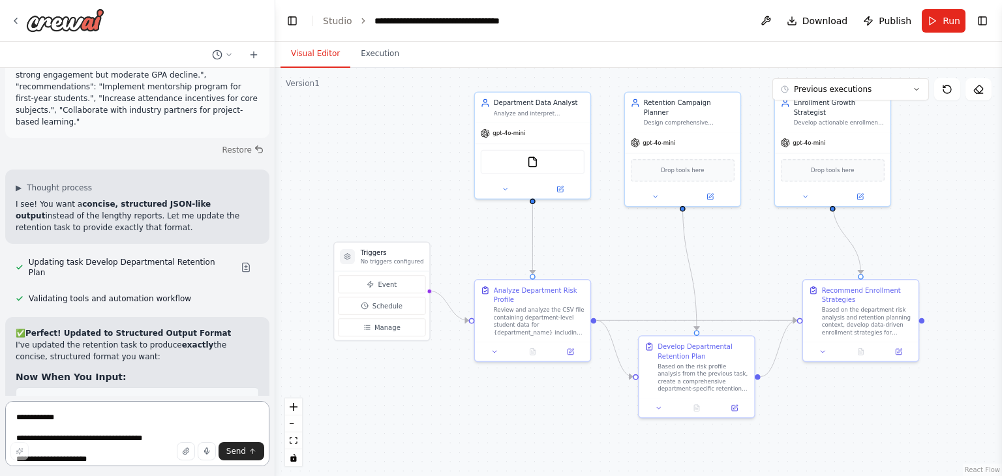
click at [89, 424] on textarea "**********" at bounding box center [137, 433] width 264 height 65
paste textarea "**********"
type textarea "**********"
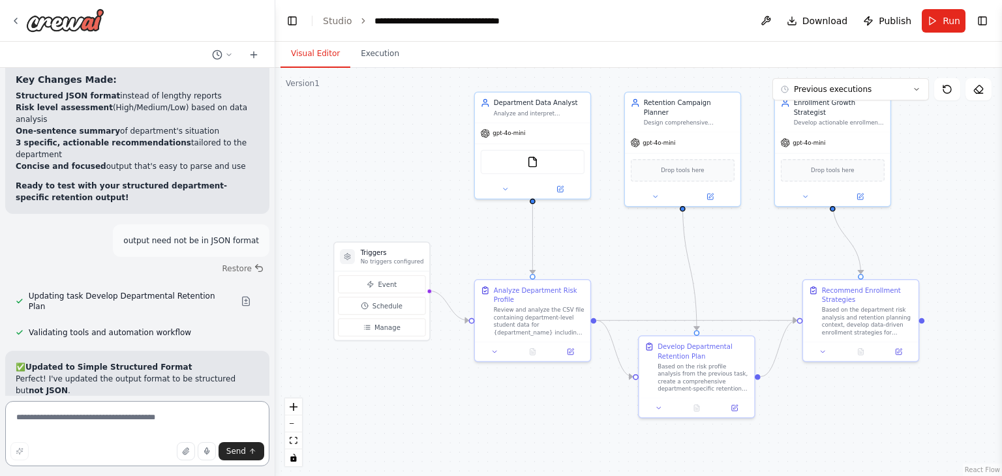
scroll to position [7061, 0]
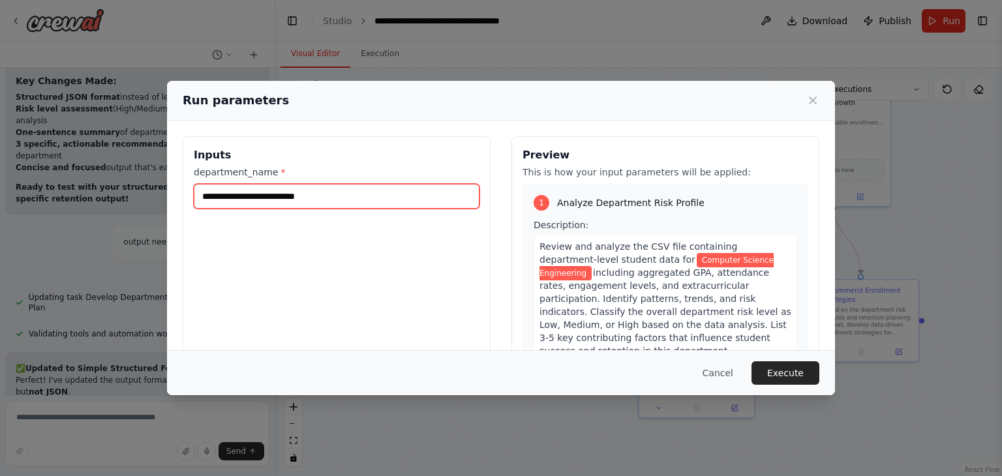
click at [391, 200] on input "**********" at bounding box center [337, 196] width 286 height 25
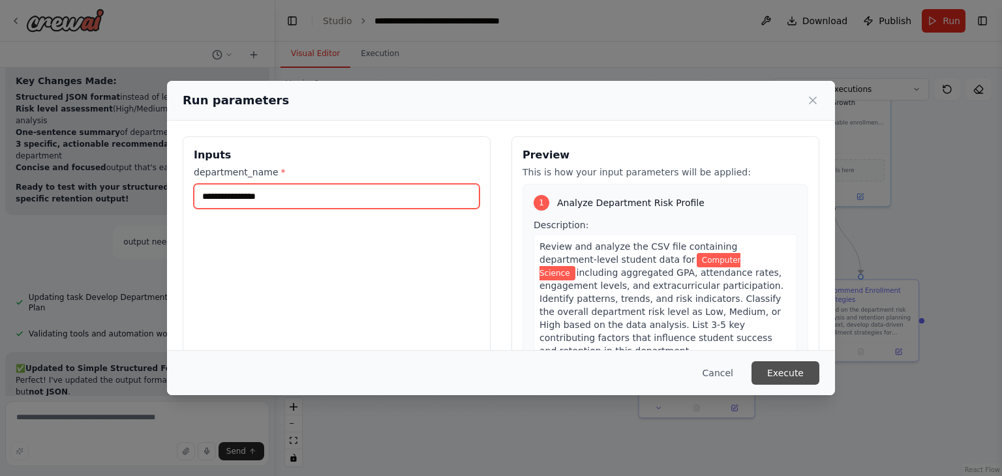
type input "**********"
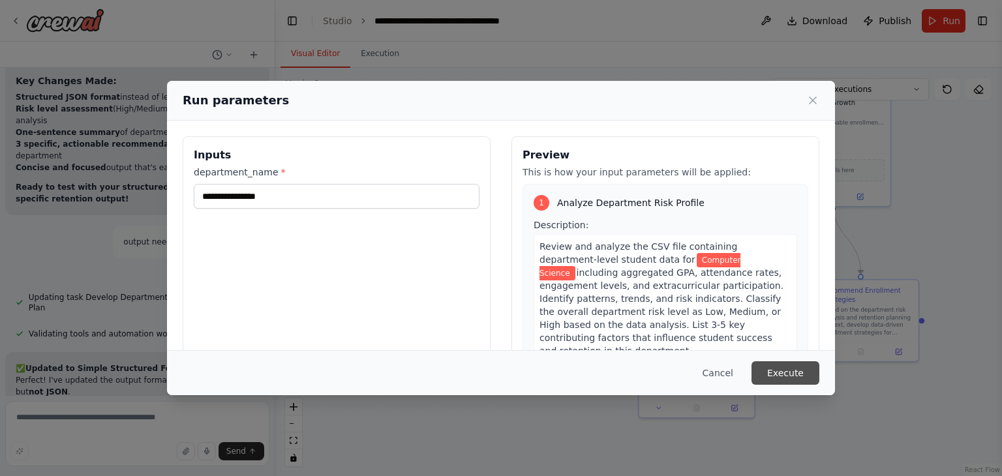
click at [786, 370] on button "Execute" at bounding box center [786, 372] width 68 height 23
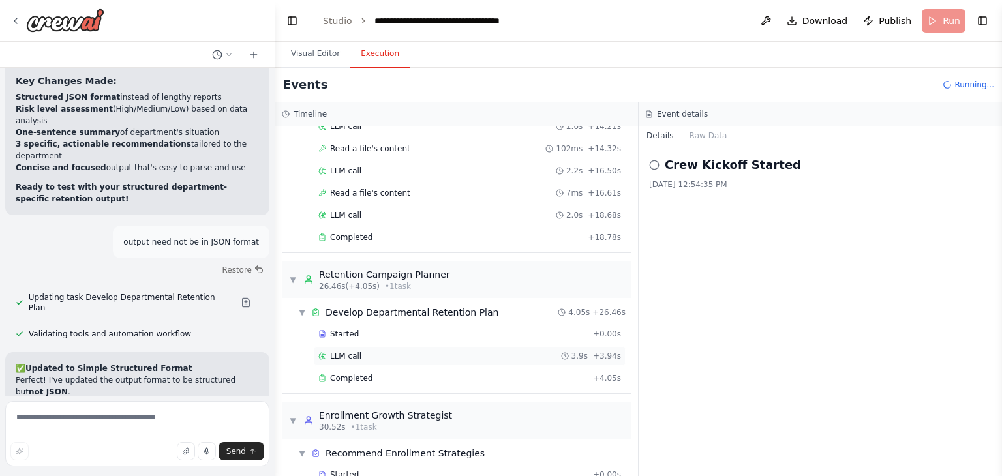
scroll to position [412, 0]
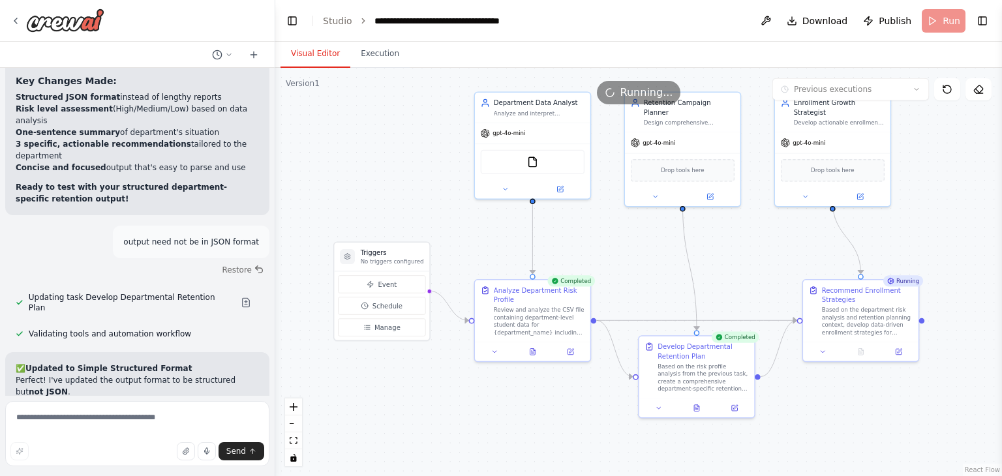
click at [330, 54] on button "Visual Editor" at bounding box center [316, 53] width 70 height 27
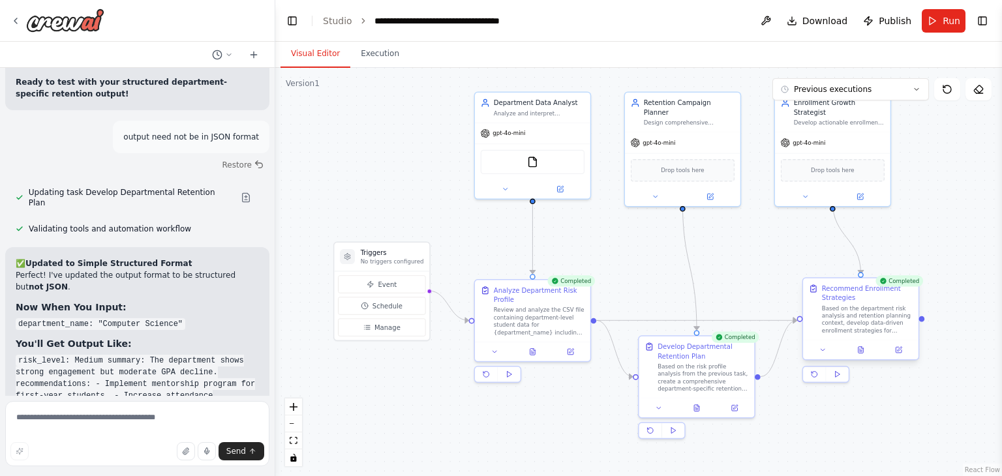
click at [864, 358] on div at bounding box center [860, 349] width 115 height 19
click at [864, 353] on icon at bounding box center [860, 349] width 7 height 7
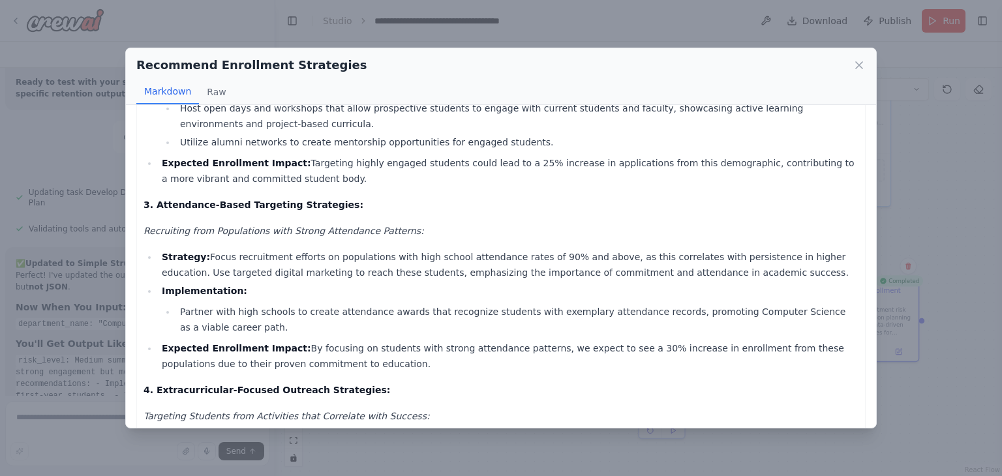
scroll to position [449, 0]
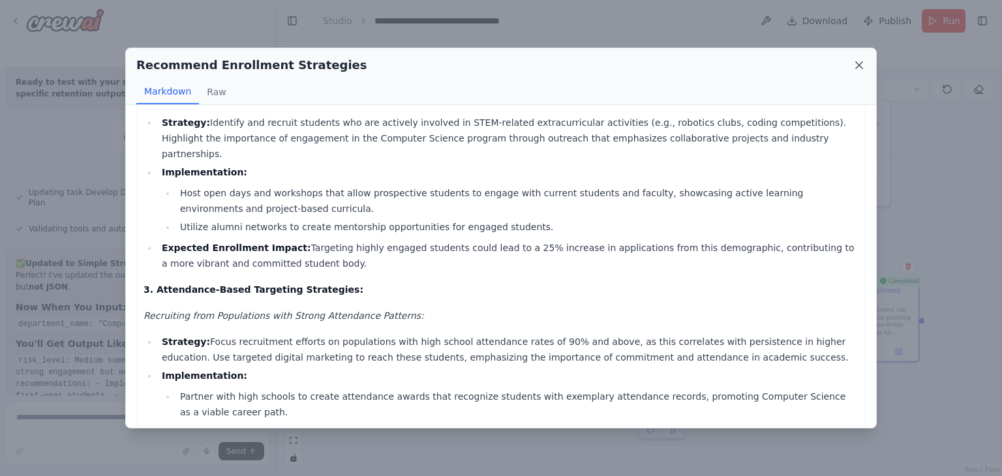
click at [856, 67] on icon at bounding box center [859, 65] width 13 height 13
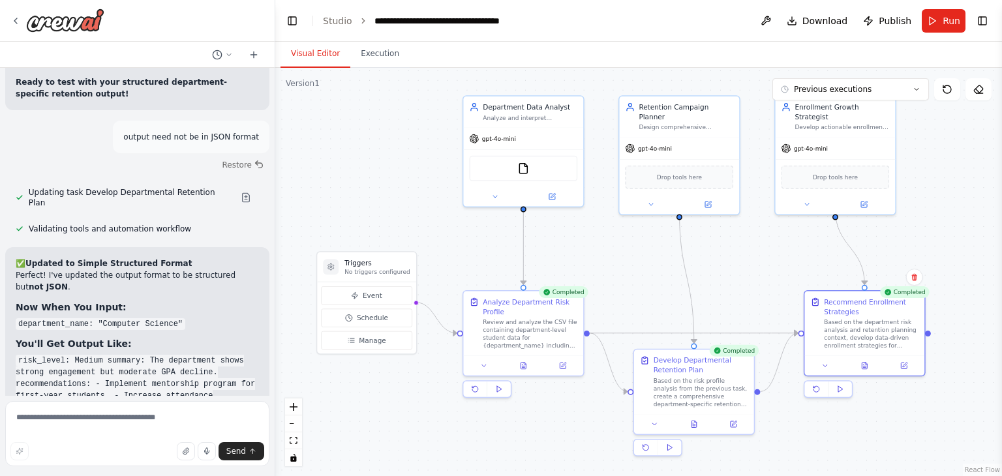
drag, startPoint x: 798, startPoint y: 230, endPoint x: 799, endPoint y: 239, distance: 9.2
click at [799, 239] on div ".deletable-edge-delete-btn { width: 20px; height: 20px; border: 0px solid #ffff…" at bounding box center [638, 272] width 727 height 408
click at [695, 425] on icon at bounding box center [694, 423] width 8 height 8
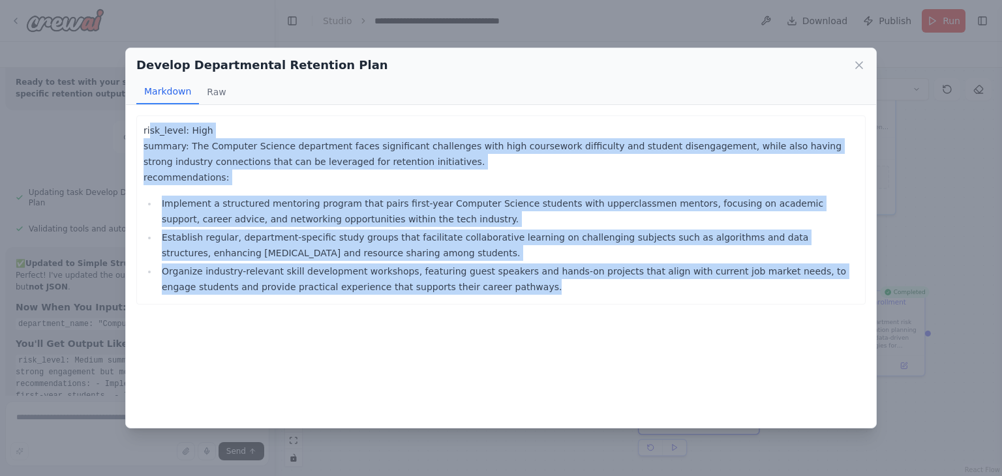
drag, startPoint x: 149, startPoint y: 131, endPoint x: 440, endPoint y: 294, distance: 333.8
click at [440, 294] on div "risk_level: High summary: The Computer Science department faces significant cha…" at bounding box center [501, 209] width 715 height 172
copy div "sk_level: High summary: The Computer Science department faces significant chall…"
click at [440, 294] on li "Organize industry-relevant skill development workshops, featuring guest speaker…" at bounding box center [508, 279] width 701 height 31
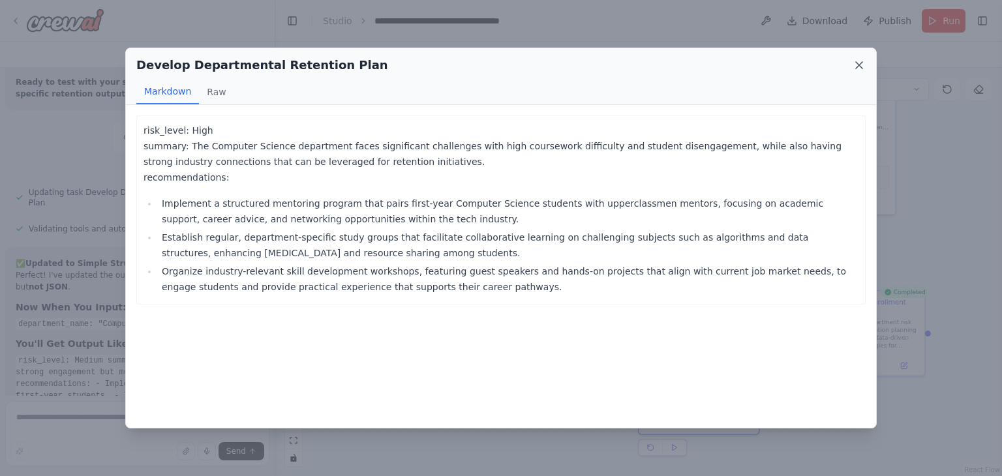
click at [864, 61] on icon at bounding box center [859, 65] width 13 height 13
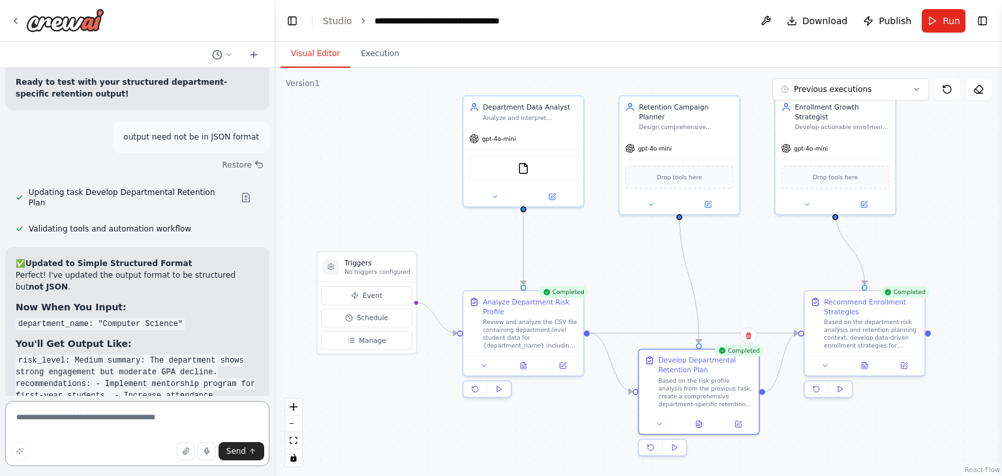
click at [161, 421] on textarea at bounding box center [137, 433] width 264 height 65
click at [874, 339] on div "Based on the department risk analysis and retention planning context, develop d…" at bounding box center [871, 331] width 95 height 31
click at [875, 333] on div "Based on the department risk analysis and retention planning context, develop d…" at bounding box center [871, 331] width 95 height 31
click at [909, 363] on button at bounding box center [903, 364] width 33 height 12
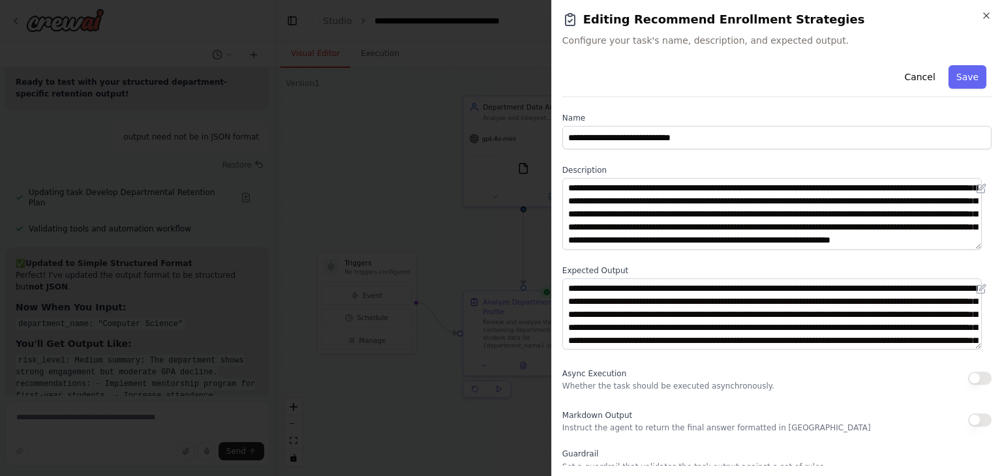
scroll to position [0, 0]
click at [987, 15] on icon "button" at bounding box center [986, 15] width 10 height 10
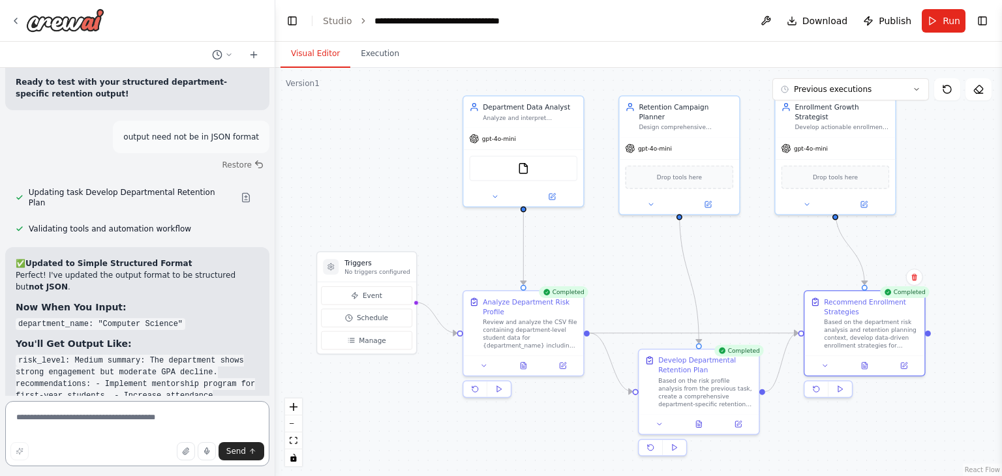
click at [142, 428] on textarea at bounding box center [137, 433] width 264 height 65
paste textarea "**********"
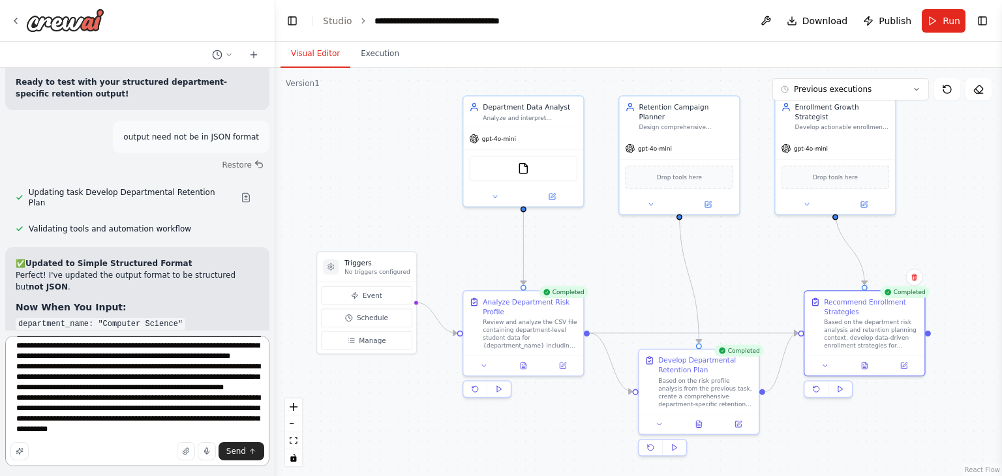
scroll to position [100, 0]
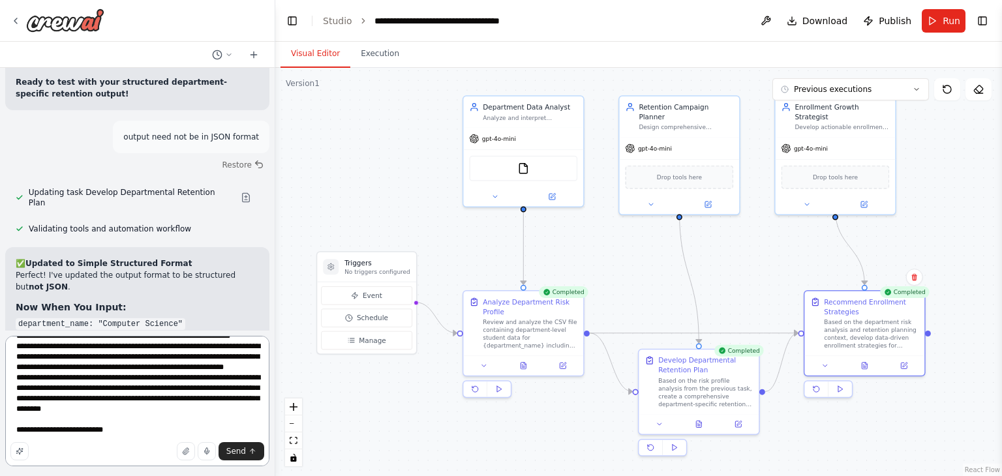
type textarea "**********"
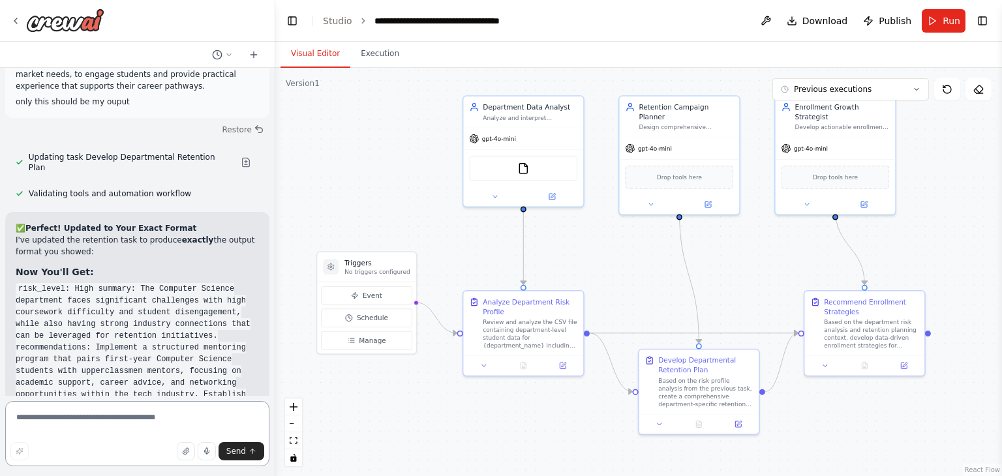
scroll to position [7755, 0]
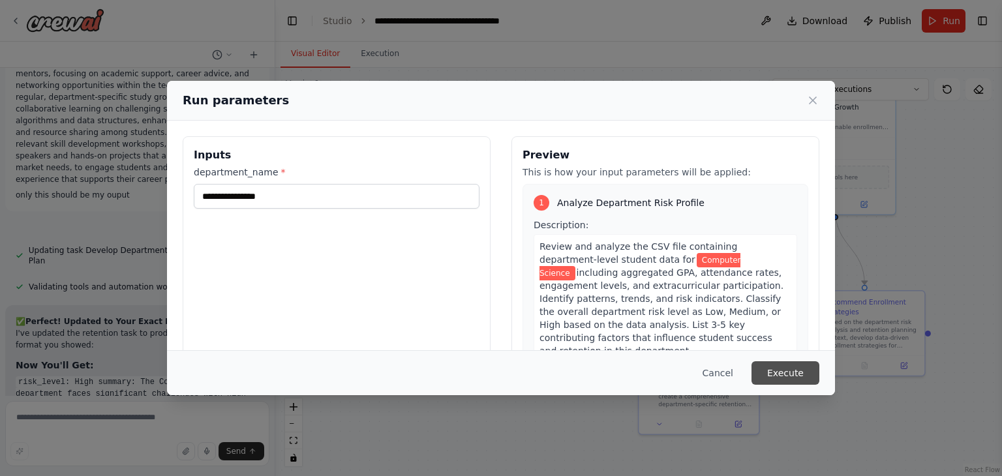
click at [778, 373] on button "Execute" at bounding box center [786, 372] width 68 height 23
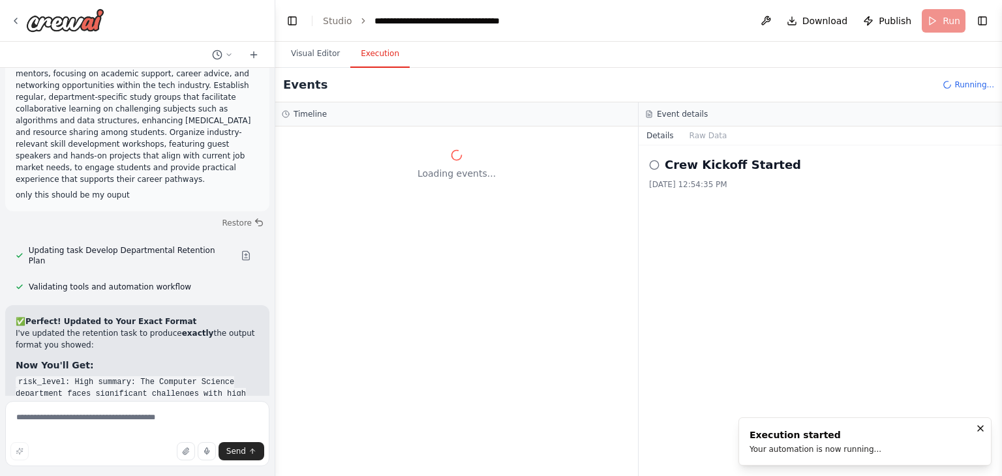
scroll to position [0, 0]
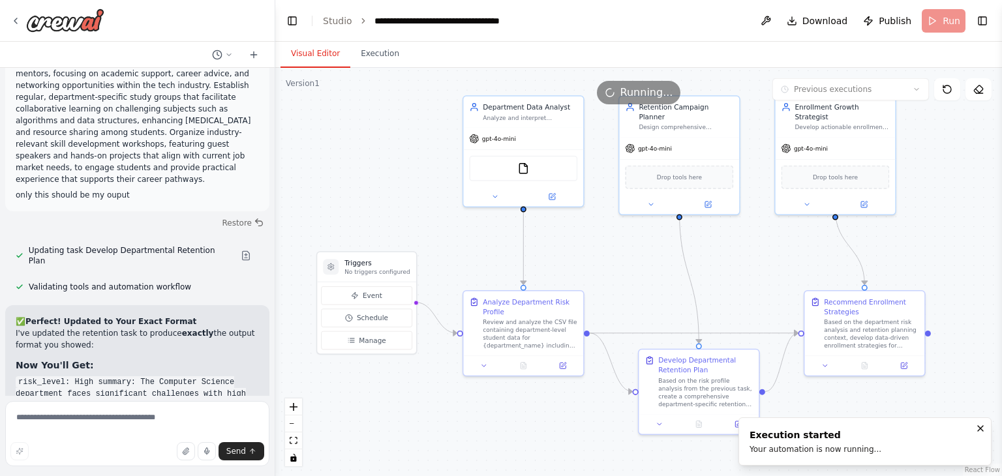
click at [303, 48] on button "Visual Editor" at bounding box center [316, 53] width 70 height 27
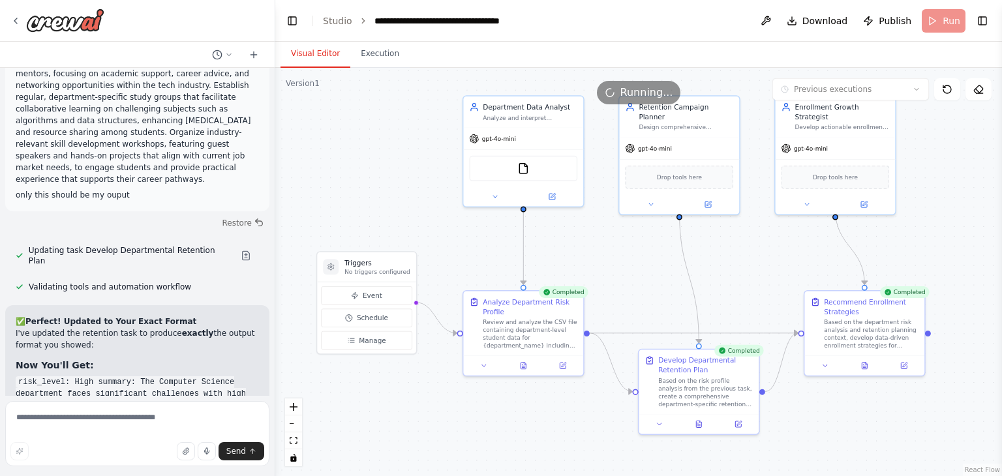
scroll to position [7755, 0]
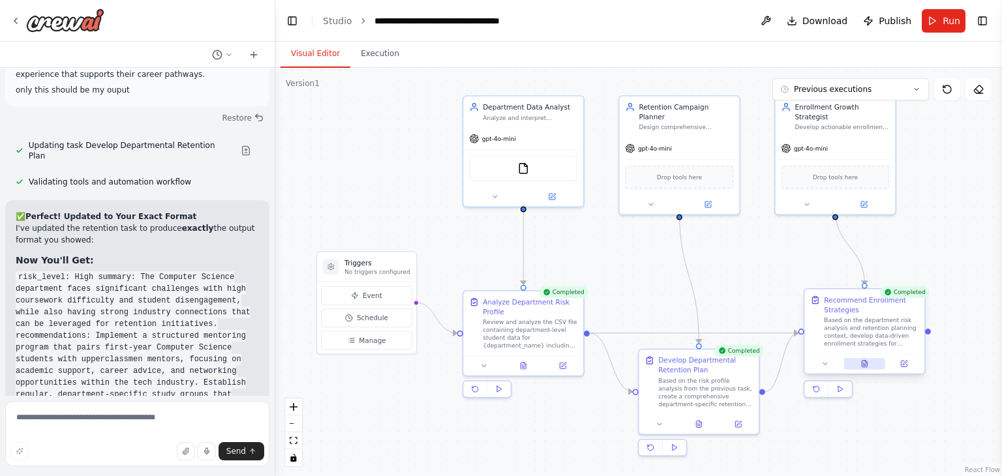
click at [870, 367] on button at bounding box center [864, 364] width 41 height 12
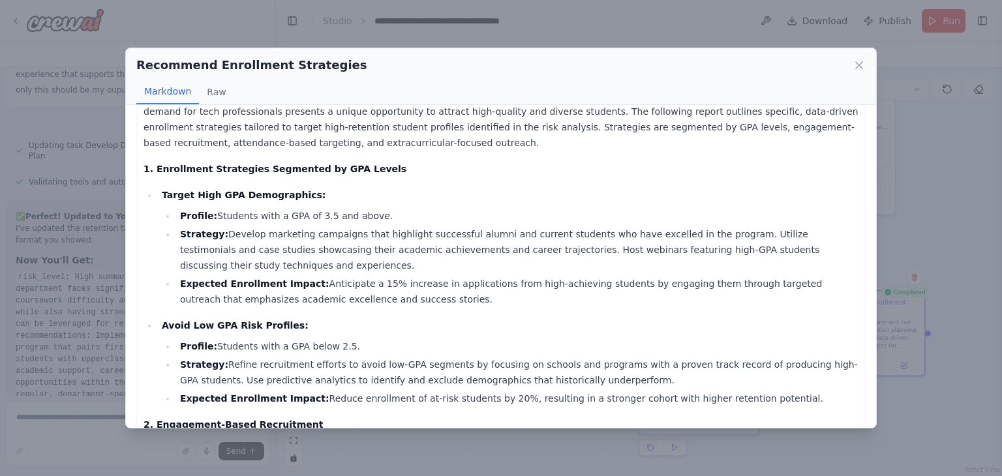
scroll to position [0, 0]
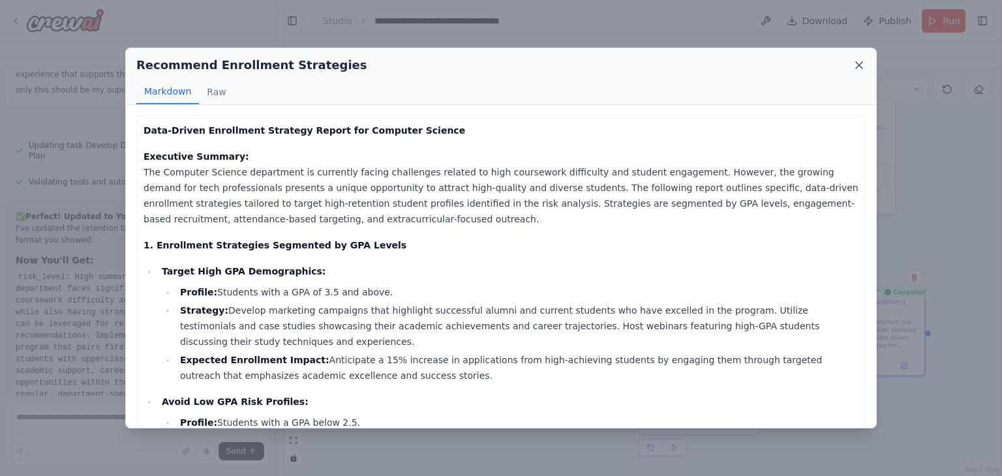
click at [862, 63] on icon at bounding box center [859, 65] width 13 height 13
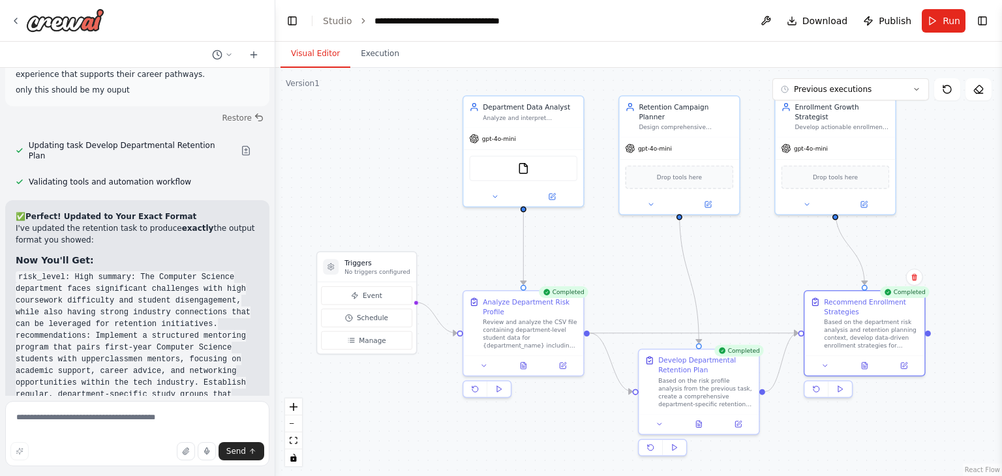
click at [805, 435] on div ".deletable-edge-delete-btn { width: 20px; height: 20px; border: 0px solid #ffff…" at bounding box center [638, 272] width 727 height 408
click at [890, 16] on span "Publish" at bounding box center [895, 20] width 33 height 13
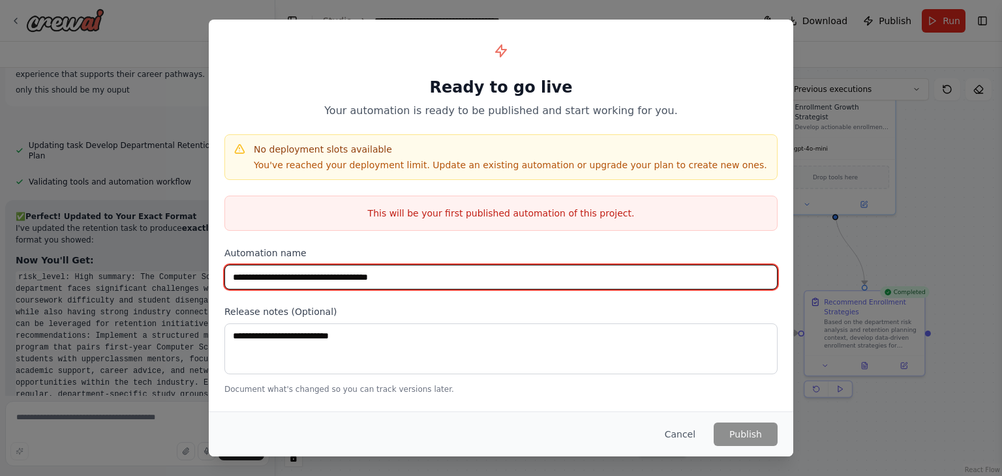
click at [530, 286] on input "**********" at bounding box center [500, 277] width 553 height 25
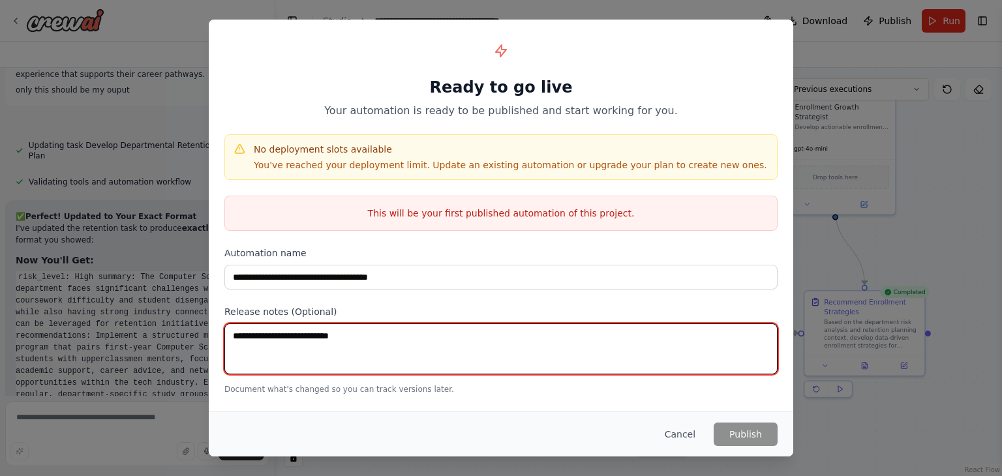
click at [497, 359] on textarea at bounding box center [500, 349] width 553 height 51
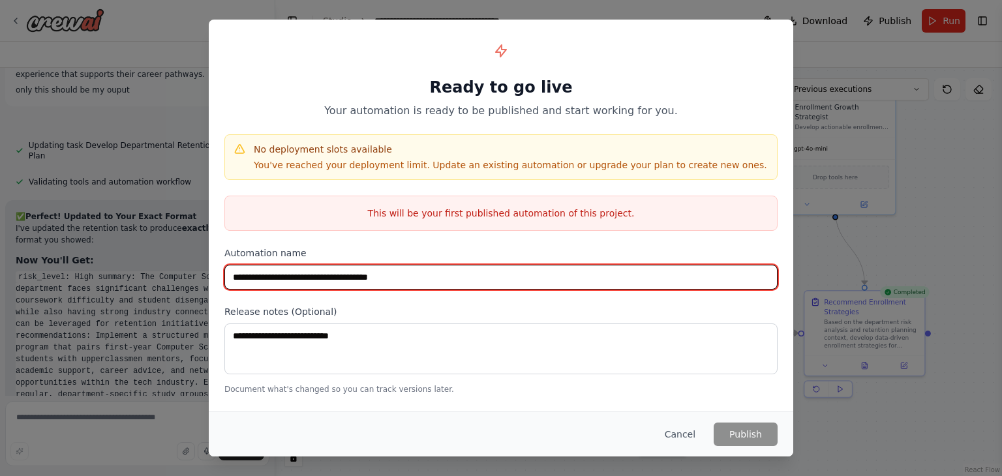
click at [463, 278] on input "**********" at bounding box center [500, 277] width 553 height 25
type input "**********"
click at [553, 275] on input "**********" at bounding box center [500, 277] width 553 height 25
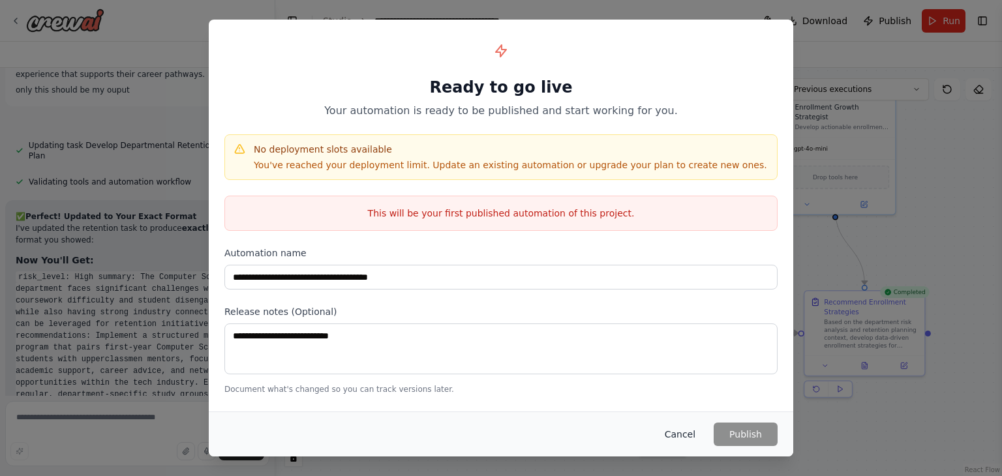
click at [692, 431] on button "Cancel" at bounding box center [680, 434] width 52 height 23
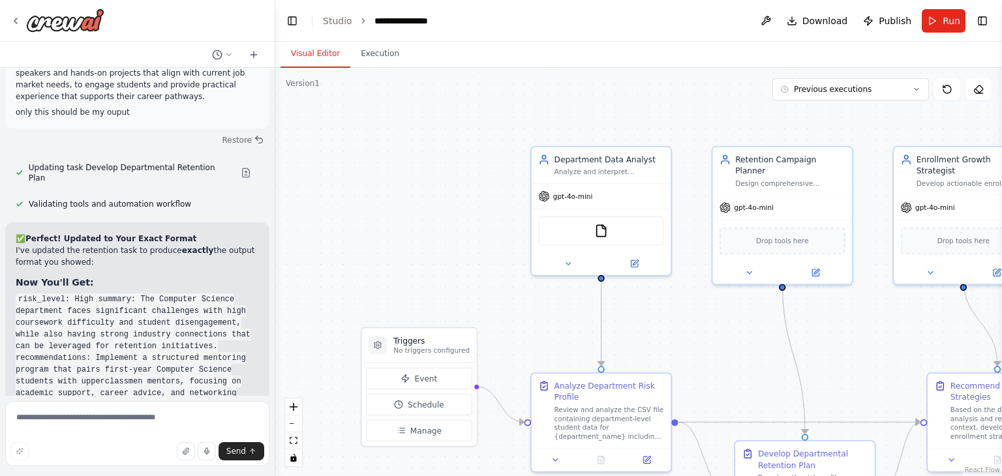
scroll to position [7755, 0]
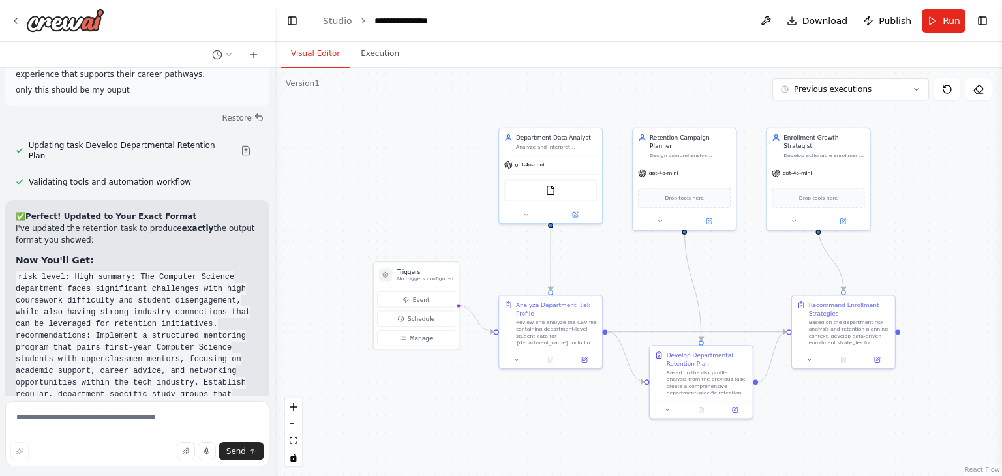
drag, startPoint x: 495, startPoint y: 249, endPoint x: 473, endPoint y: 208, distance: 46.1
click at [473, 208] on div ".deletable-edge-delete-btn { width: 20px; height: 20px; border: 0px solid #ffff…" at bounding box center [638, 272] width 727 height 408
click at [945, 15] on span "Run" at bounding box center [952, 20] width 18 height 13
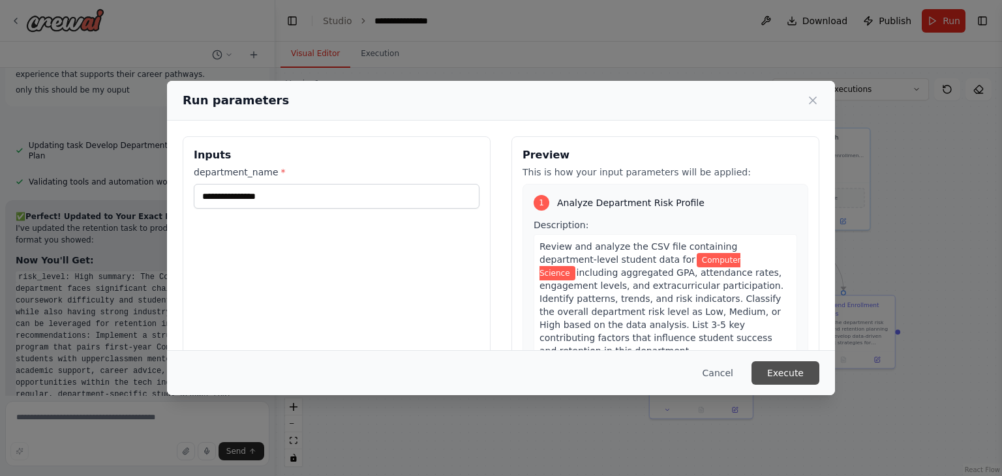
click at [785, 371] on button "Execute" at bounding box center [786, 372] width 68 height 23
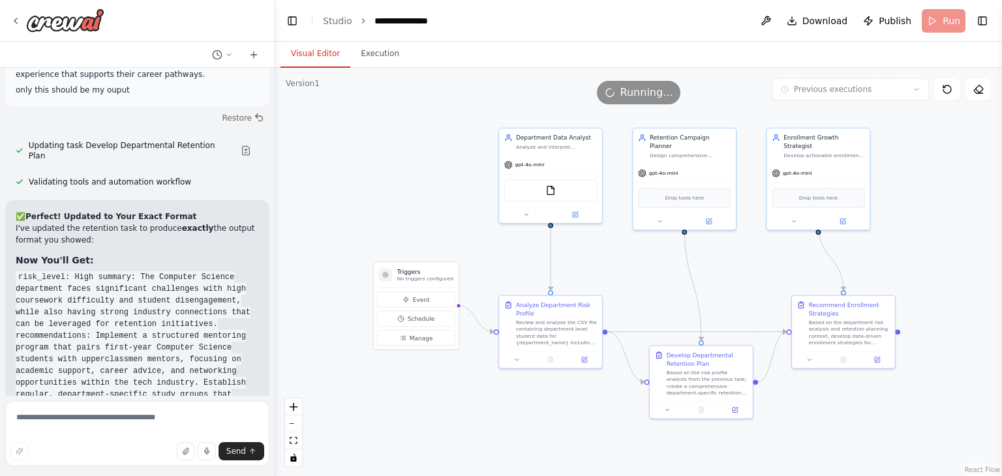
click at [322, 53] on button "Visual Editor" at bounding box center [316, 53] width 70 height 27
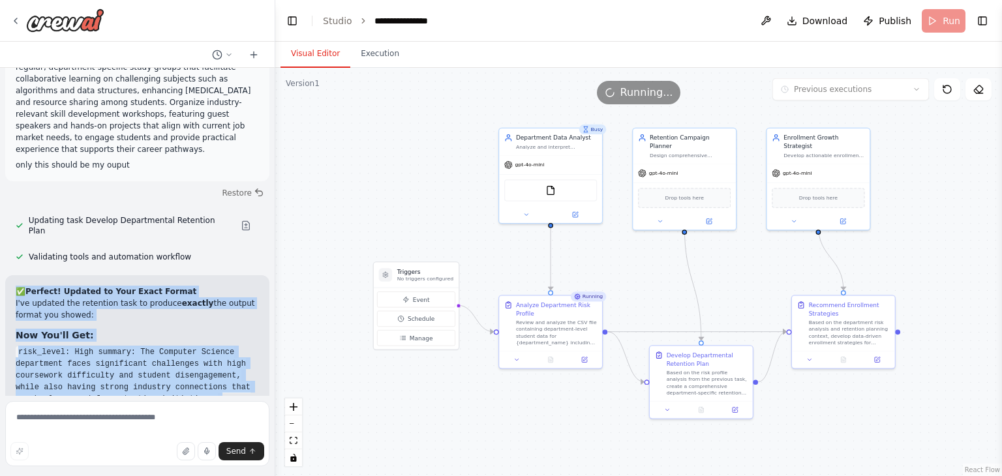
scroll to position [7690, 0]
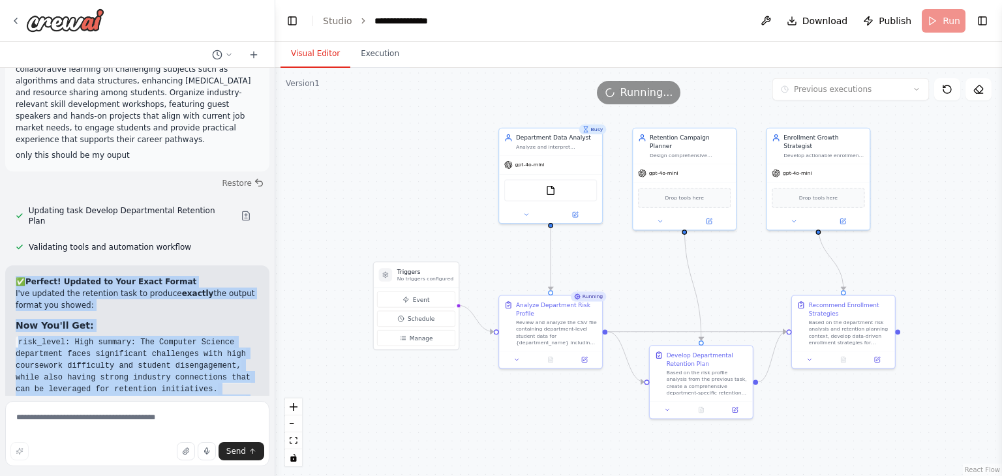
drag, startPoint x: 5, startPoint y: 194, endPoint x: 204, endPoint y: 319, distance: 234.2
click at [204, 319] on div "✅ Perfect! Updated to Your Exact Format I've updated the retention task to prod…" at bounding box center [137, 475] width 264 height 419
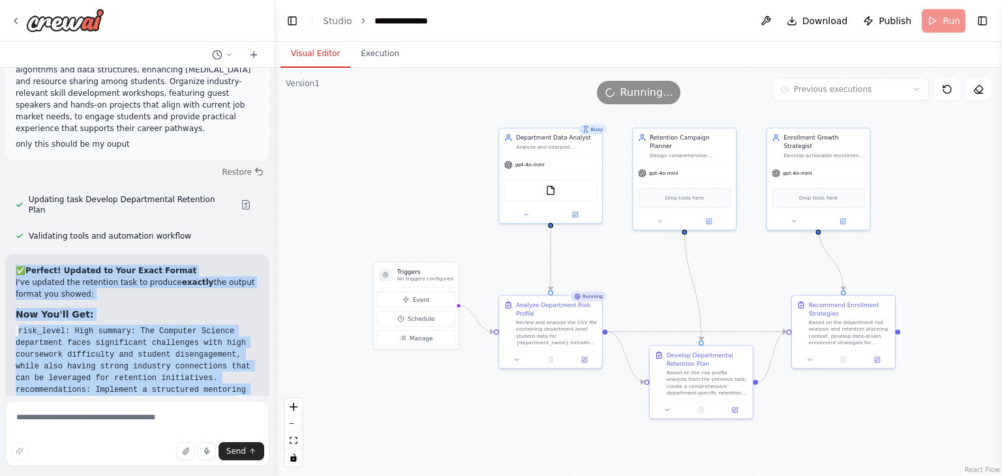
scroll to position [7755, 0]
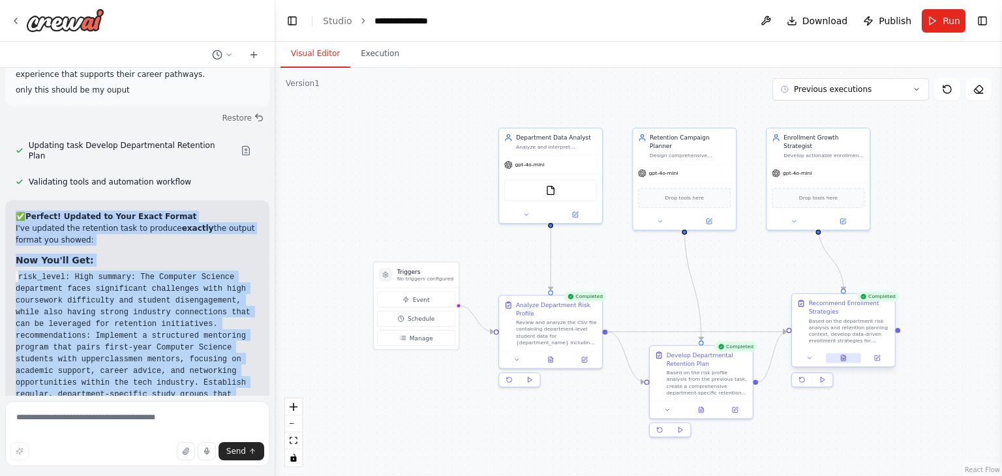
click at [843, 358] on icon at bounding box center [843, 359] width 5 height 6
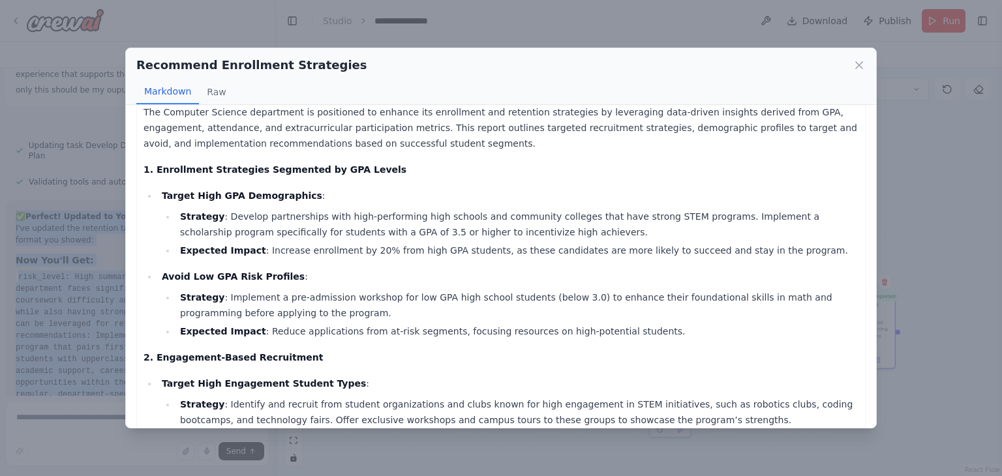
scroll to position [0, 0]
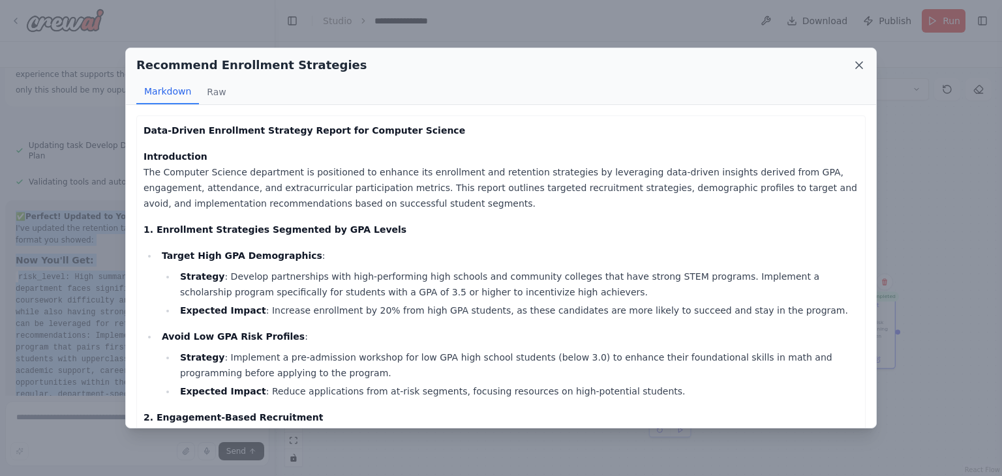
click at [857, 66] on icon at bounding box center [859, 65] width 7 height 7
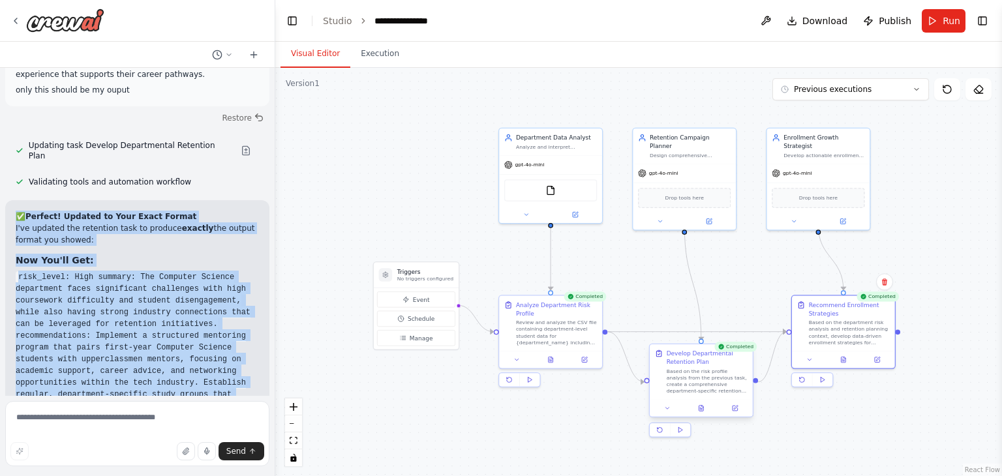
click at [707, 414] on div at bounding box center [701, 408] width 103 height 17
click at [699, 413] on button at bounding box center [701, 408] width 35 height 10
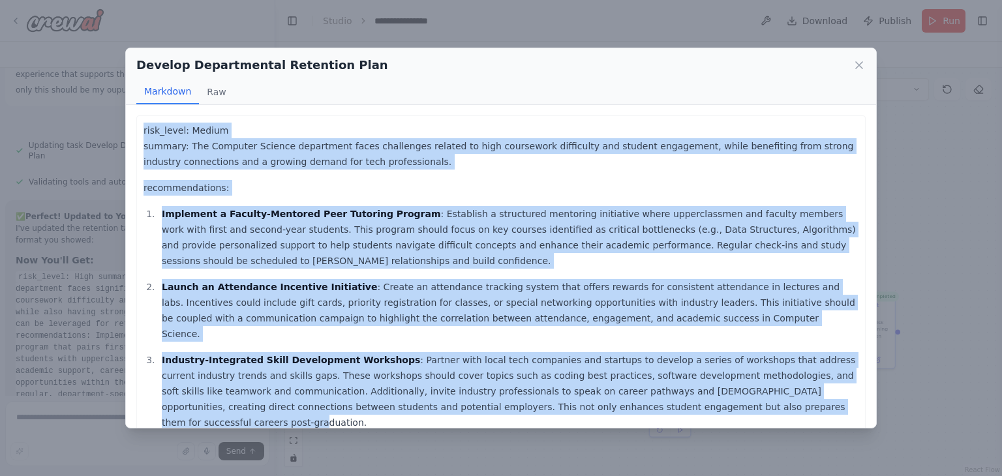
drag, startPoint x: 598, startPoint y: 393, endPoint x: 127, endPoint y: 132, distance: 538.8
click at [127, 132] on div "risk_level: Medium summary: The Computer Science department faces challenges re…" at bounding box center [501, 266] width 750 height 323
copy div "risk_level: Medium summary: The Computer Science department faces challenges re…"
click at [862, 63] on icon at bounding box center [859, 65] width 13 height 13
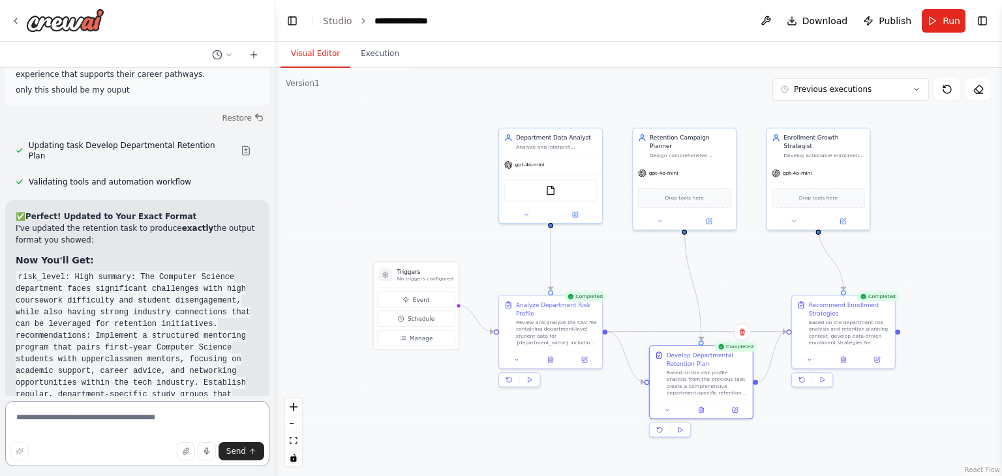
click at [84, 423] on textarea at bounding box center [137, 433] width 264 height 65
paste textarea "**********"
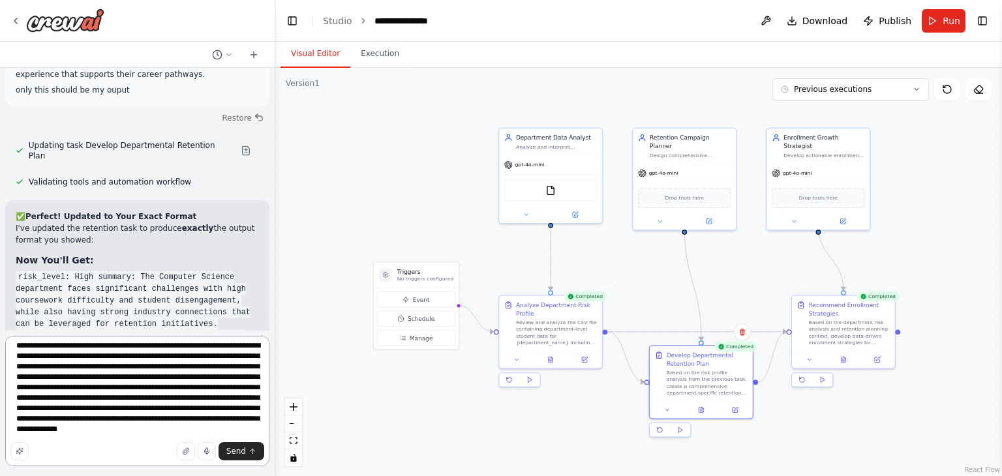
scroll to position [277, 0]
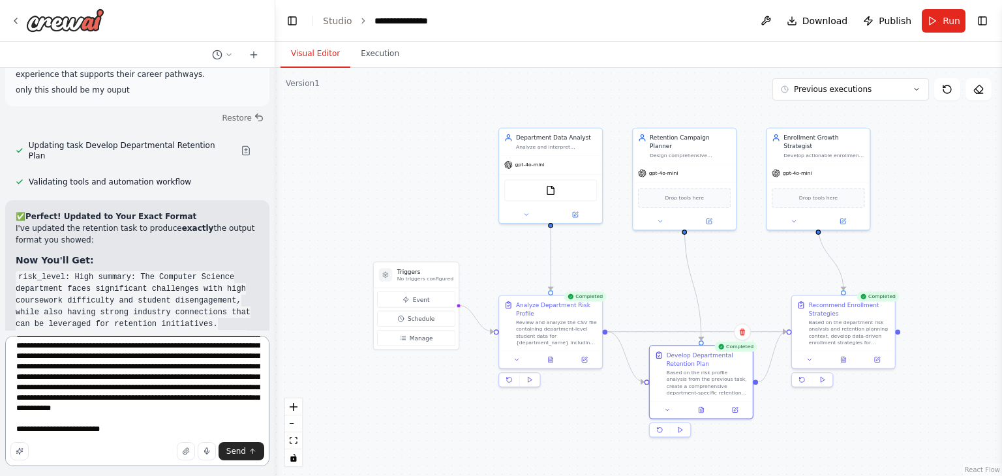
type textarea "**********"
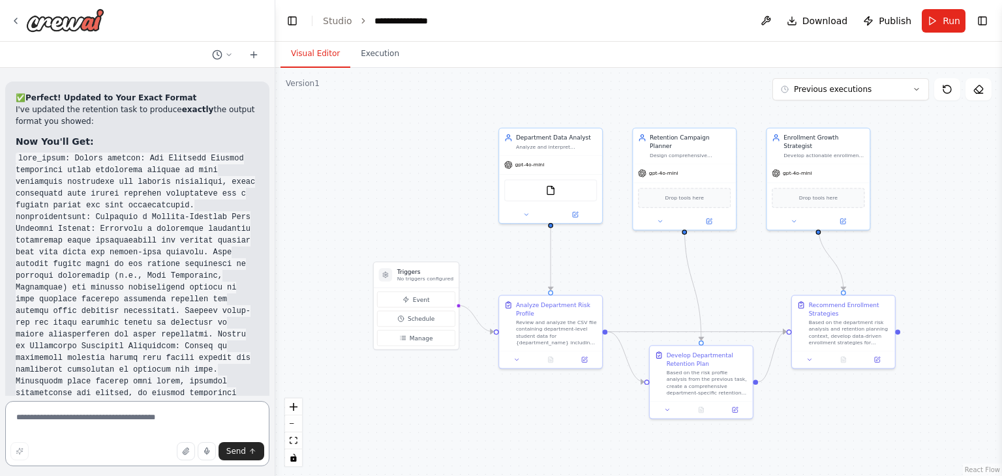
scroll to position [8872, 0]
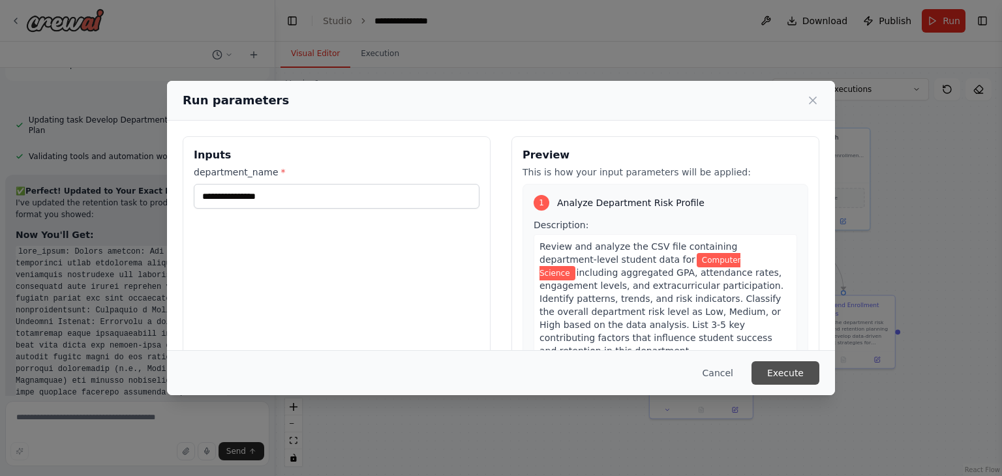
click at [792, 371] on button "Execute" at bounding box center [786, 372] width 68 height 23
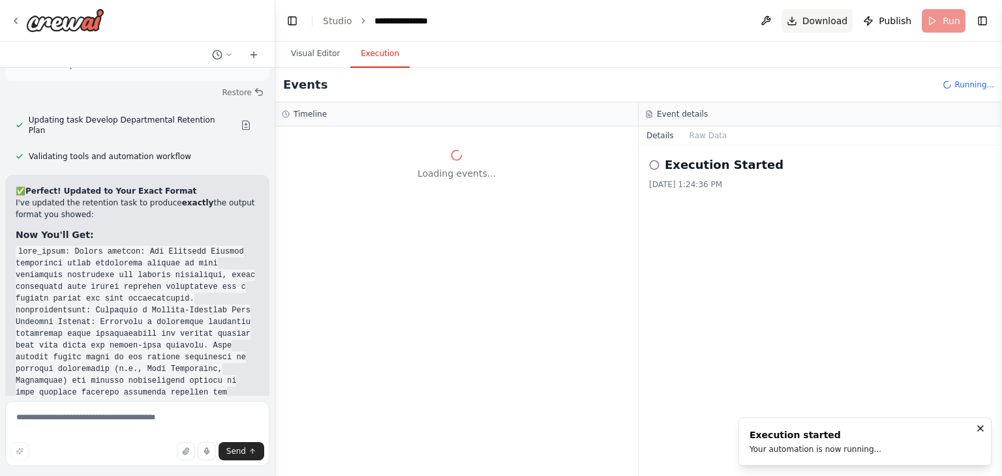
click at [812, 26] on span "Download" at bounding box center [825, 20] width 46 height 13
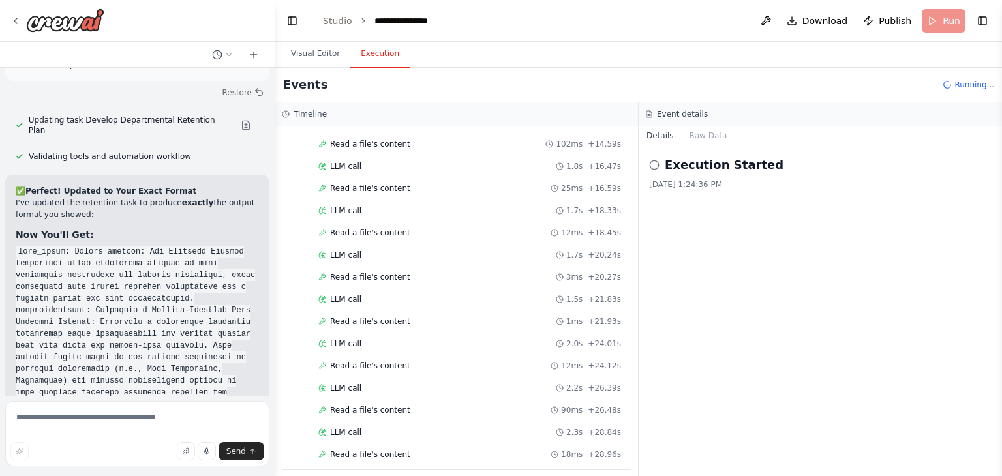
scroll to position [438, 0]
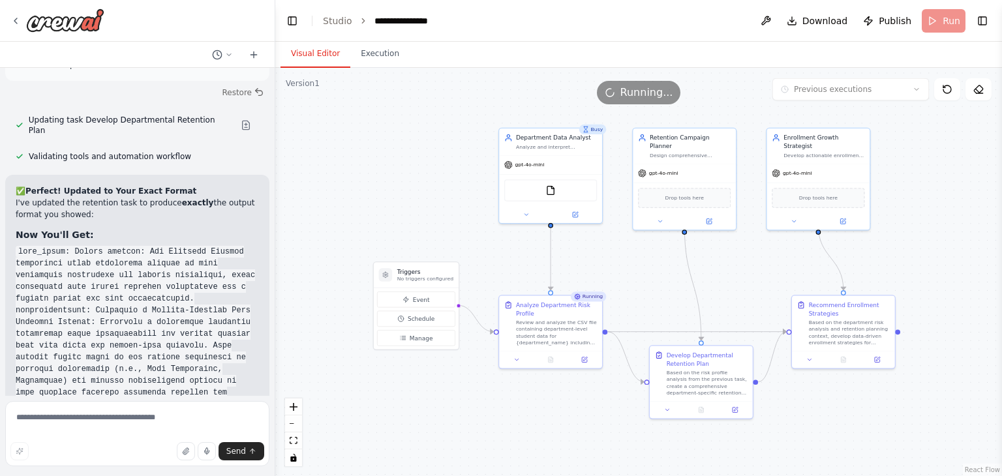
click at [320, 57] on button "Visual Editor" at bounding box center [316, 53] width 70 height 27
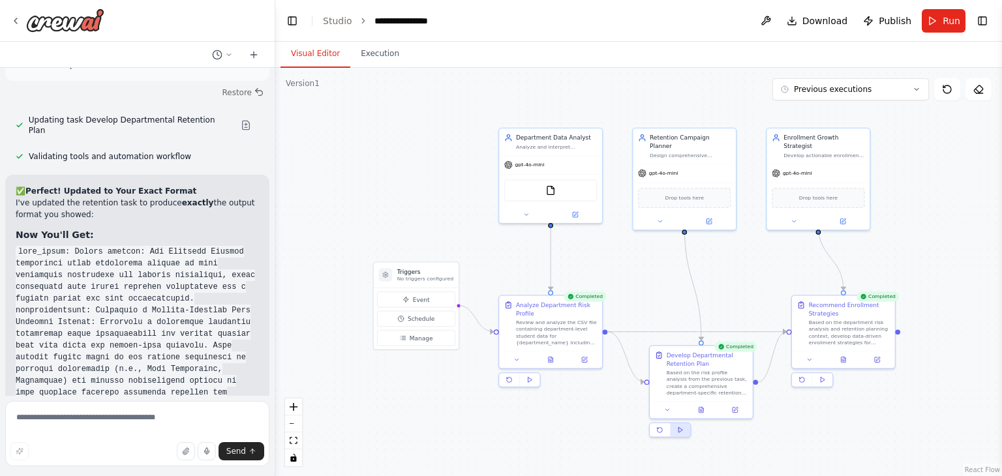
scroll to position [8872, 0]
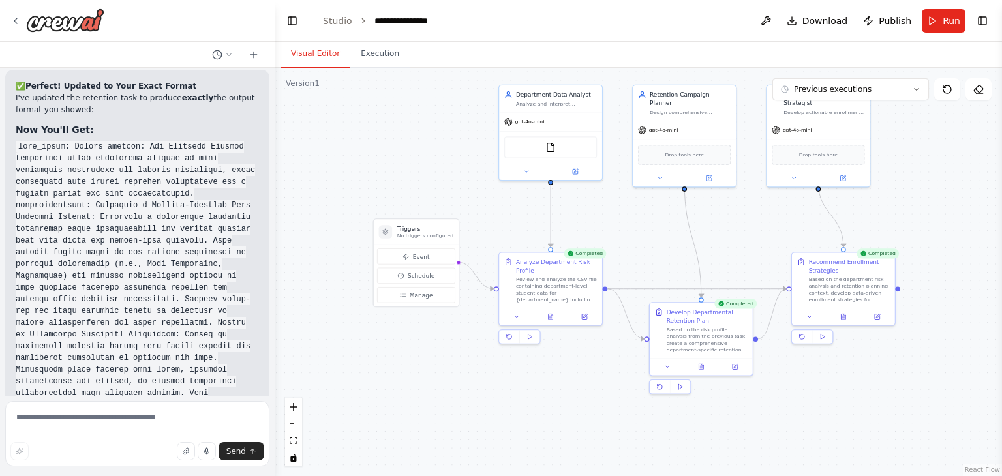
drag, startPoint x: 785, startPoint y: 425, endPoint x: 785, endPoint y: 382, distance: 43.1
click at [785, 382] on div ".deletable-edge-delete-btn { width: 20px; height: 20px; border: 0px solid #ffff…" at bounding box center [638, 272] width 727 height 408
click at [129, 422] on textarea at bounding box center [137, 433] width 264 height 65
click at [845, 318] on button at bounding box center [843, 315] width 35 height 10
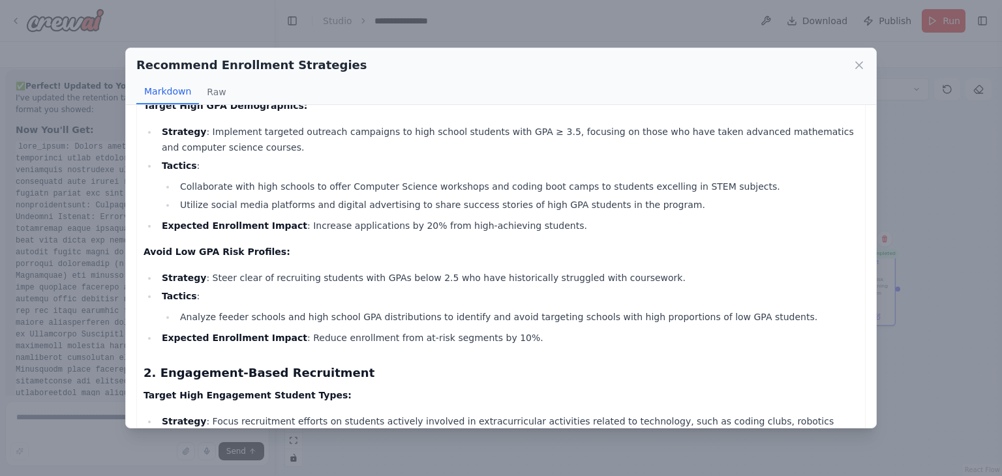
scroll to position [0, 0]
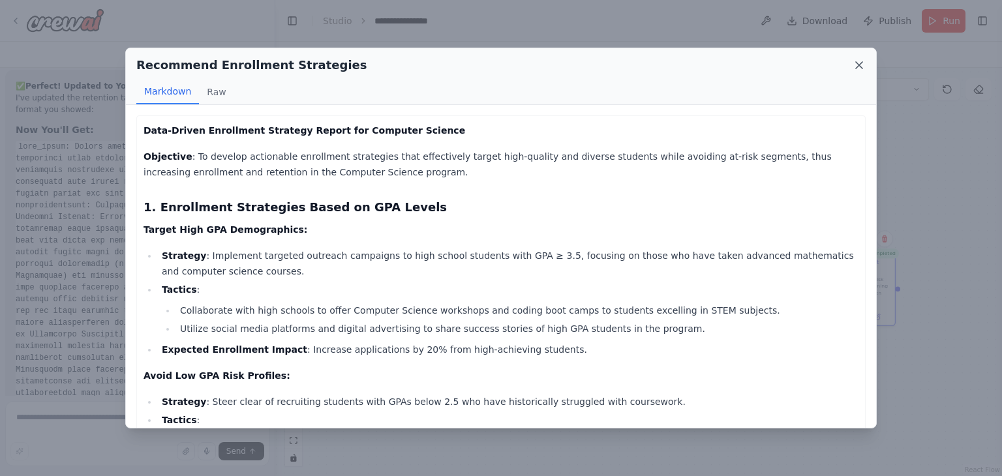
click at [862, 63] on icon at bounding box center [859, 65] width 13 height 13
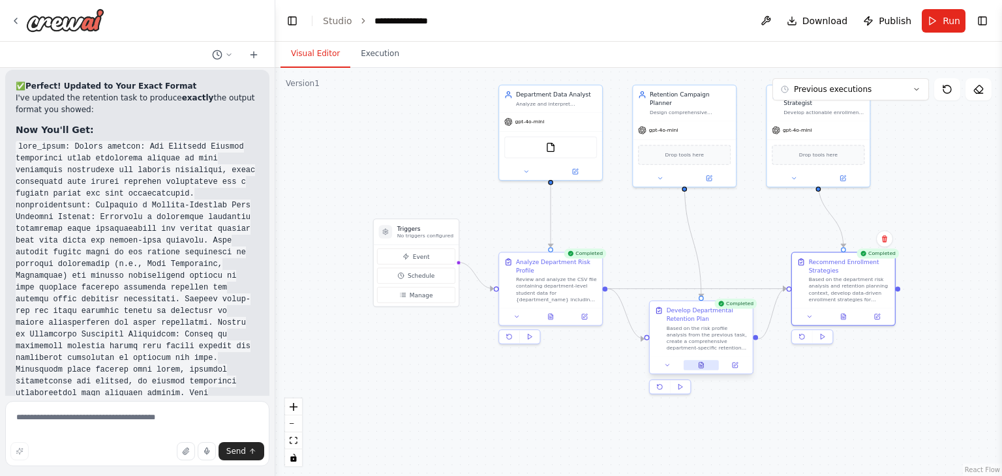
click at [705, 366] on button at bounding box center [701, 365] width 35 height 10
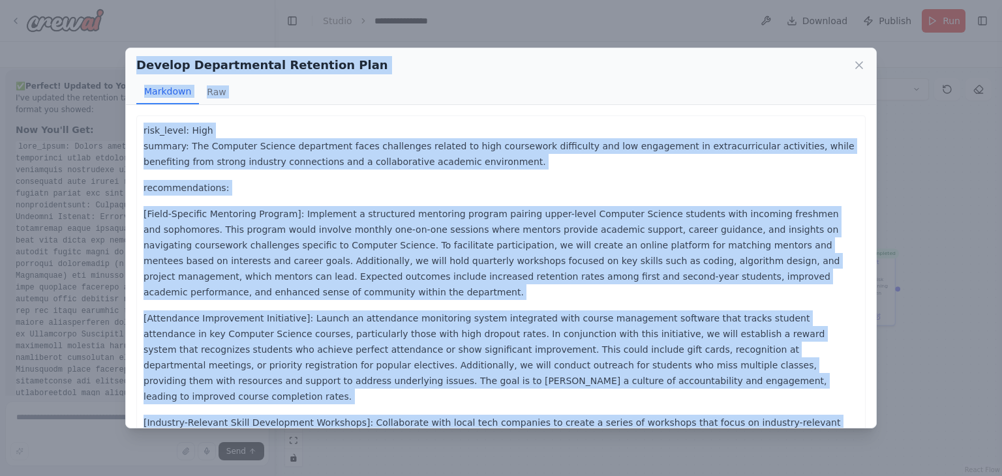
drag, startPoint x: 470, startPoint y: 405, endPoint x: 135, endPoint y: 55, distance: 484.0
click at [135, 55] on div "Develop Departmental Retention Plan Markdown Raw risk_level: High summary: The …" at bounding box center [501, 238] width 752 height 381
copy div "Develop Departmental Retention Plan Markdown Raw risk_level: High summary: The …"
click at [72, 431] on div "Develop Departmental Retention Plan Markdown Raw risk_level: High summary: The …" at bounding box center [501, 238] width 1002 height 476
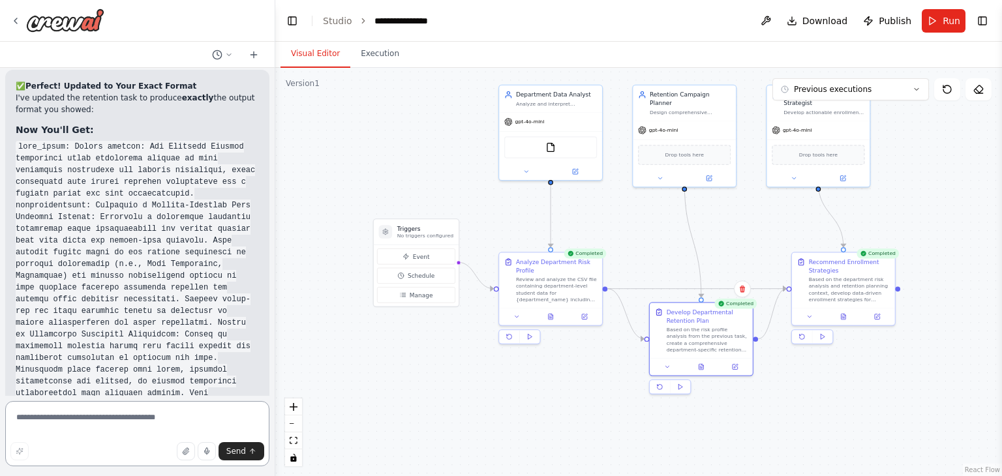
click at [78, 430] on textarea at bounding box center [137, 433] width 264 height 65
paste textarea "**********"
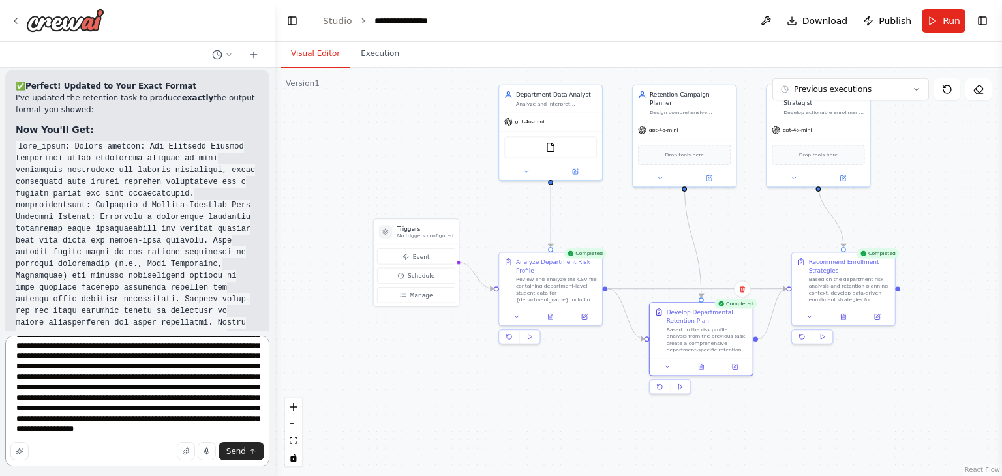
scroll to position [455, 0]
type textarea "**********"
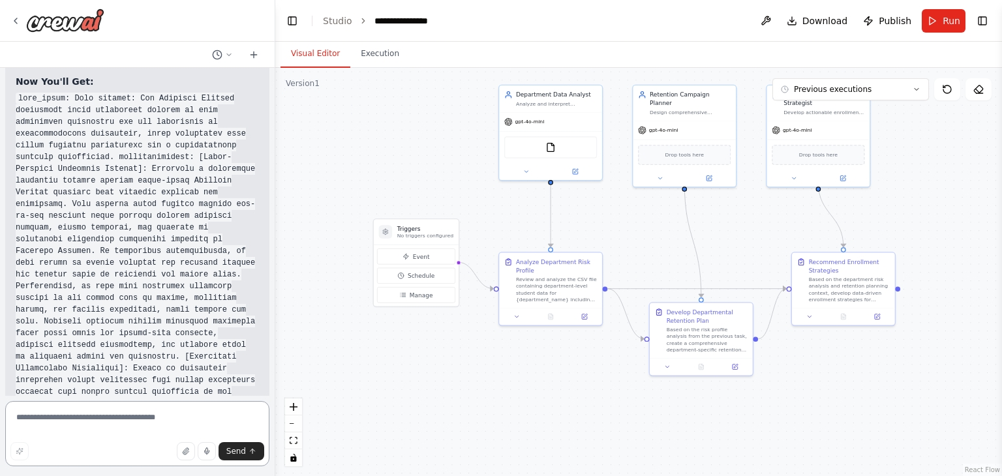
scroll to position [10345, 0]
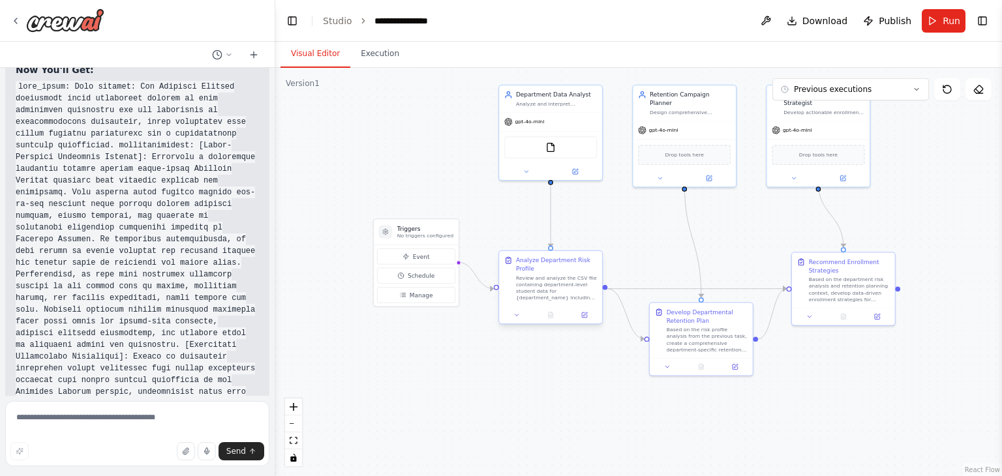
click at [553, 294] on div "Review and analyze the CSV file containing department-level student data for {d…" at bounding box center [556, 288] width 81 height 27
click at [937, 22] on button "Run" at bounding box center [944, 20] width 44 height 23
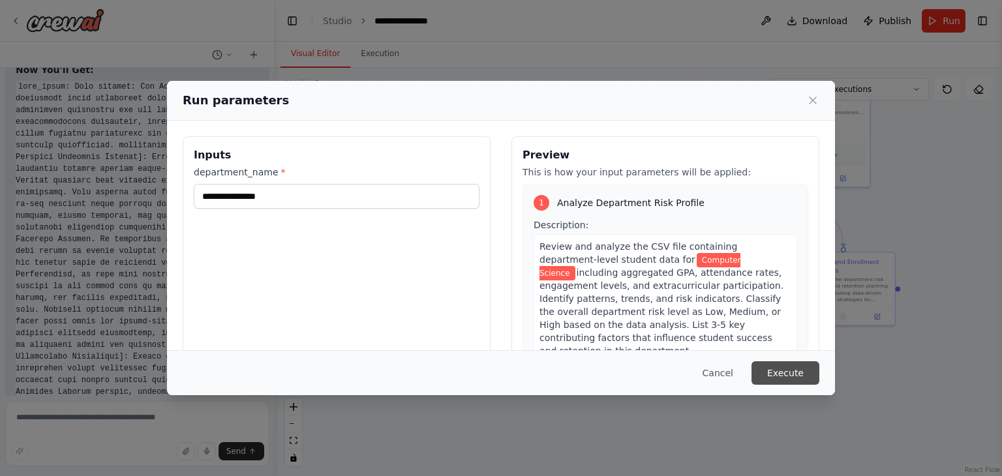
click at [773, 367] on button "Execute" at bounding box center [786, 372] width 68 height 23
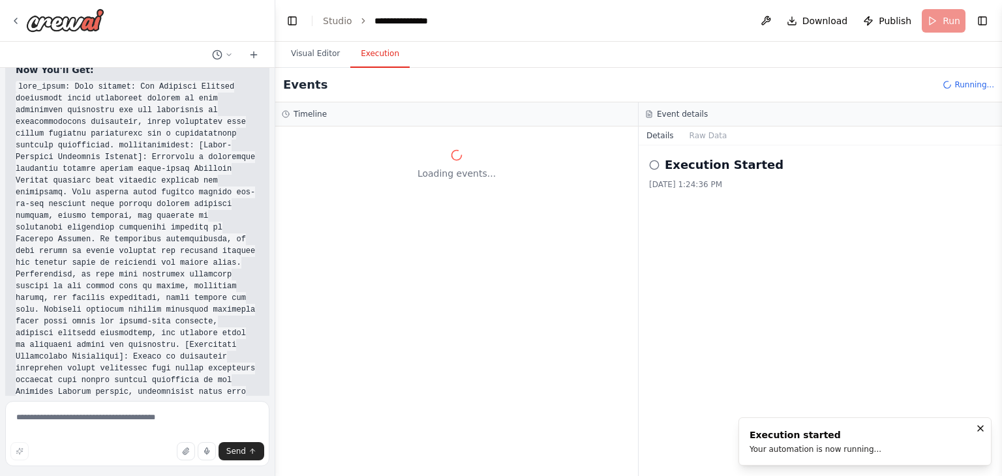
scroll to position [0, 0]
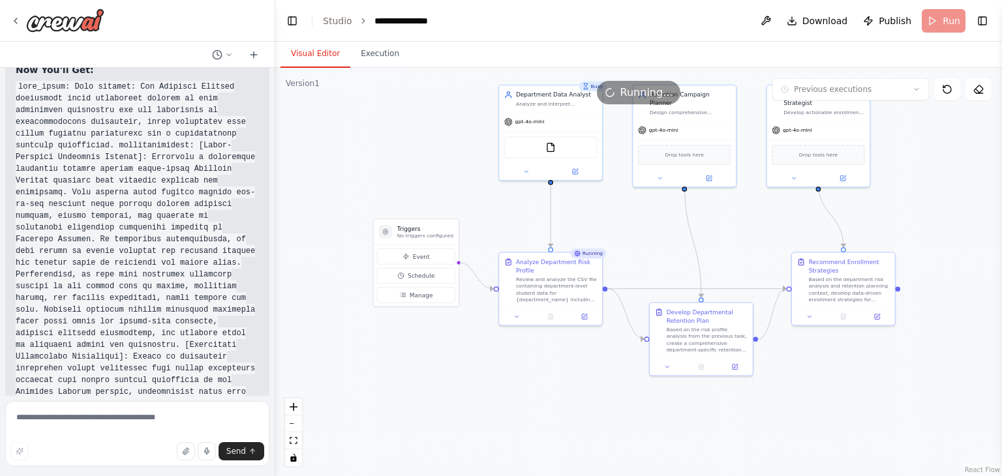
click at [318, 48] on button "Visual Editor" at bounding box center [316, 53] width 70 height 27
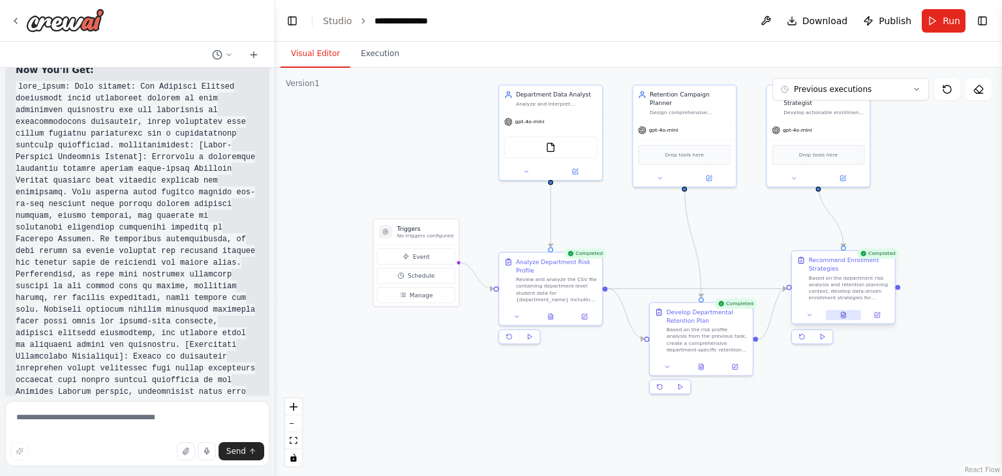
click at [844, 316] on icon at bounding box center [843, 316] width 2 height 0
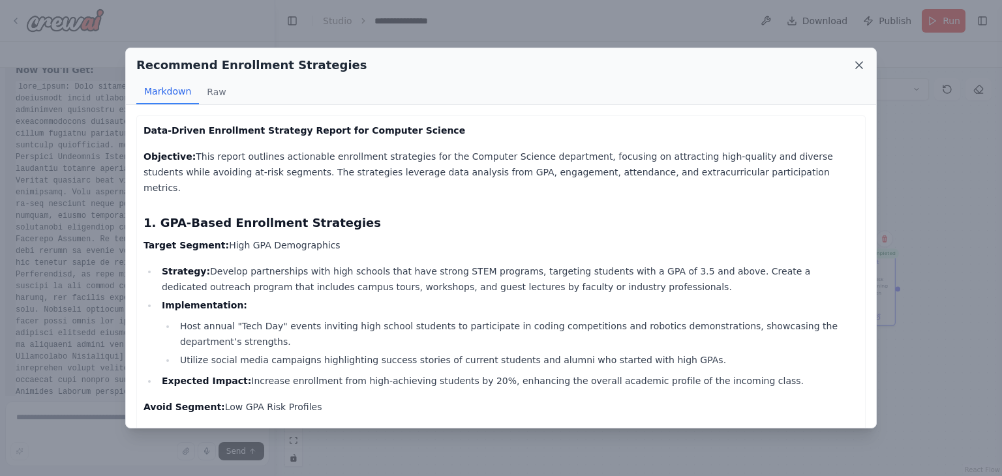
click at [860, 66] on icon at bounding box center [859, 65] width 7 height 7
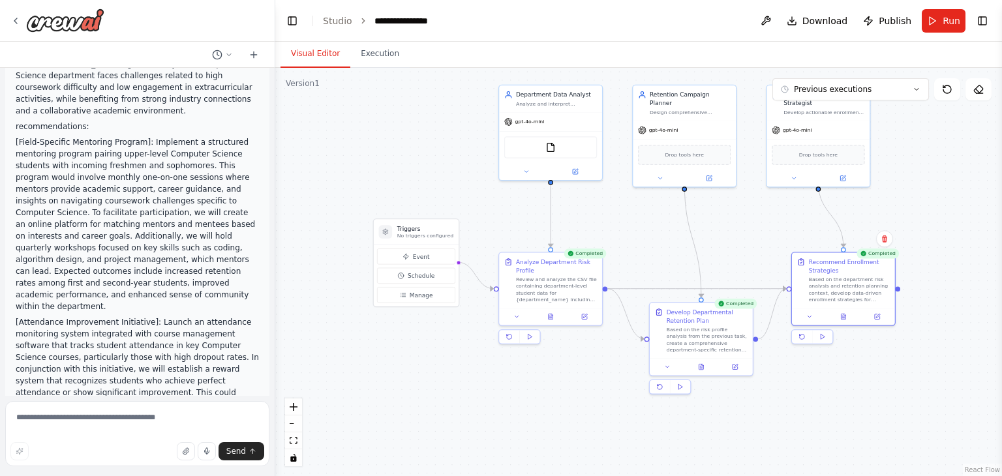
scroll to position [9564, 0]
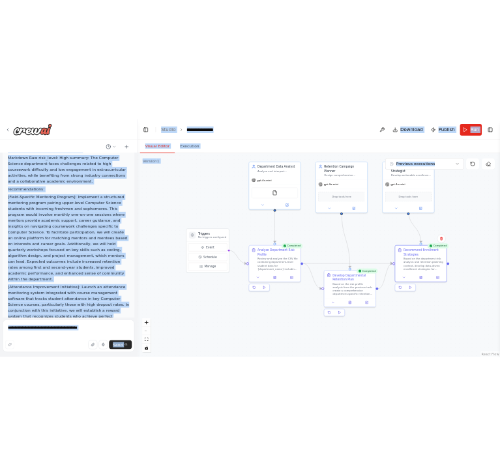
scroll to position [10345, 0]
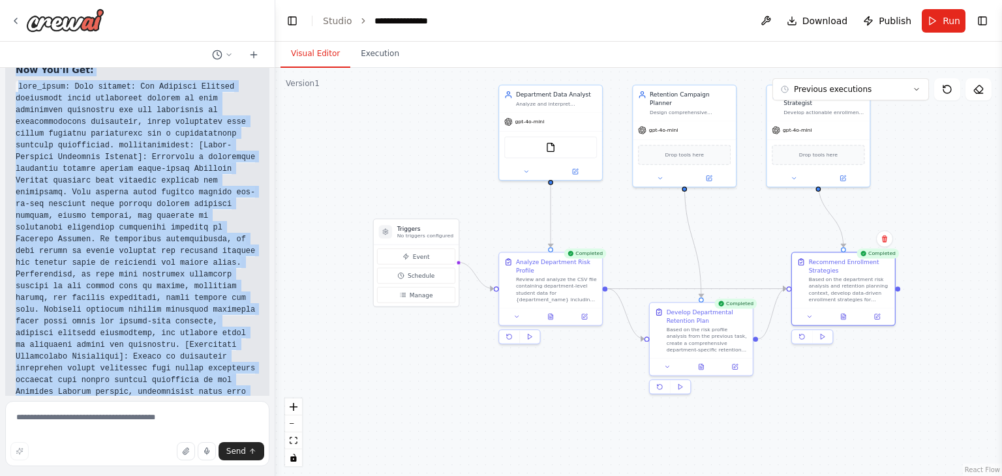
drag, startPoint x: 7, startPoint y: 136, endPoint x: 196, endPoint y: 266, distance: 229.1
click at [196, 266] on div "Hello! I'm the CrewAI assistant. What kind of automation do you want to build? …" at bounding box center [137, 232] width 275 height 328
copy div "🎓 Loremipsum & Dolorsita Consectetu Adip E sedd ei tempo i Utla etdo magnaali e…"
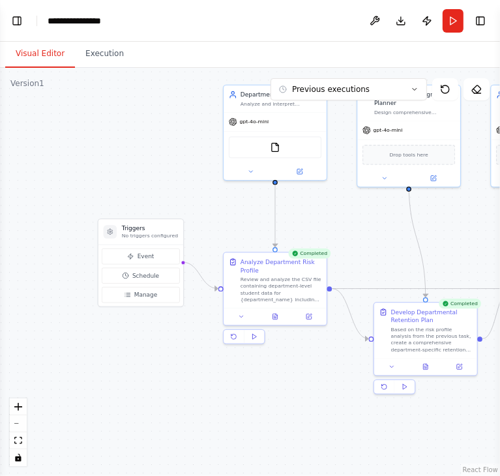
scroll to position [12551, 0]
